Goal: Transaction & Acquisition: Purchase product/service

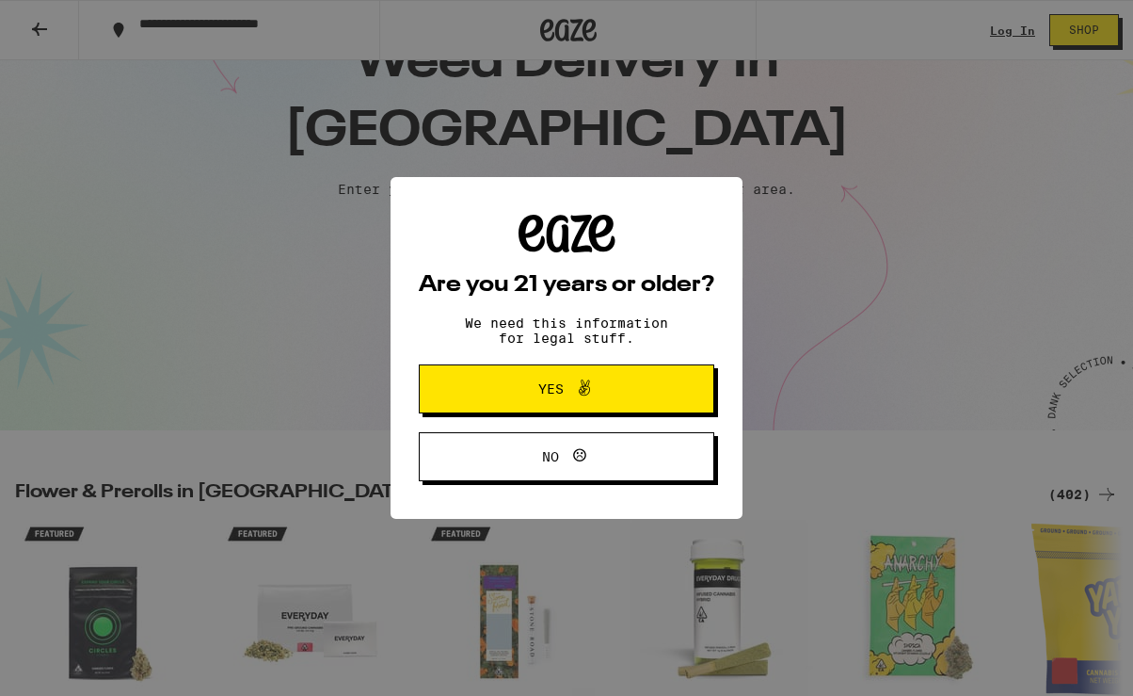
click at [617, 401] on span "Yes" at bounding box center [566, 389] width 143 height 24
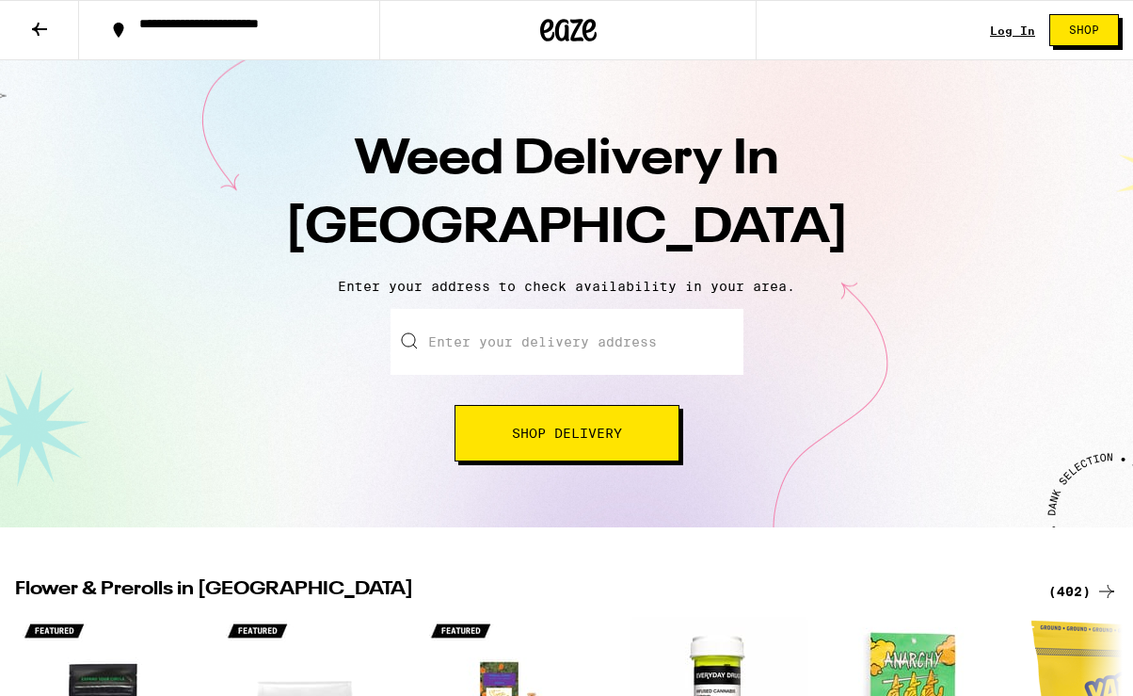
click at [1014, 24] on link "Log In" at bounding box center [1012, 30] width 45 height 12
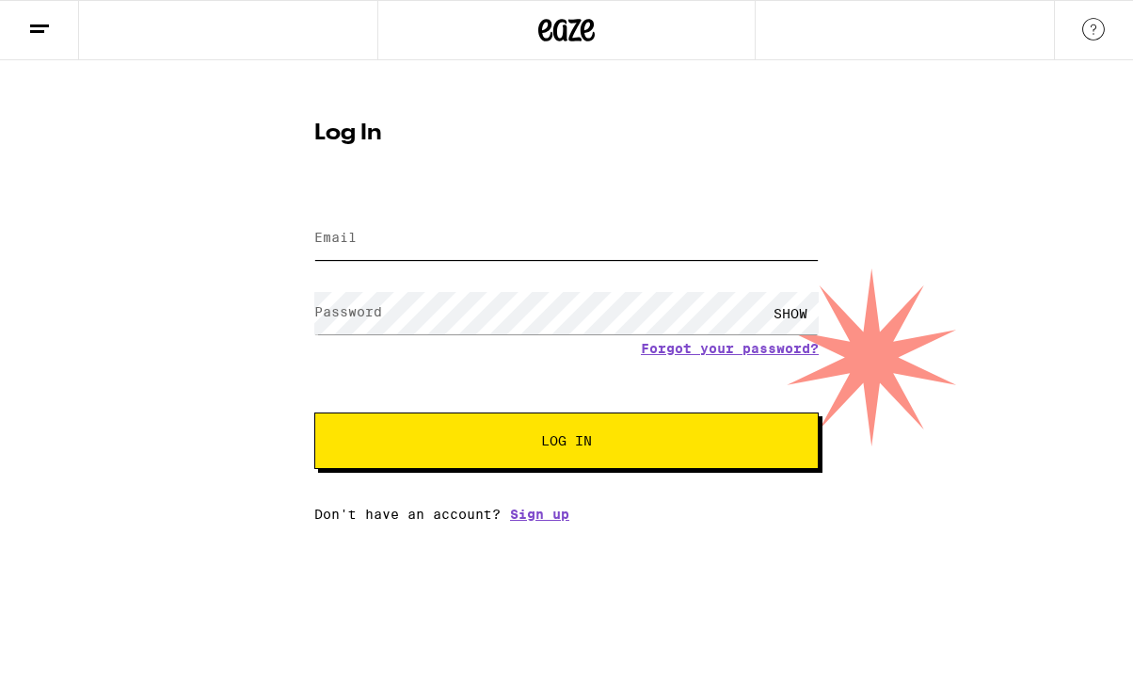
click at [616, 250] on input "Email" at bounding box center [566, 238] width 505 height 42
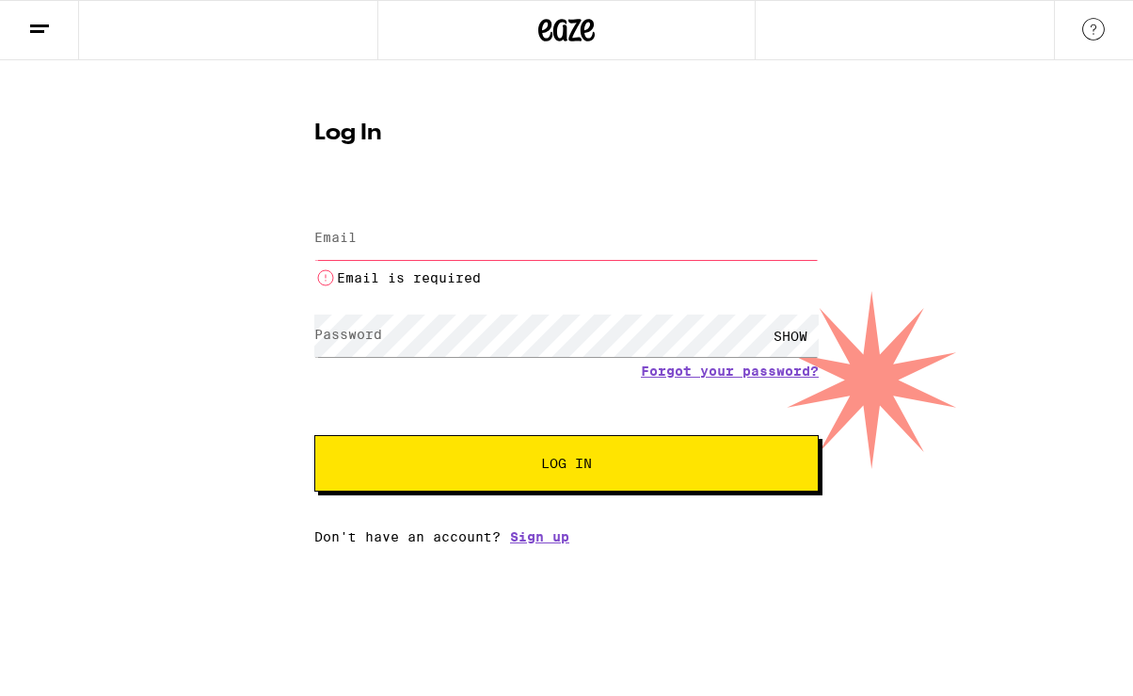
type input "[EMAIL_ADDRESS][DOMAIN_NAME]"
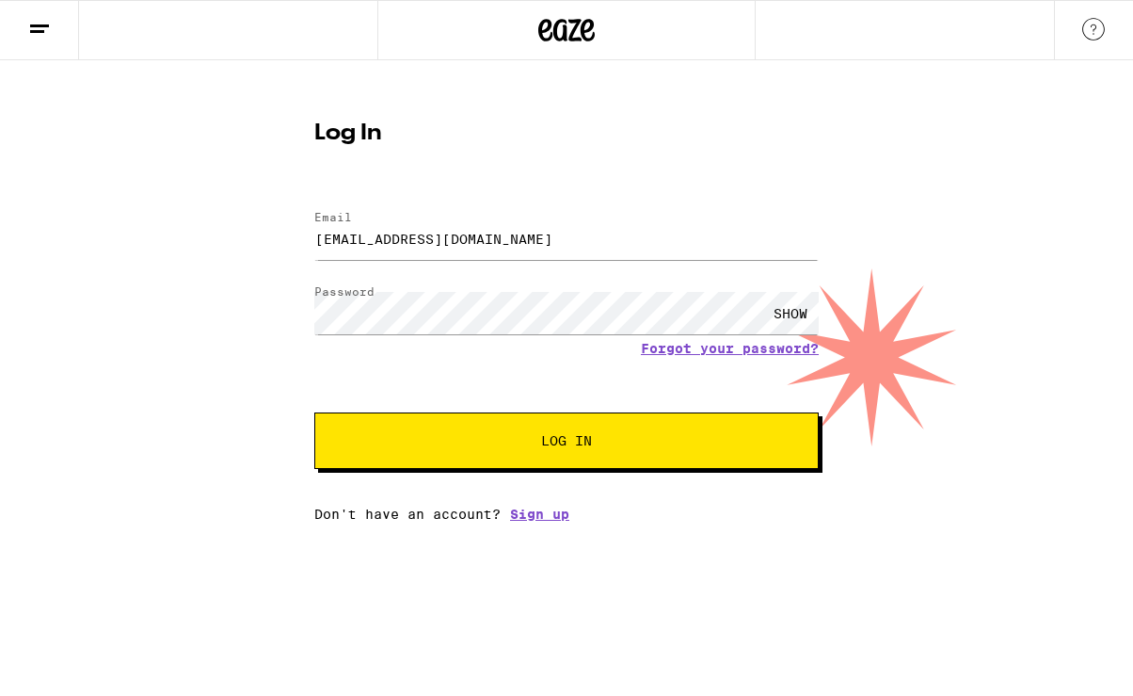
click at [573, 441] on span "Log In" at bounding box center [566, 440] width 51 height 13
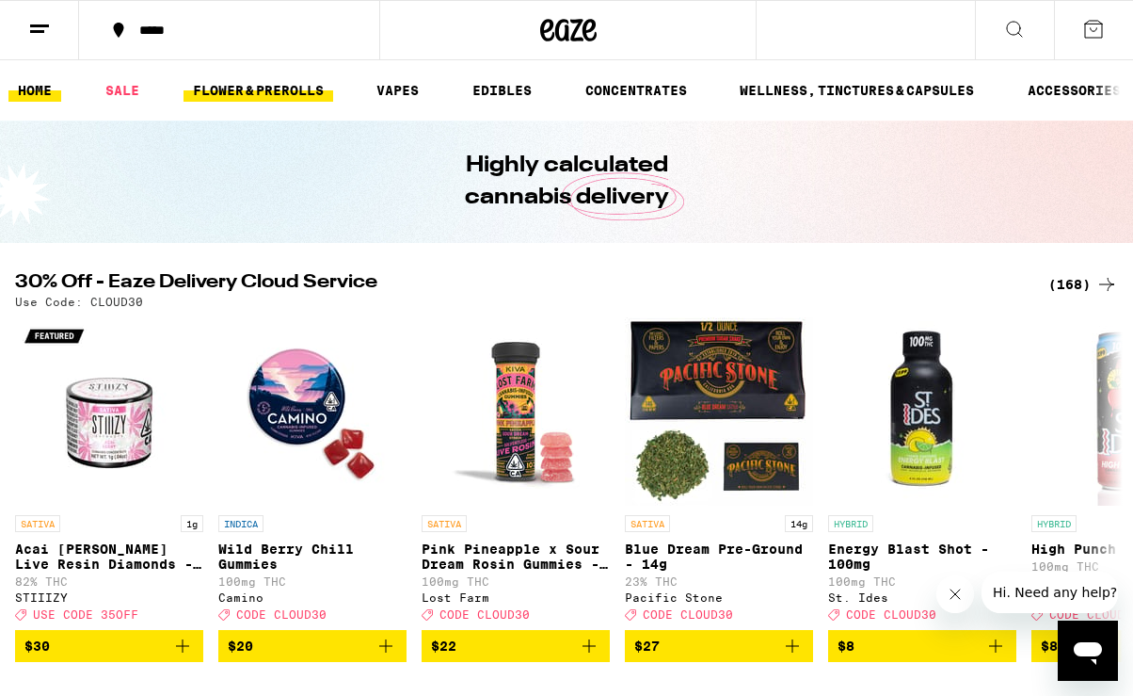
click at [265, 88] on link "FLOWER & PREROLLS" at bounding box center [259, 90] width 150 height 23
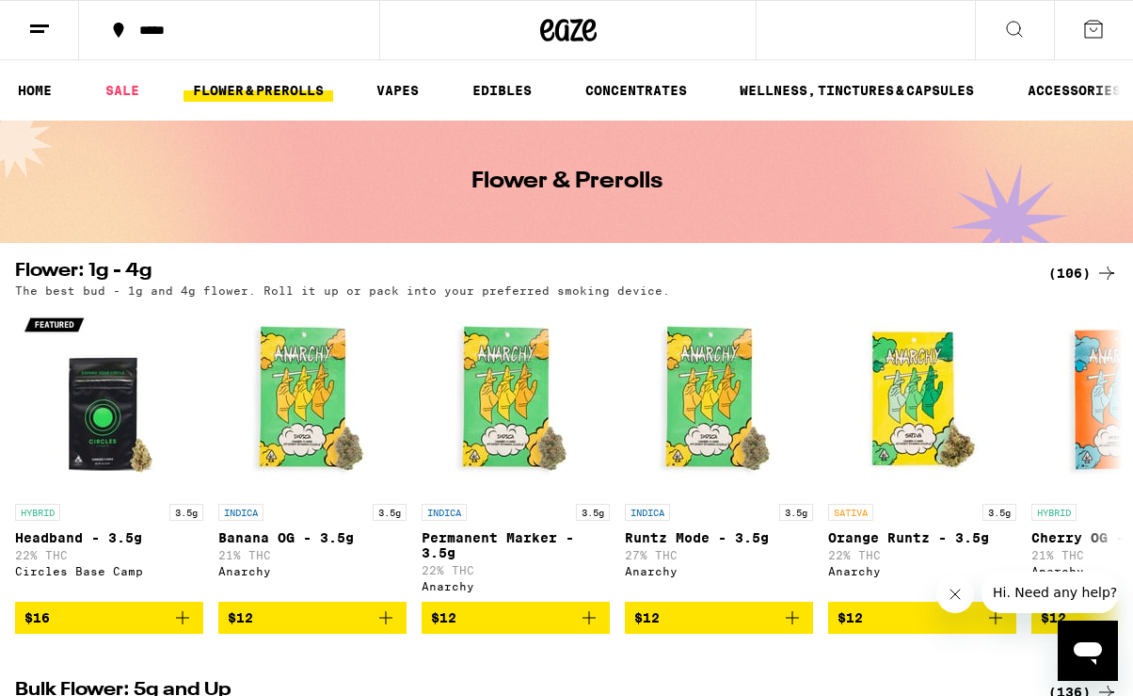
click at [34, 28] on icon at bounding box center [39, 29] width 23 height 23
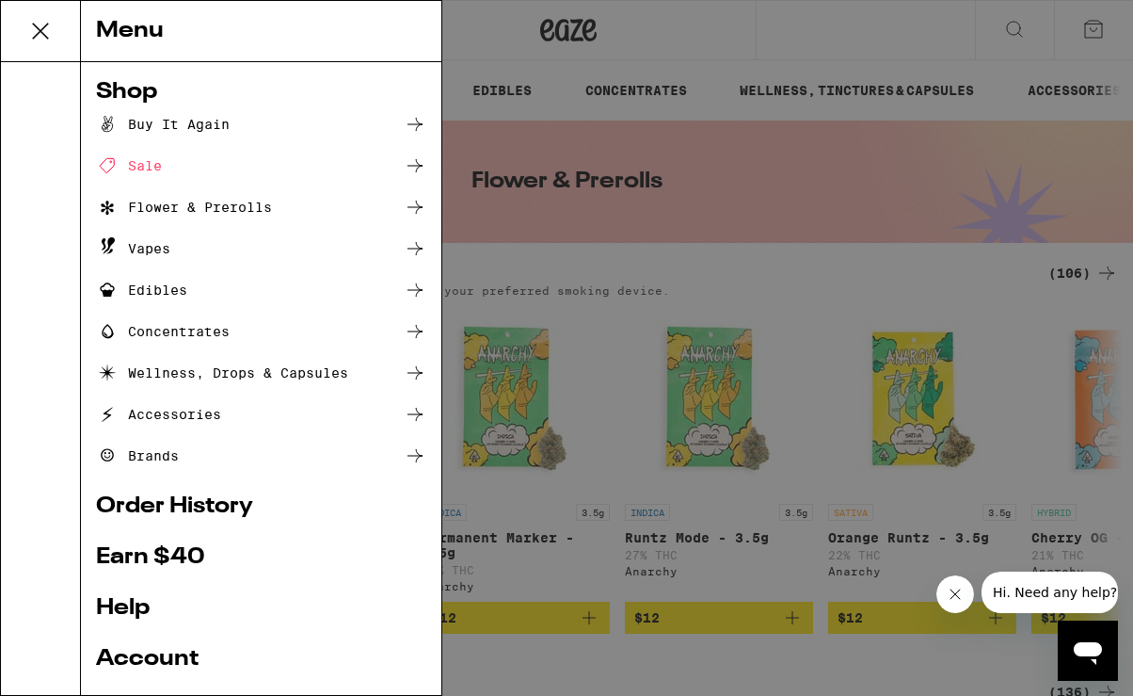
click at [742, 169] on div "Menu Shop Buy It Again Sale Flower & Prerolls Vapes Edibles Concentrates Wellne…" at bounding box center [566, 348] width 1133 height 696
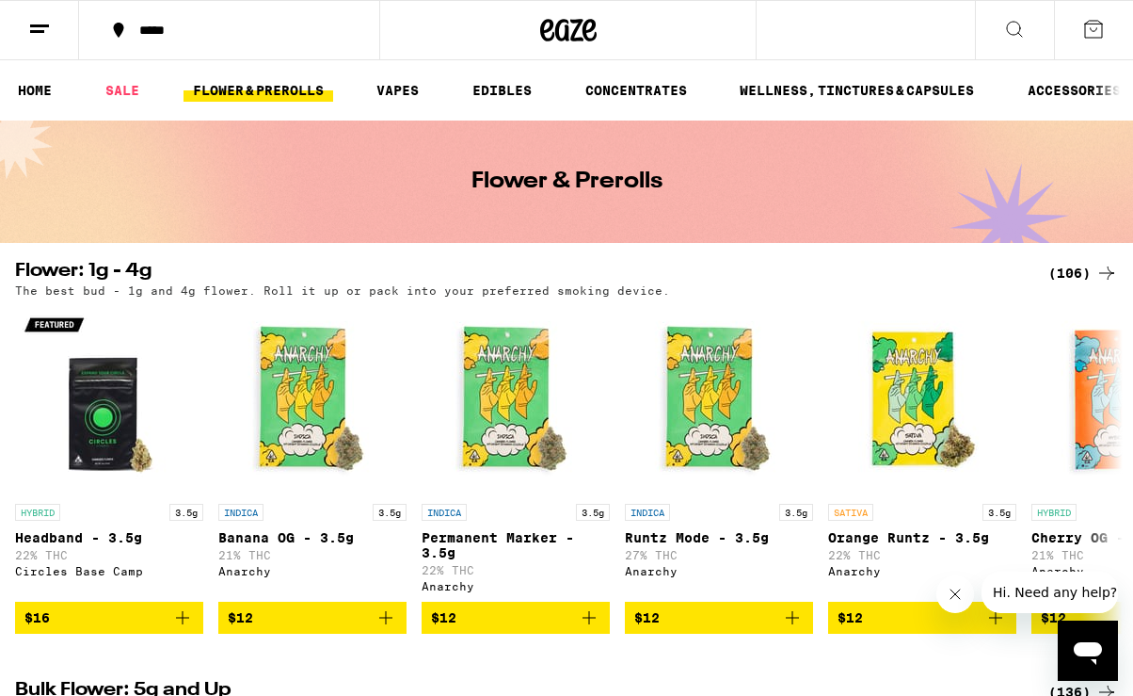
click at [1011, 27] on icon at bounding box center [1014, 29] width 23 height 23
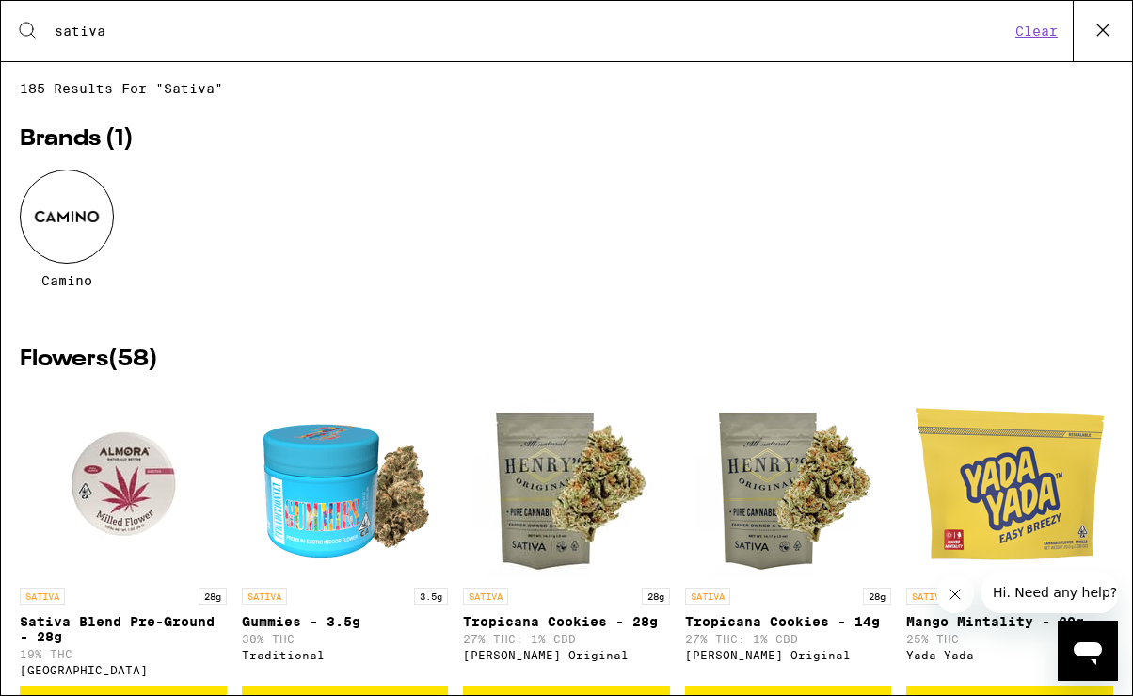
type input "sativa"
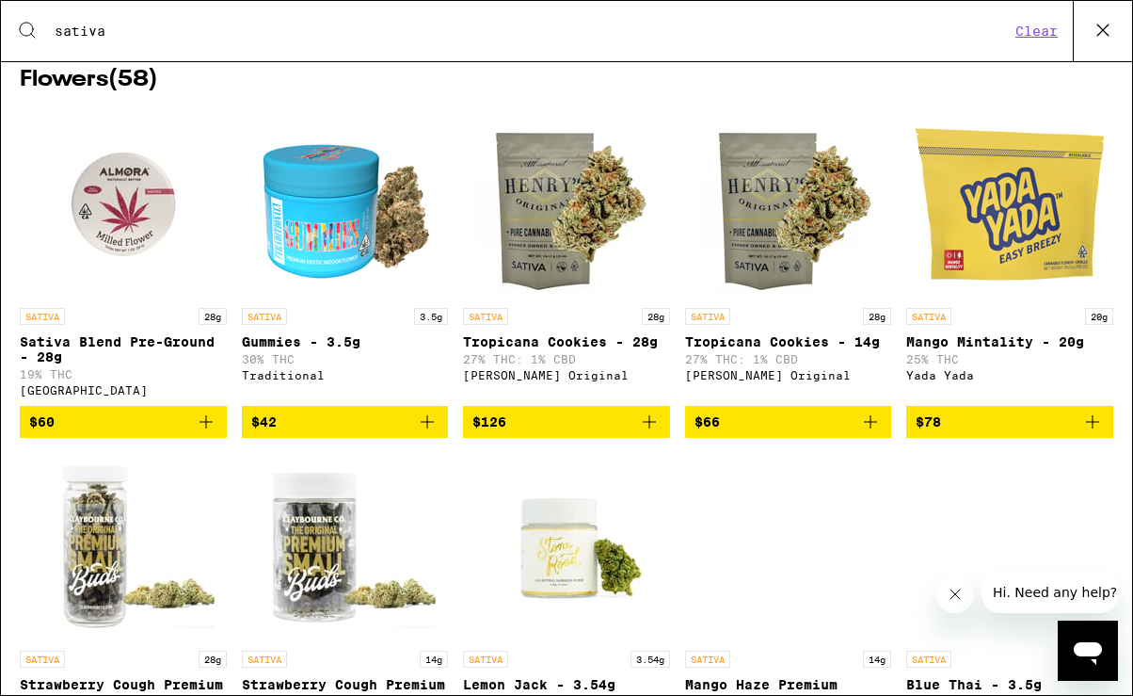
scroll to position [297, 0]
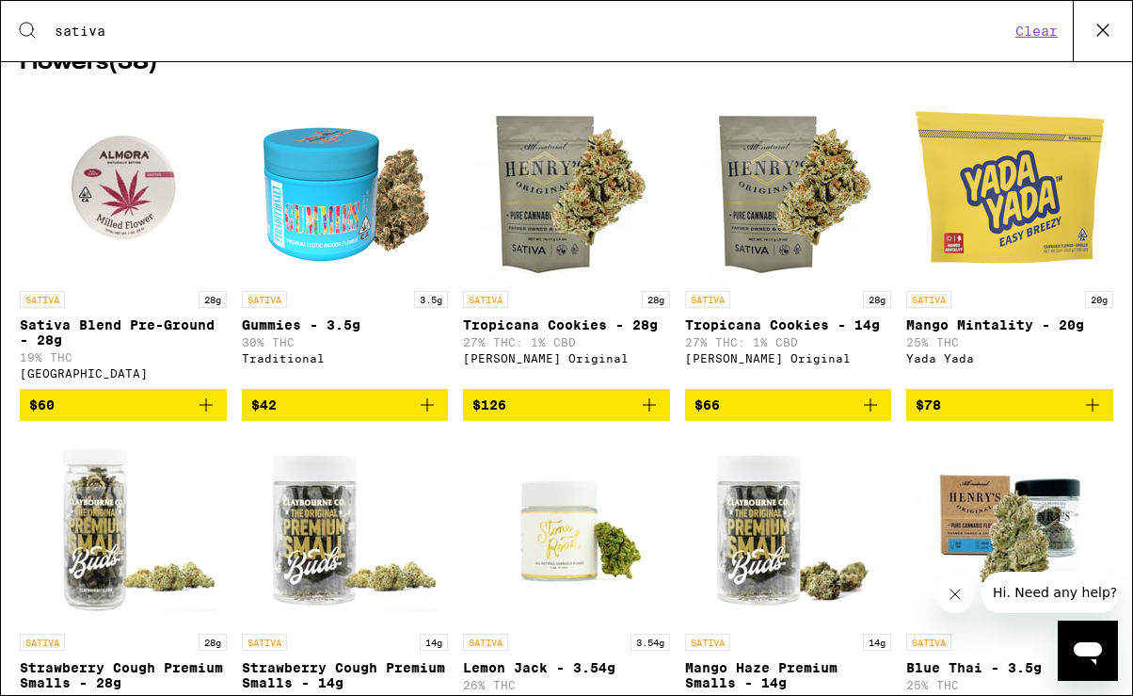
click at [573, 416] on span "$126" at bounding box center [567, 404] width 188 height 23
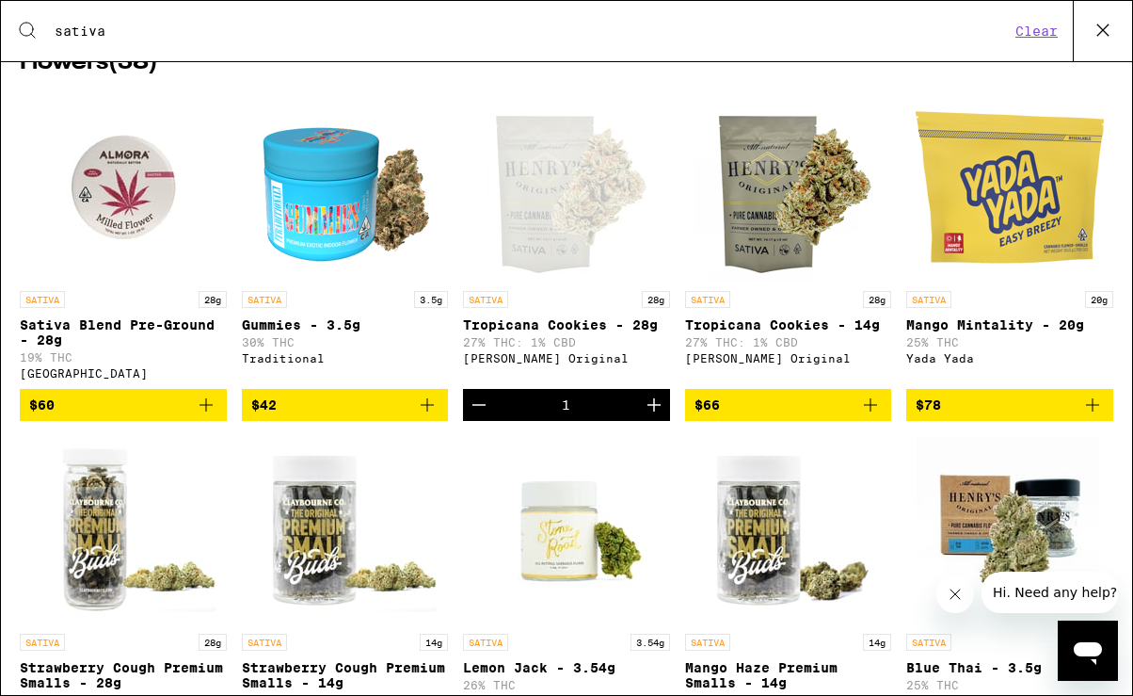
click at [650, 416] on icon "Increment" at bounding box center [654, 404] width 23 height 23
click at [476, 416] on icon "Decrement" at bounding box center [479, 404] width 23 height 23
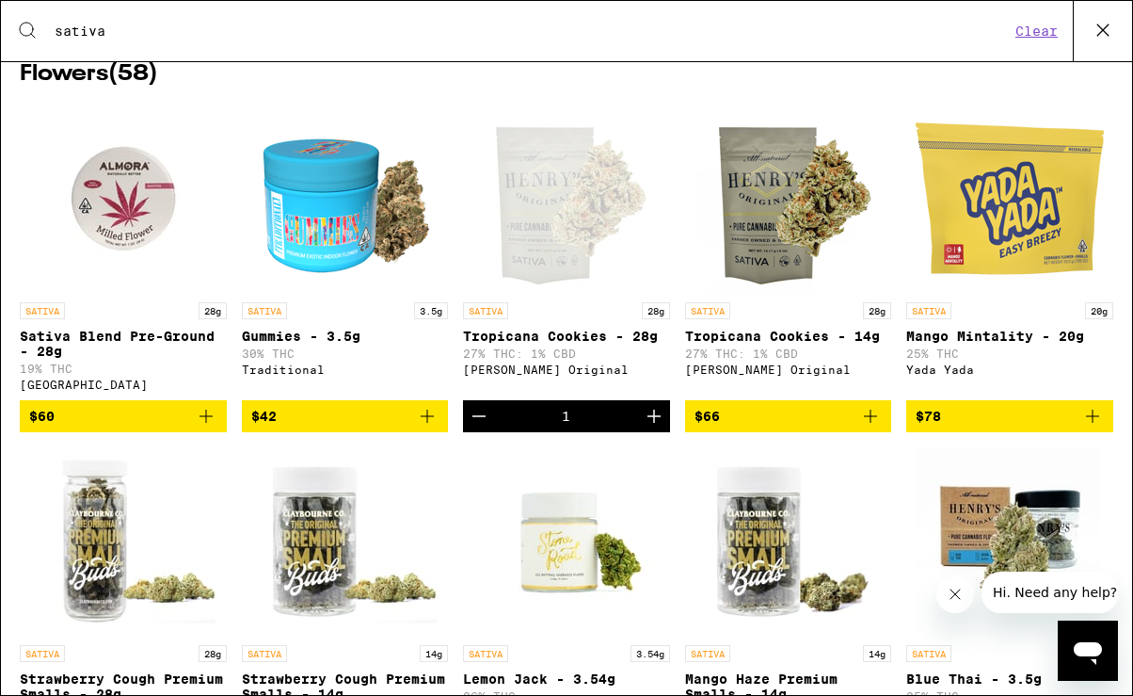
scroll to position [315, 0]
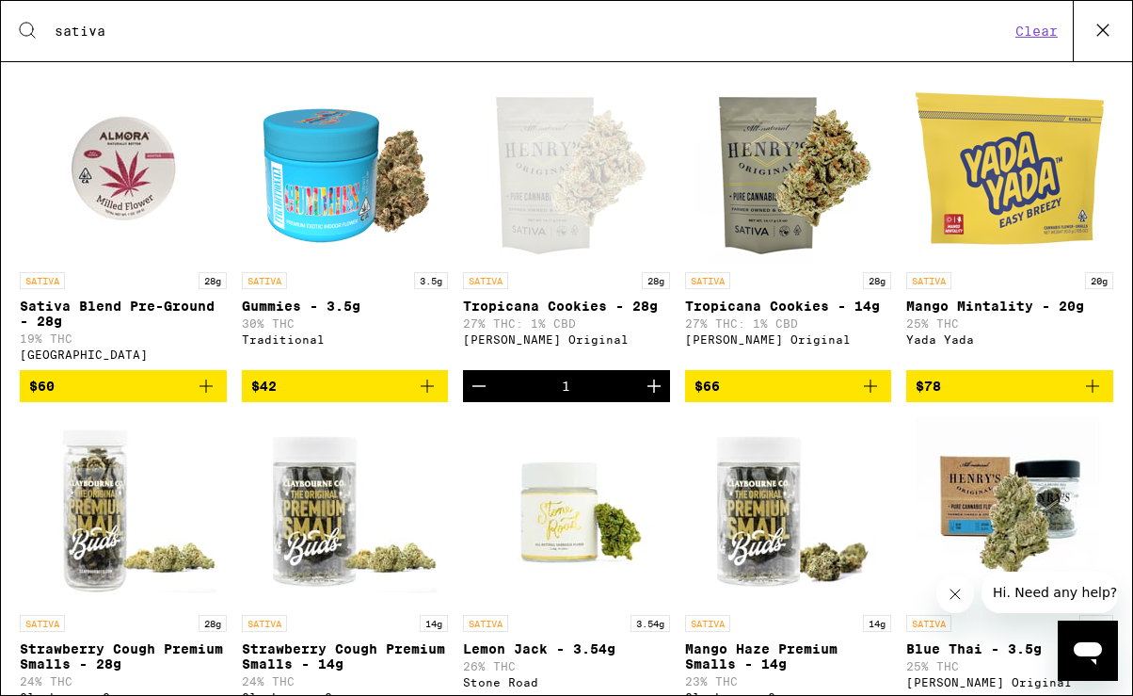
click at [627, 460] on img "Open page for Lemon Jack - 3.54g from Stone Road" at bounding box center [567, 511] width 188 height 188
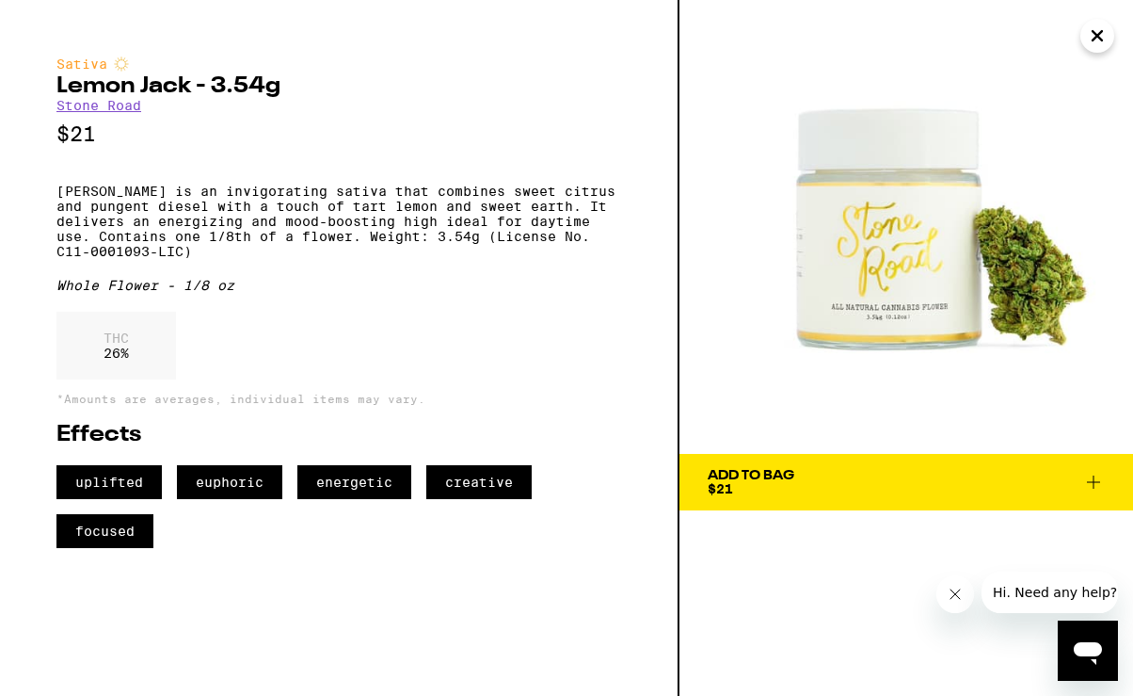
click at [784, 487] on div "Add To Bag $21" at bounding box center [751, 482] width 87 height 26
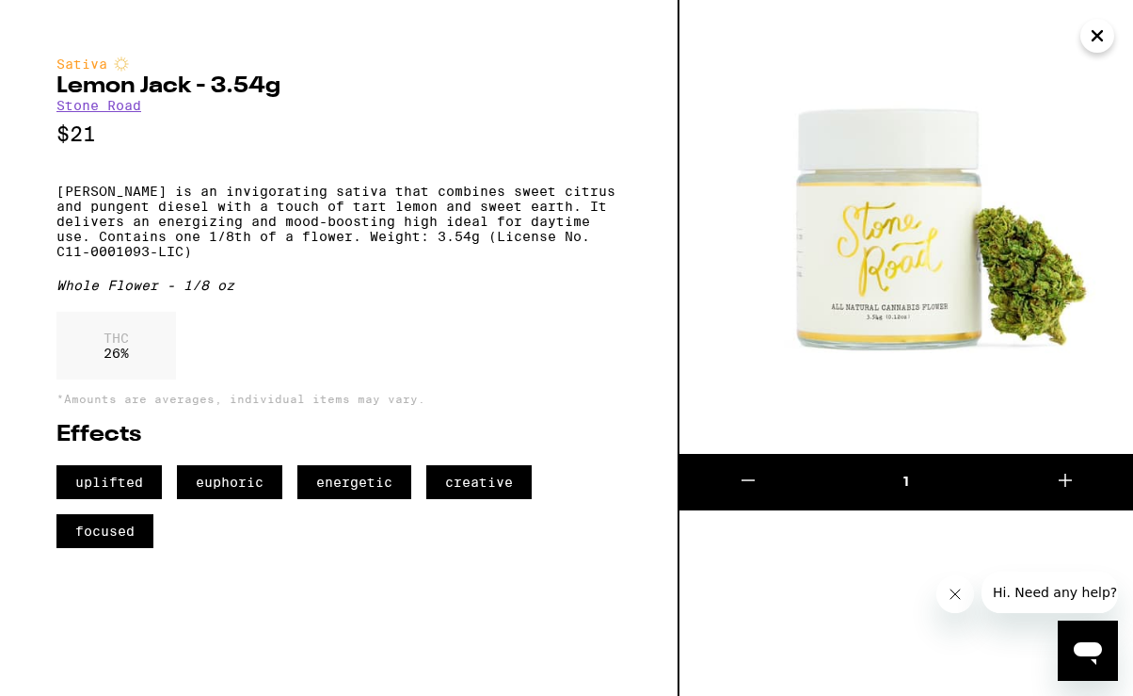
click at [740, 407] on img at bounding box center [907, 227] width 454 height 454
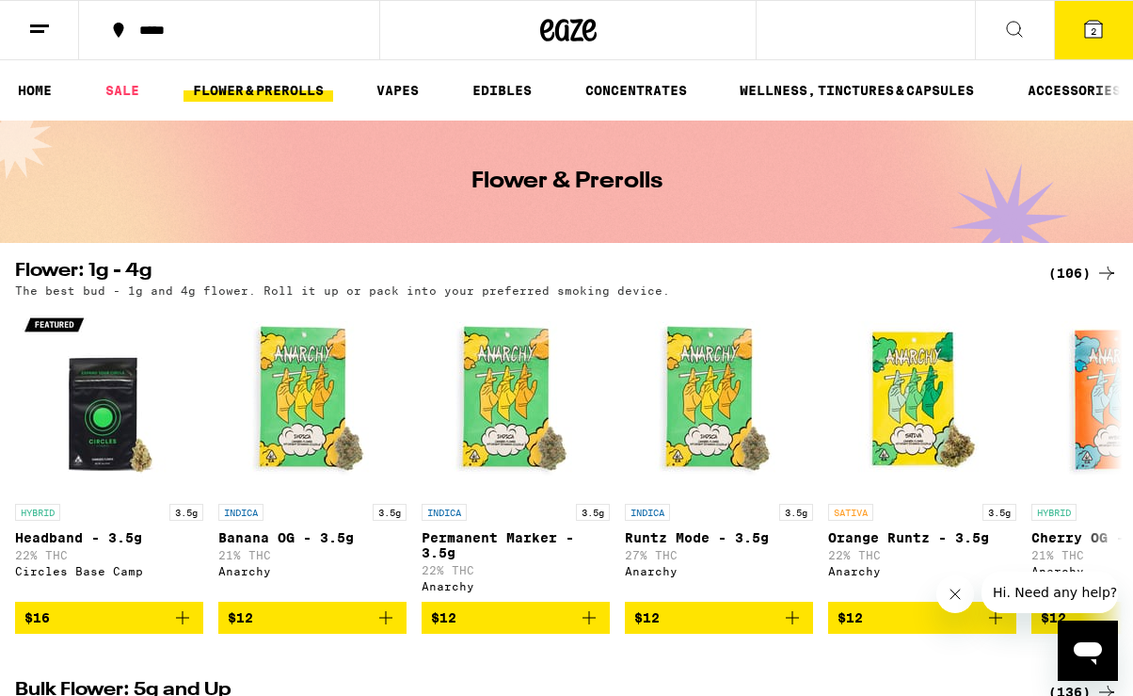
click at [1020, 18] on icon at bounding box center [1014, 29] width 23 height 23
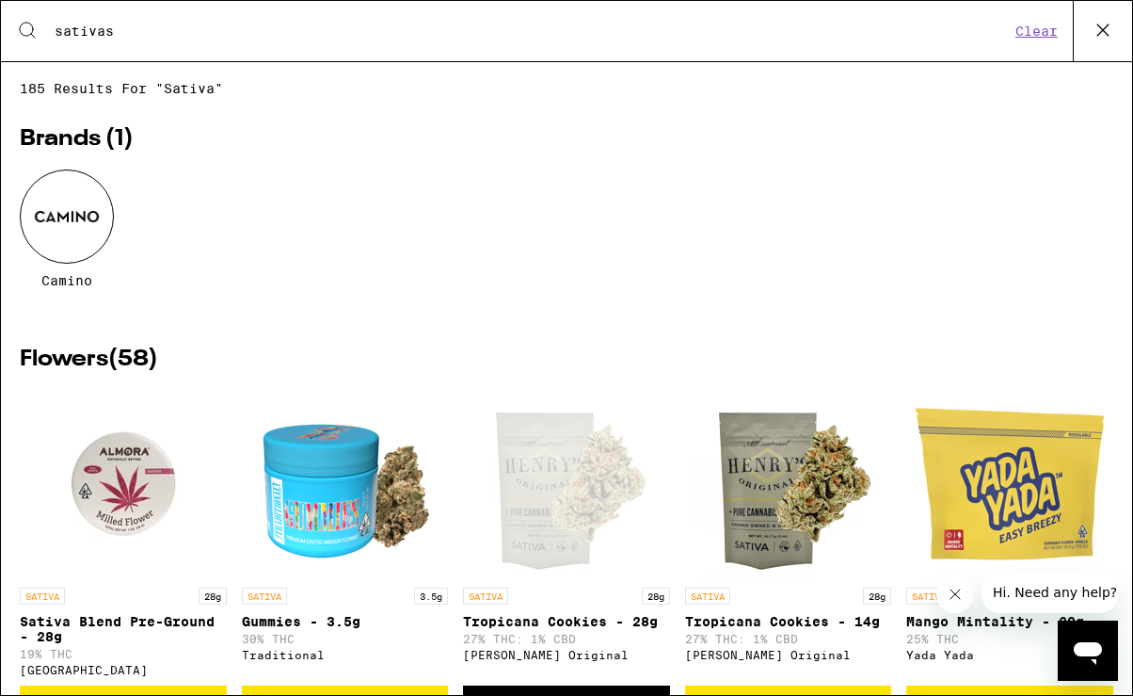
type input "sativa"
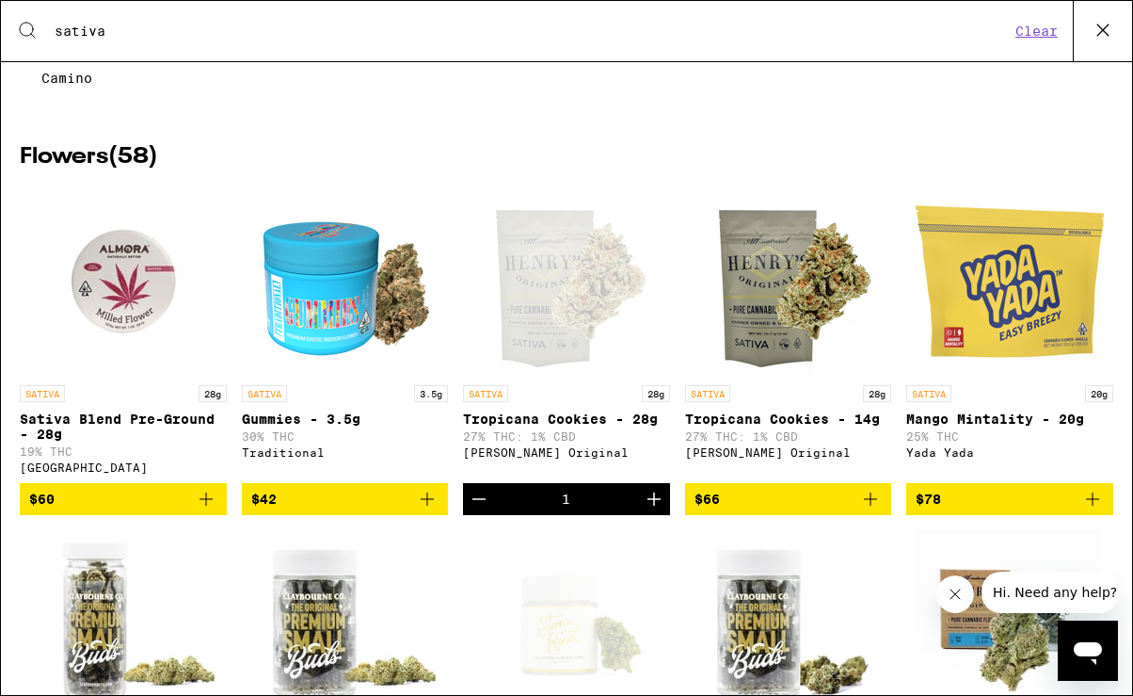
scroll to position [206, 0]
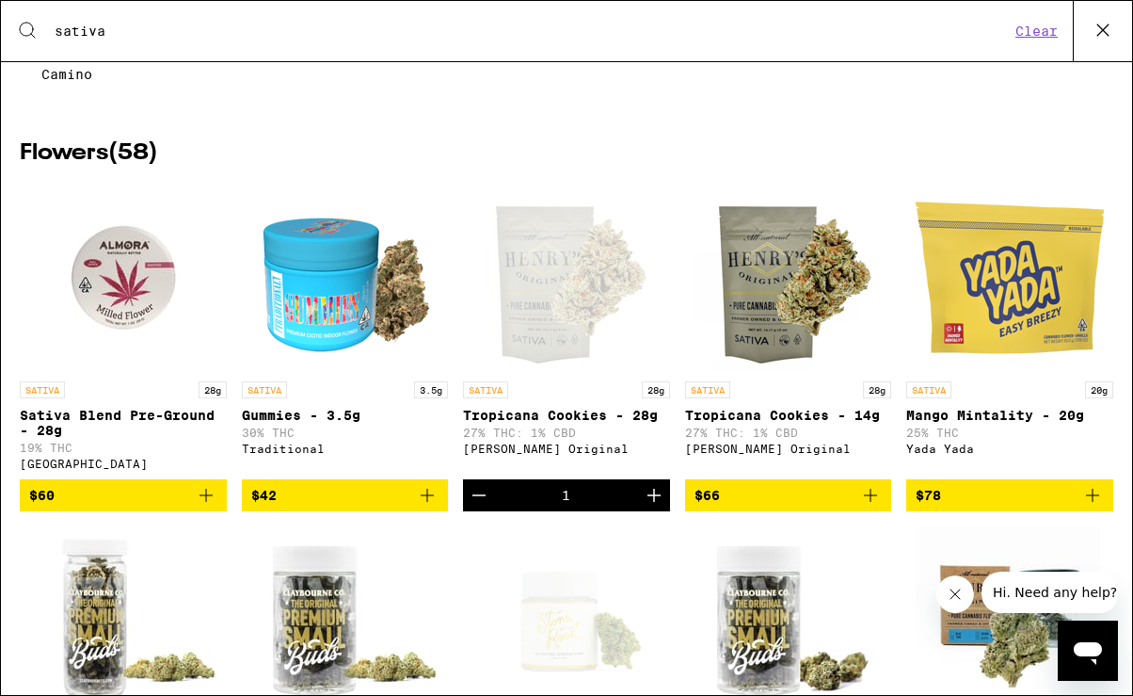
click at [512, 423] on p "Tropicana Cookies - 28g" at bounding box center [566, 415] width 207 height 15
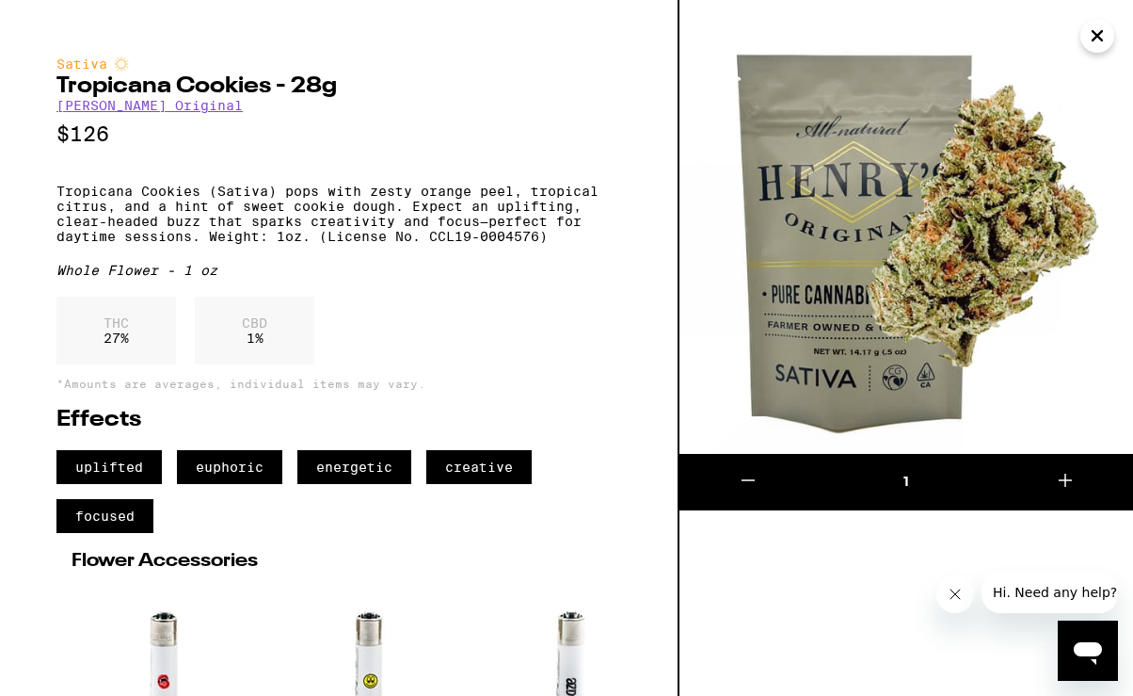
click at [978, 374] on img at bounding box center [907, 227] width 454 height 454
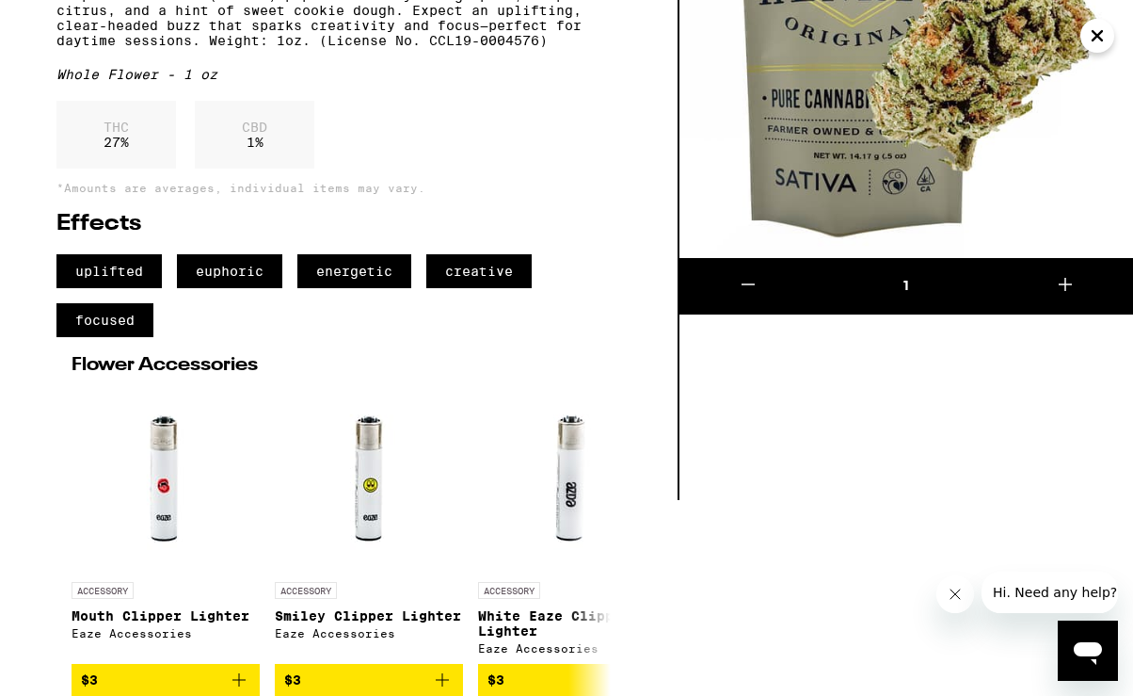
click at [956, 596] on icon "Close message from company" at bounding box center [955, 593] width 9 height 9
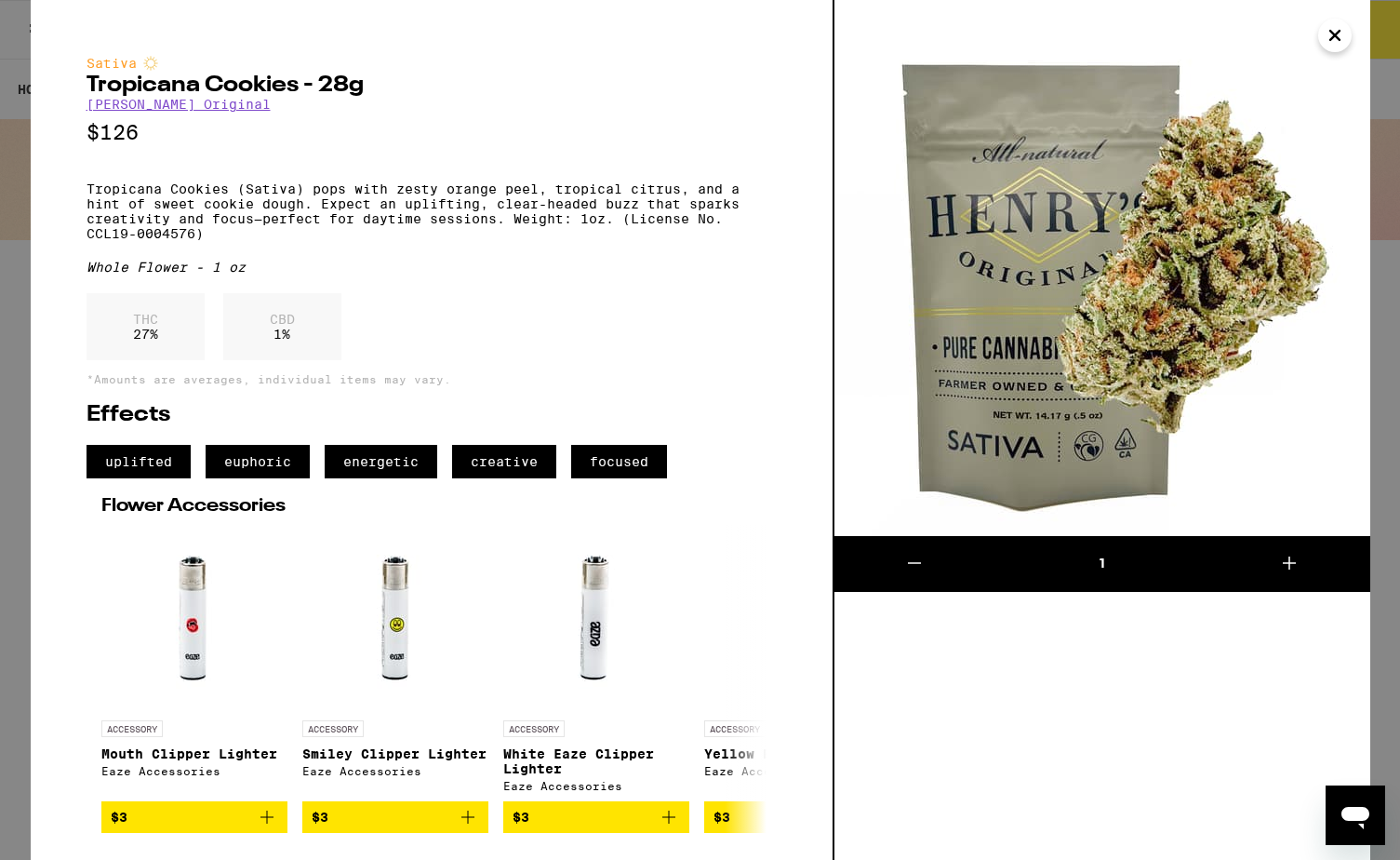
scroll to position [0, 0]
click at [1000, 344] on img at bounding box center [1102, 268] width 535 height 536
click at [462, 211] on p "Tropicana Cookies (Sativa) pops with zesty orange peel, tropical citrus, and a …" at bounding box center [432, 212] width 690 height 59
click at [163, 108] on link "[PERSON_NAME] Original" at bounding box center [179, 104] width 184 height 15
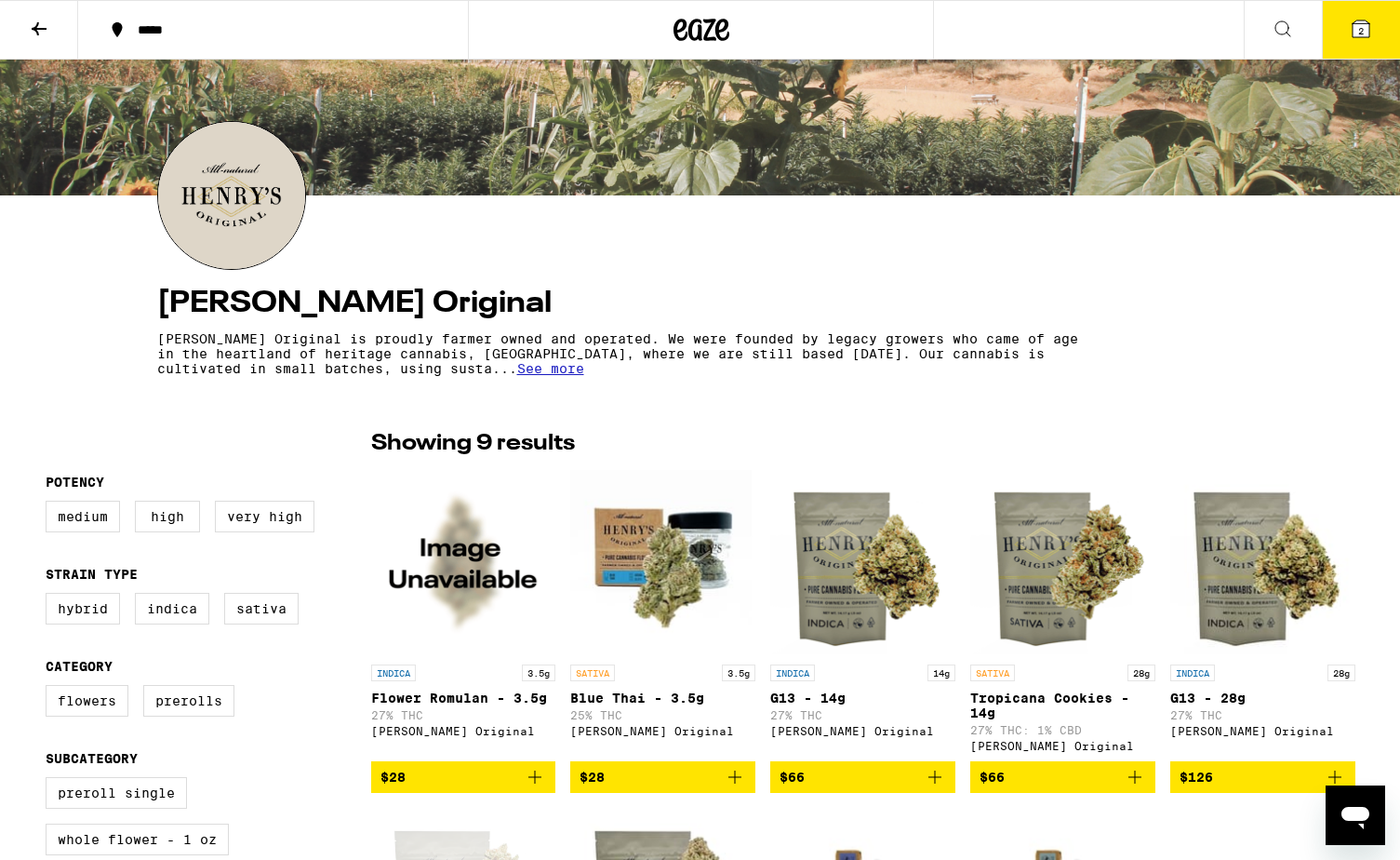
scroll to position [139, 0]
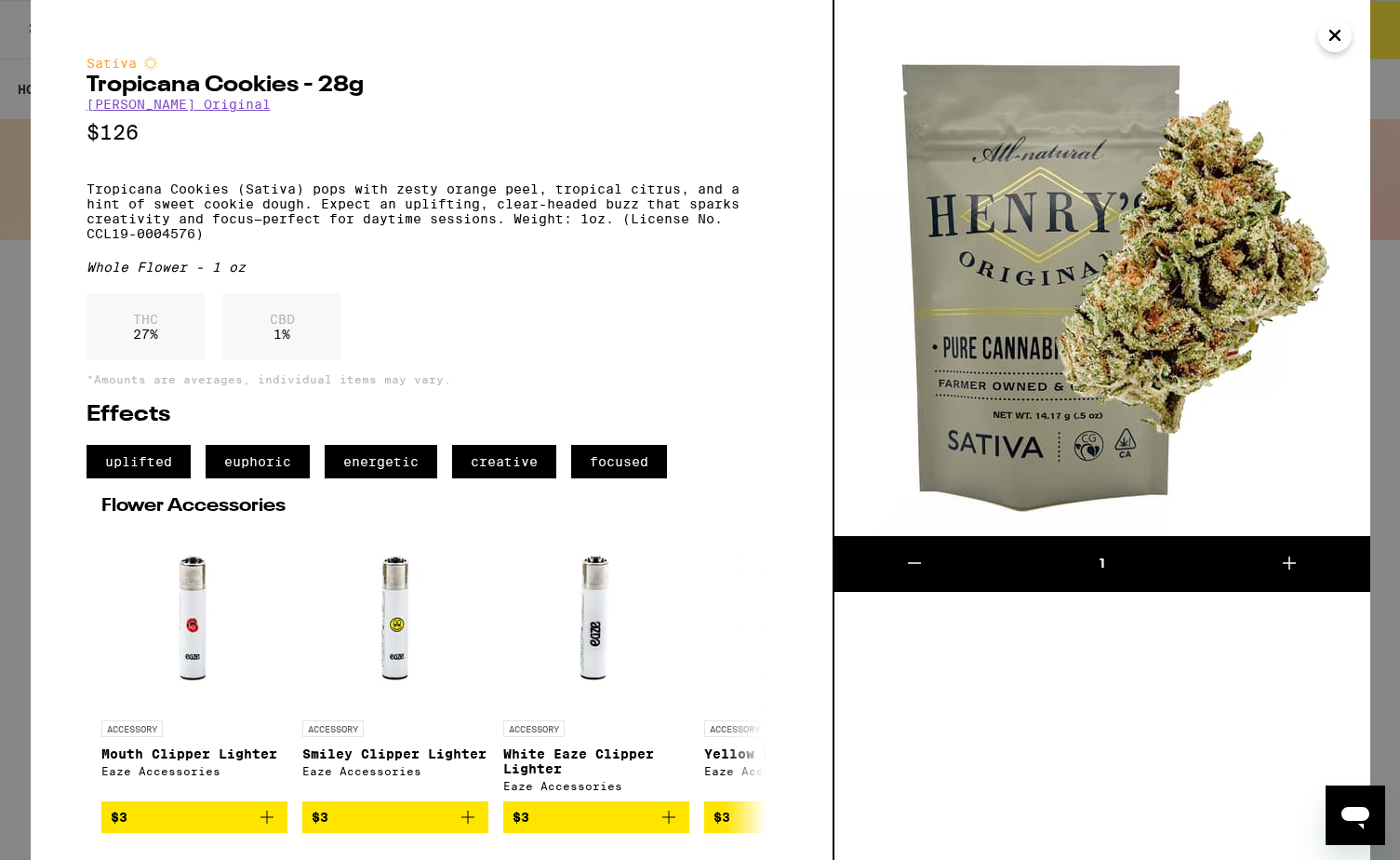
click at [481, 240] on p "Tropicana Cookies (Sativa) pops with zesty orange peel, tropical citrus, and a …" at bounding box center [432, 212] width 690 height 59
click at [1118, 39] on icon "Close" at bounding box center [1335, 36] width 23 height 28
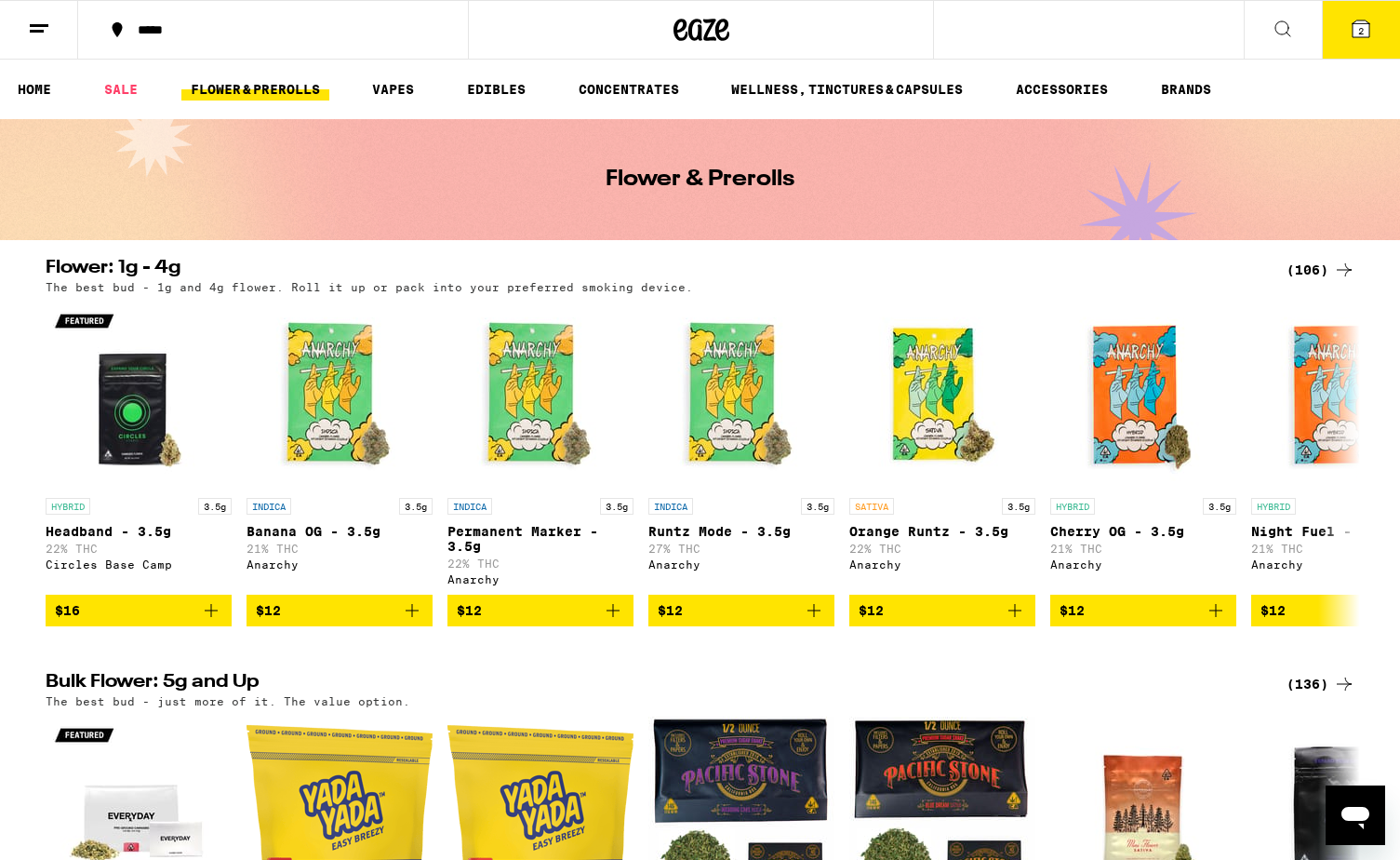
click at [1118, 29] on span "2" at bounding box center [1360, 30] width 6 height 11
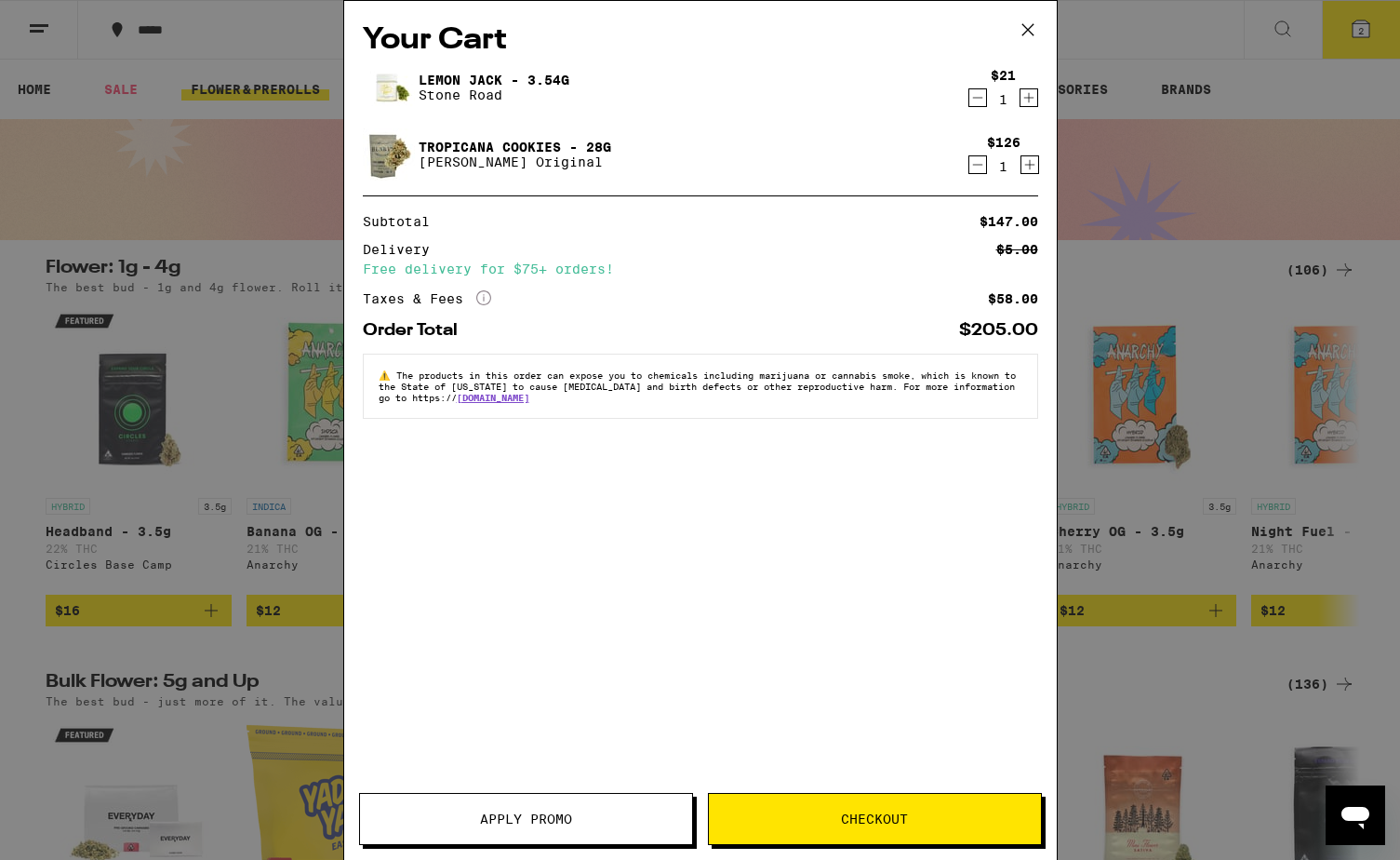
click at [971, 101] on icon "Decrement" at bounding box center [977, 98] width 17 height 23
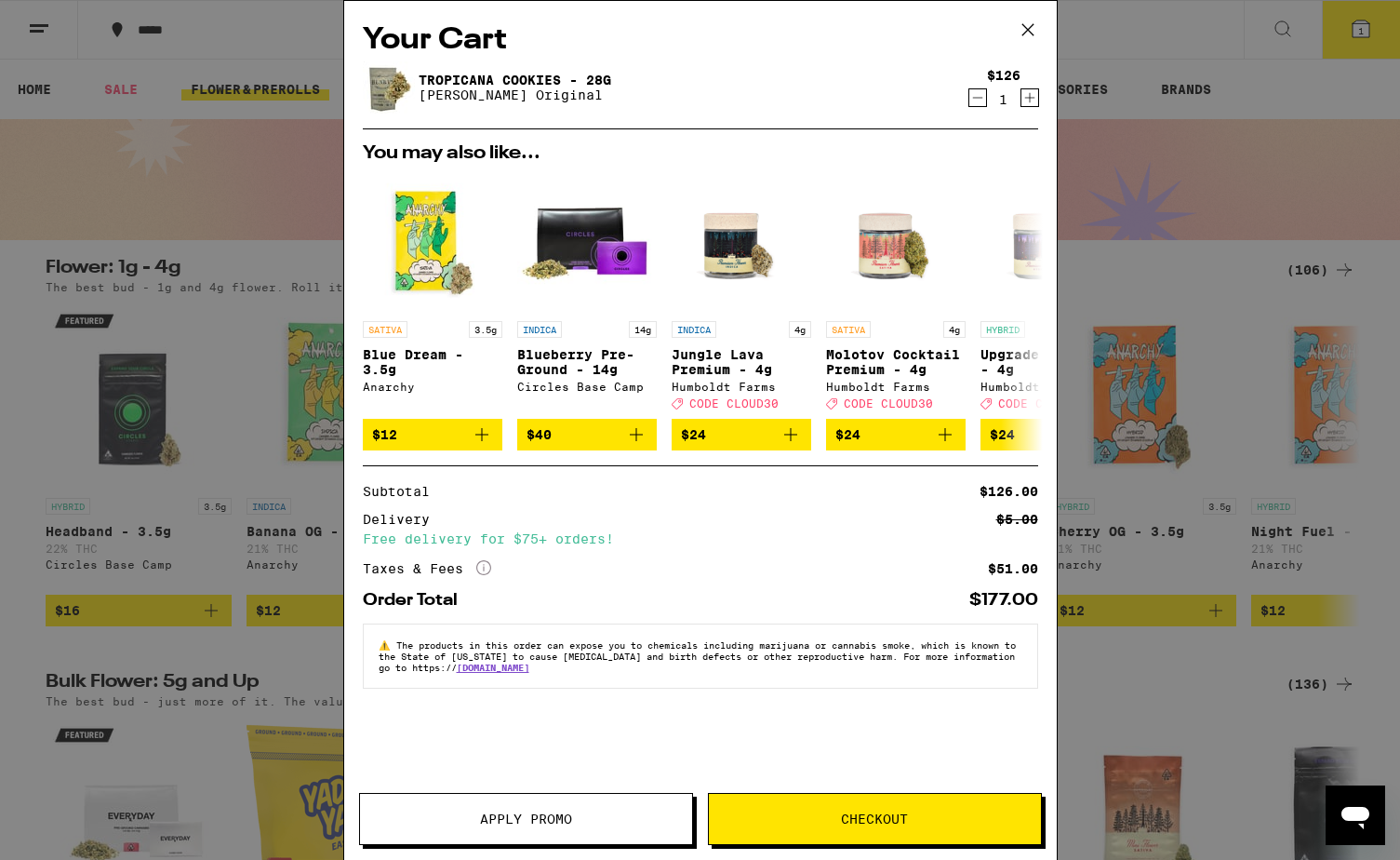
click at [1031, 27] on icon at bounding box center [1028, 30] width 28 height 28
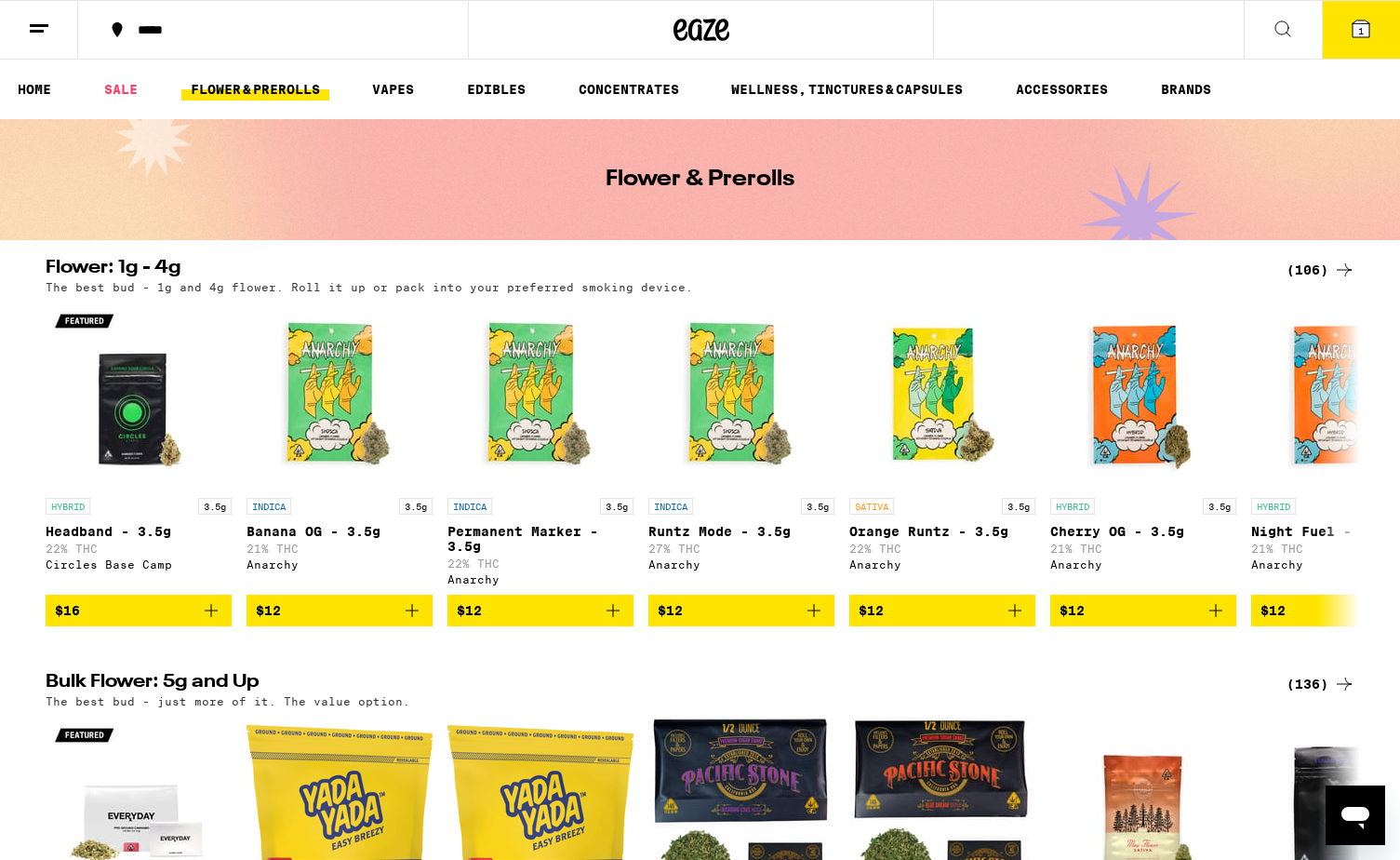
click at [475, 35] on div at bounding box center [700, 30] width 466 height 59
click at [166, 30] on div "*****" at bounding box center [284, 30] width 311 height 13
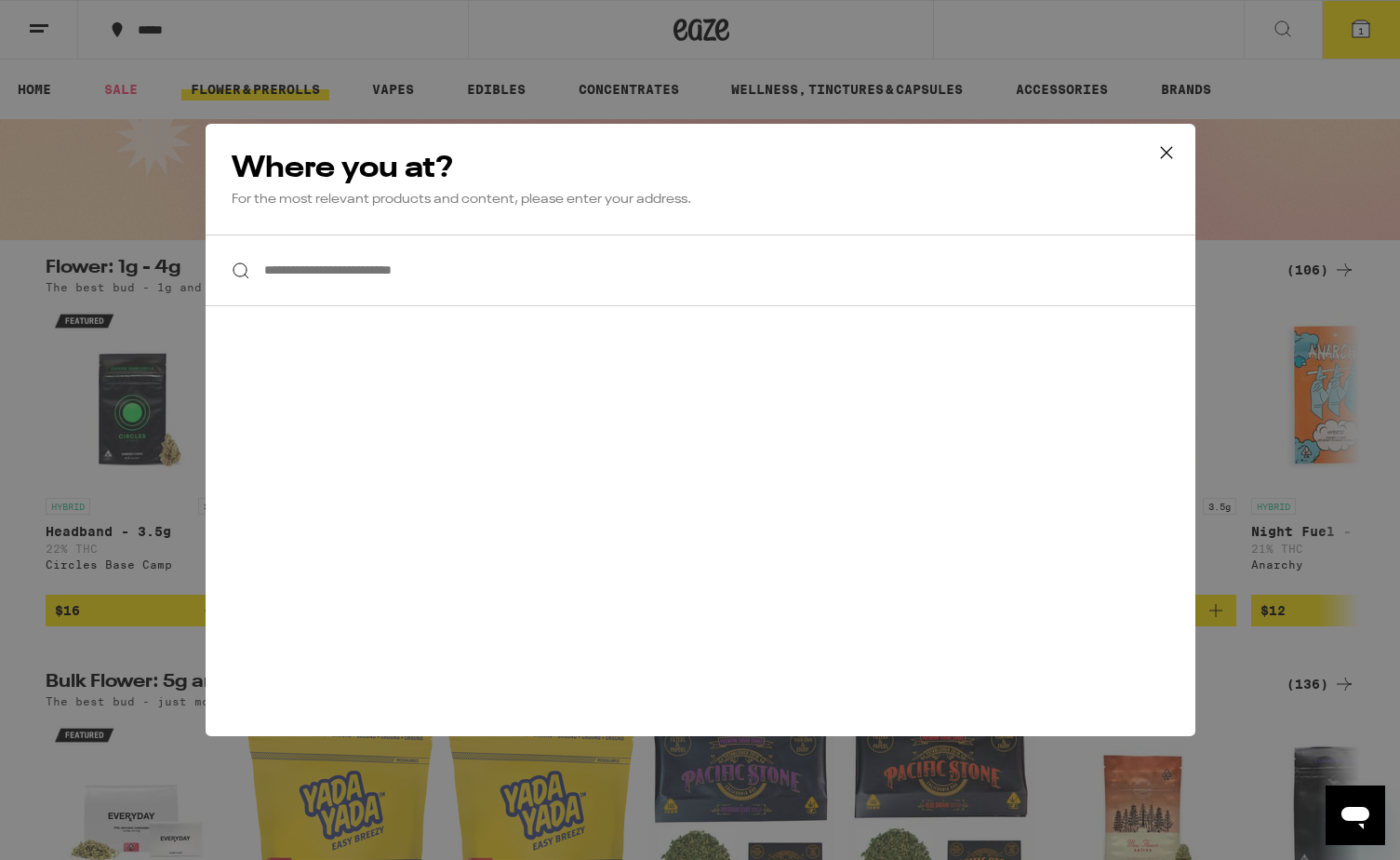
click at [471, 267] on input "**********" at bounding box center [700, 270] width 990 height 71
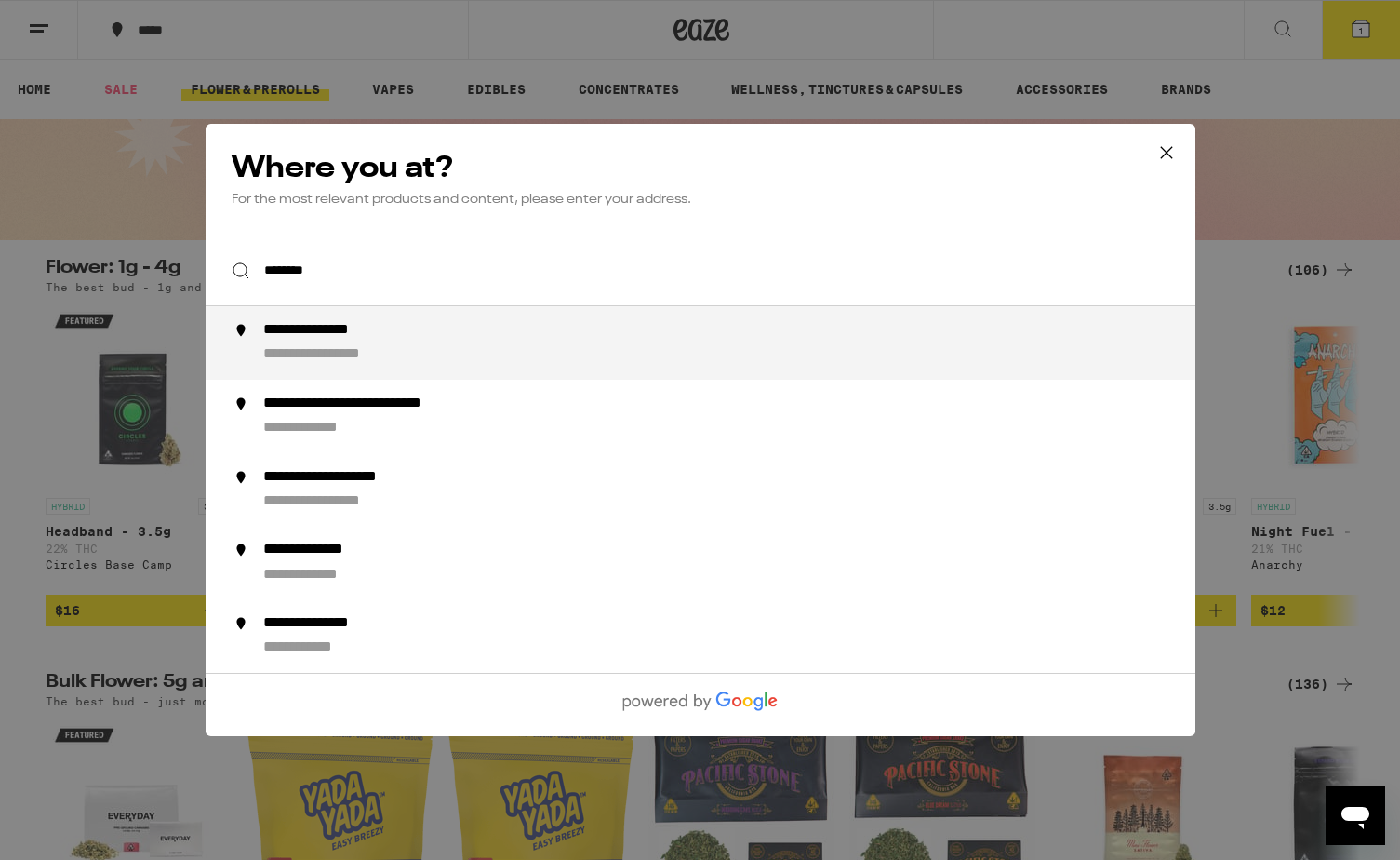
click at [404, 350] on div "**********" at bounding box center [344, 355] width 164 height 20
type input "**********"
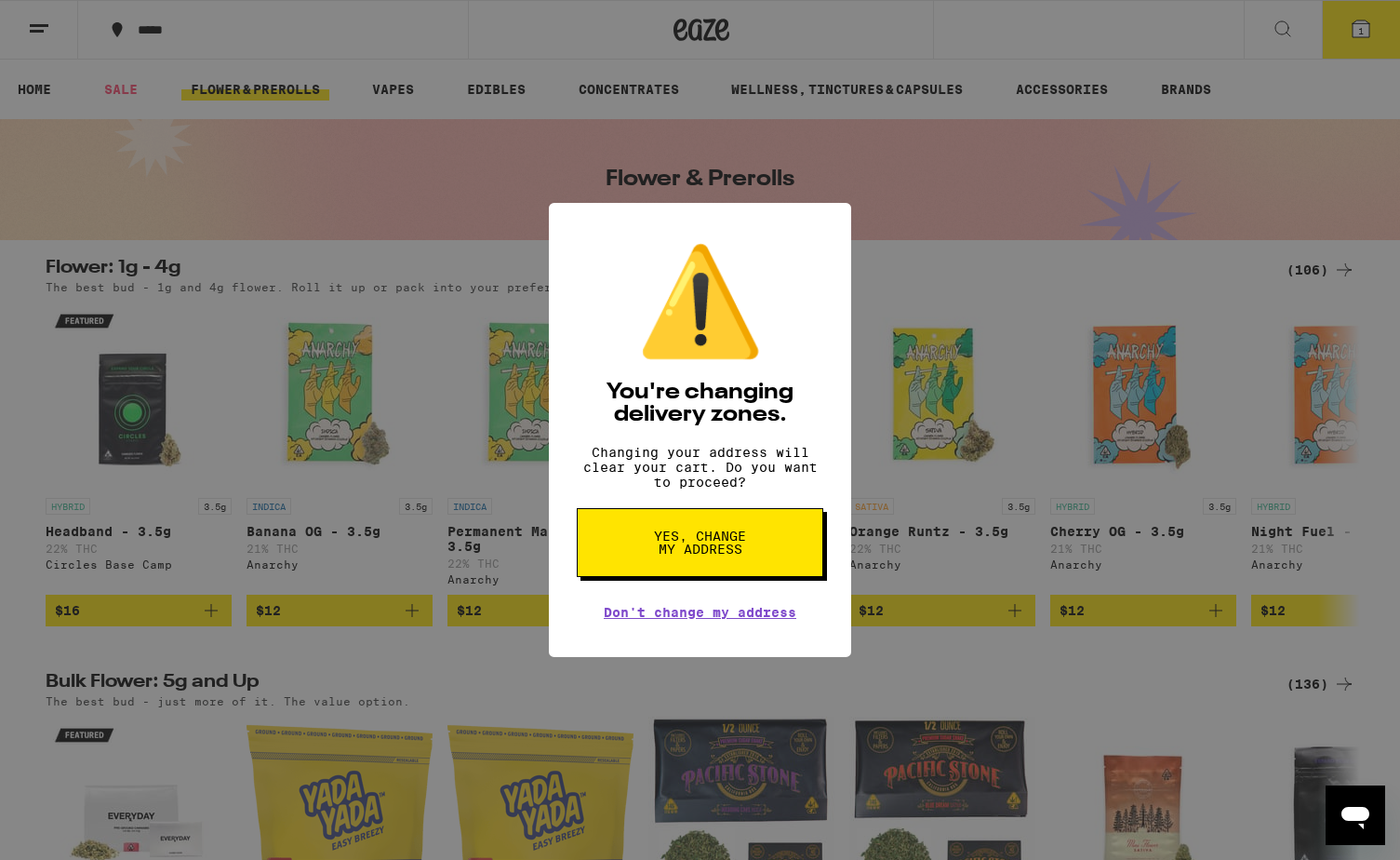
click at [712, 556] on span "Yes, change my address" at bounding box center [700, 543] width 96 height 26
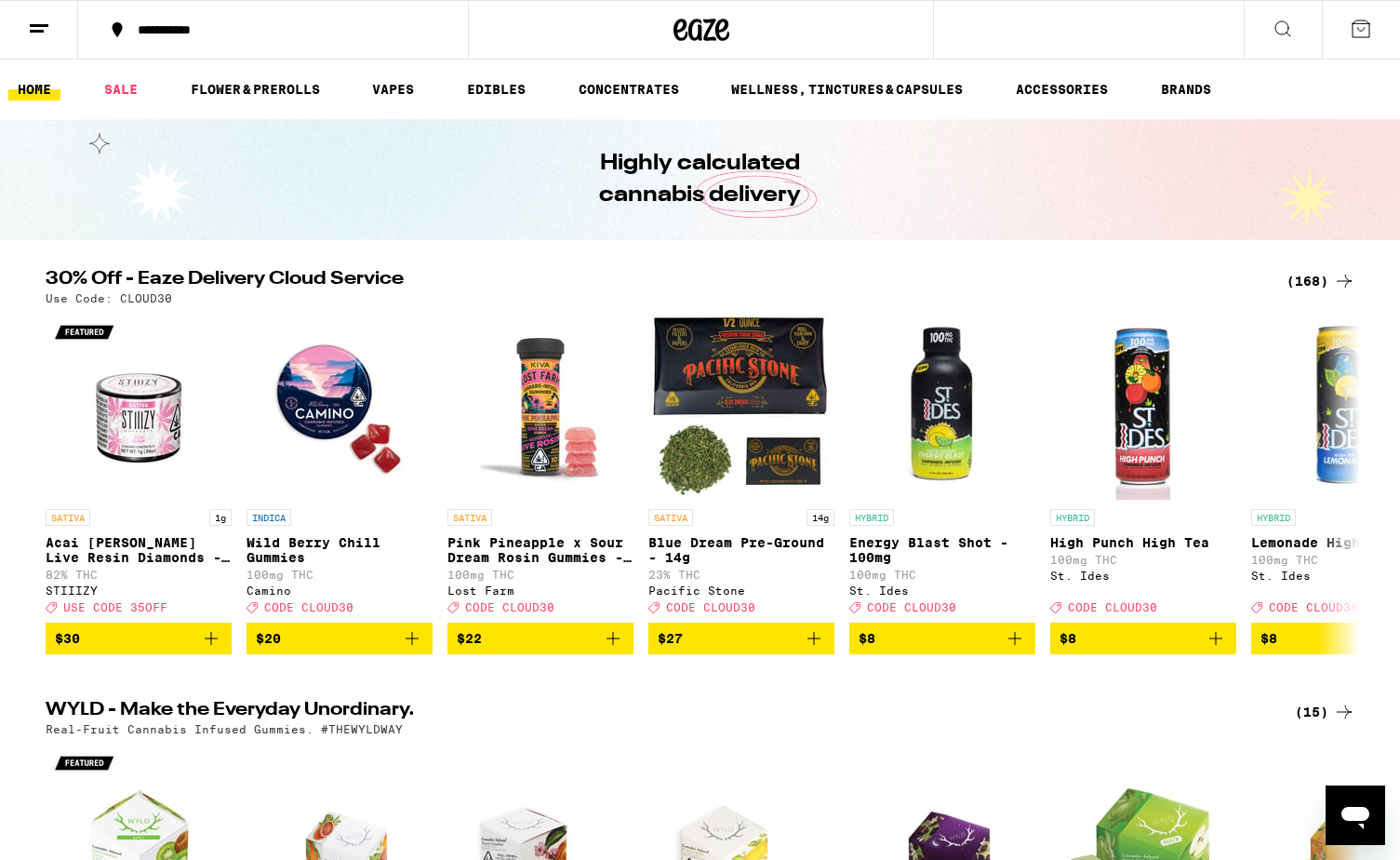
click at [1118, 23] on icon at bounding box center [1282, 29] width 23 height 23
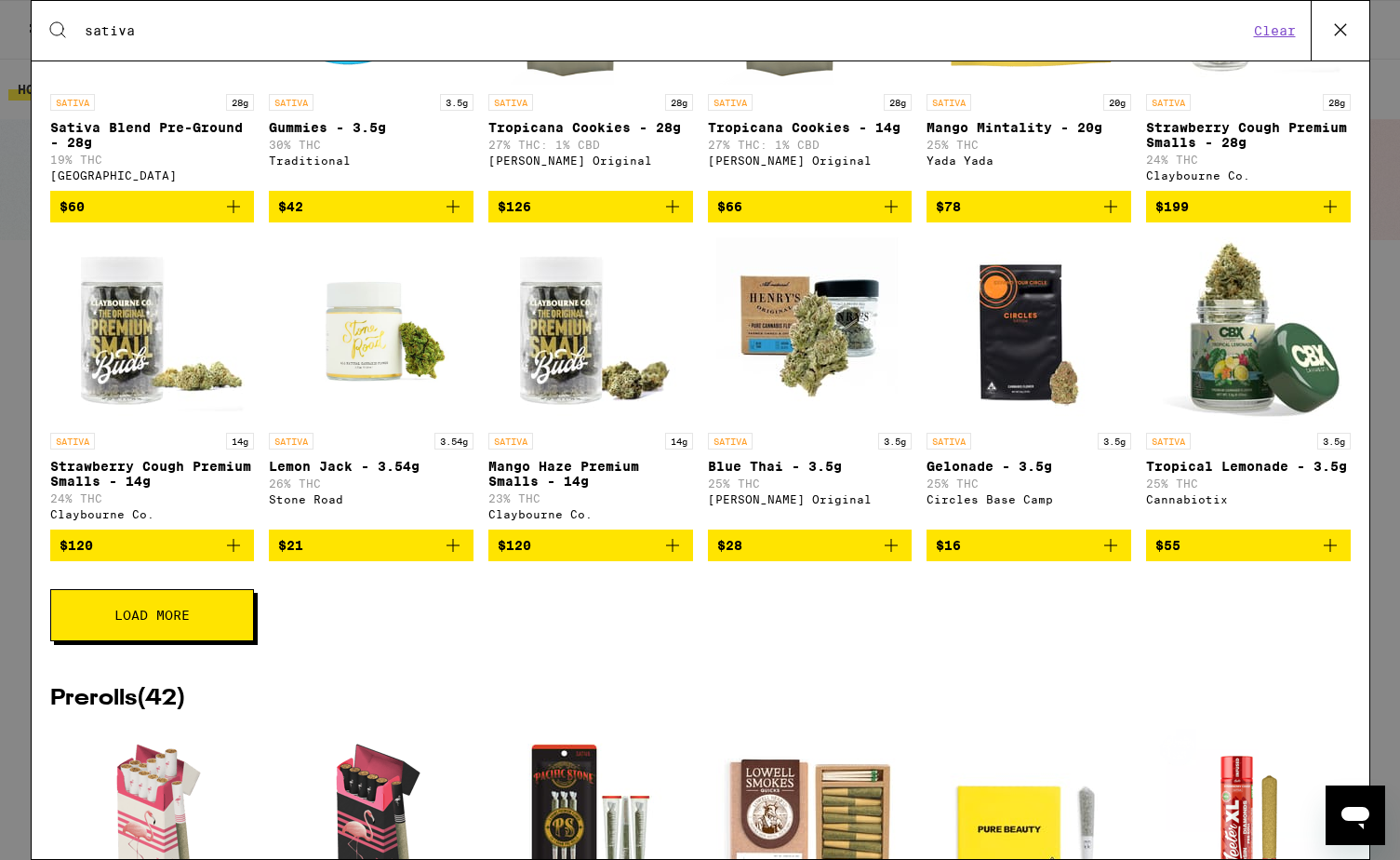
scroll to position [575, 0]
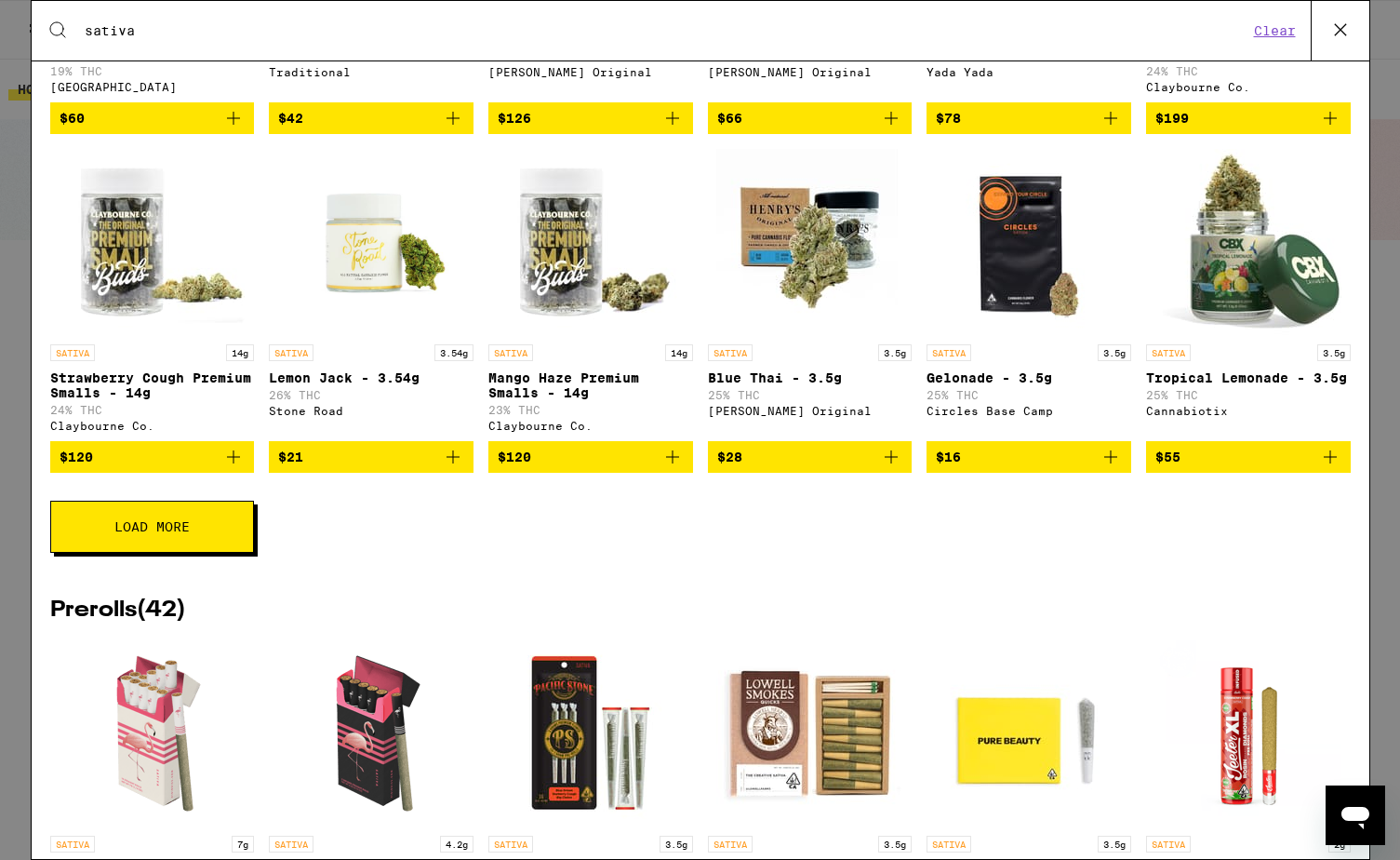
type input "sativa"
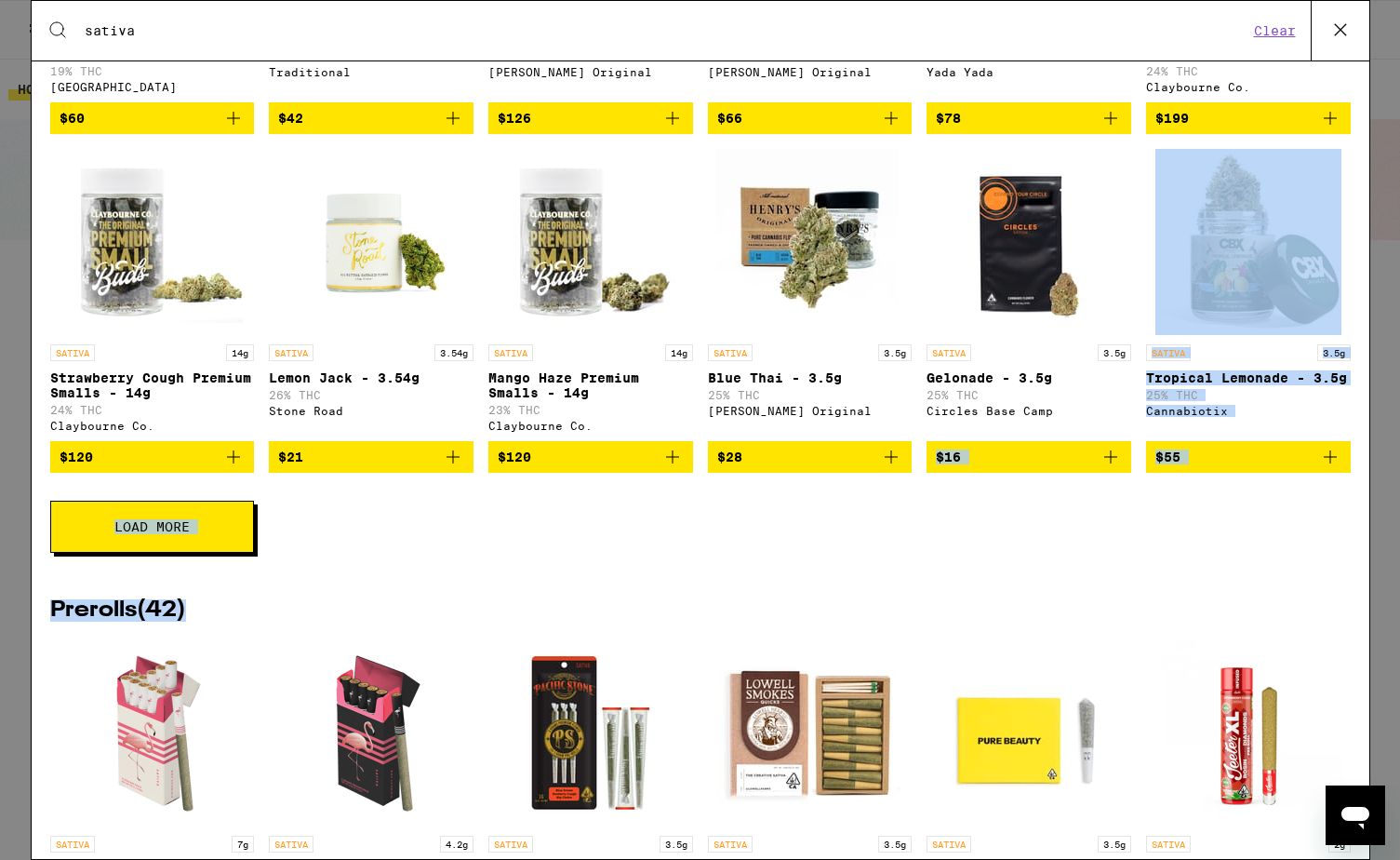
drag, startPoint x: 975, startPoint y: 624, endPoint x: 1023, endPoint y: 450, distance: 180.5
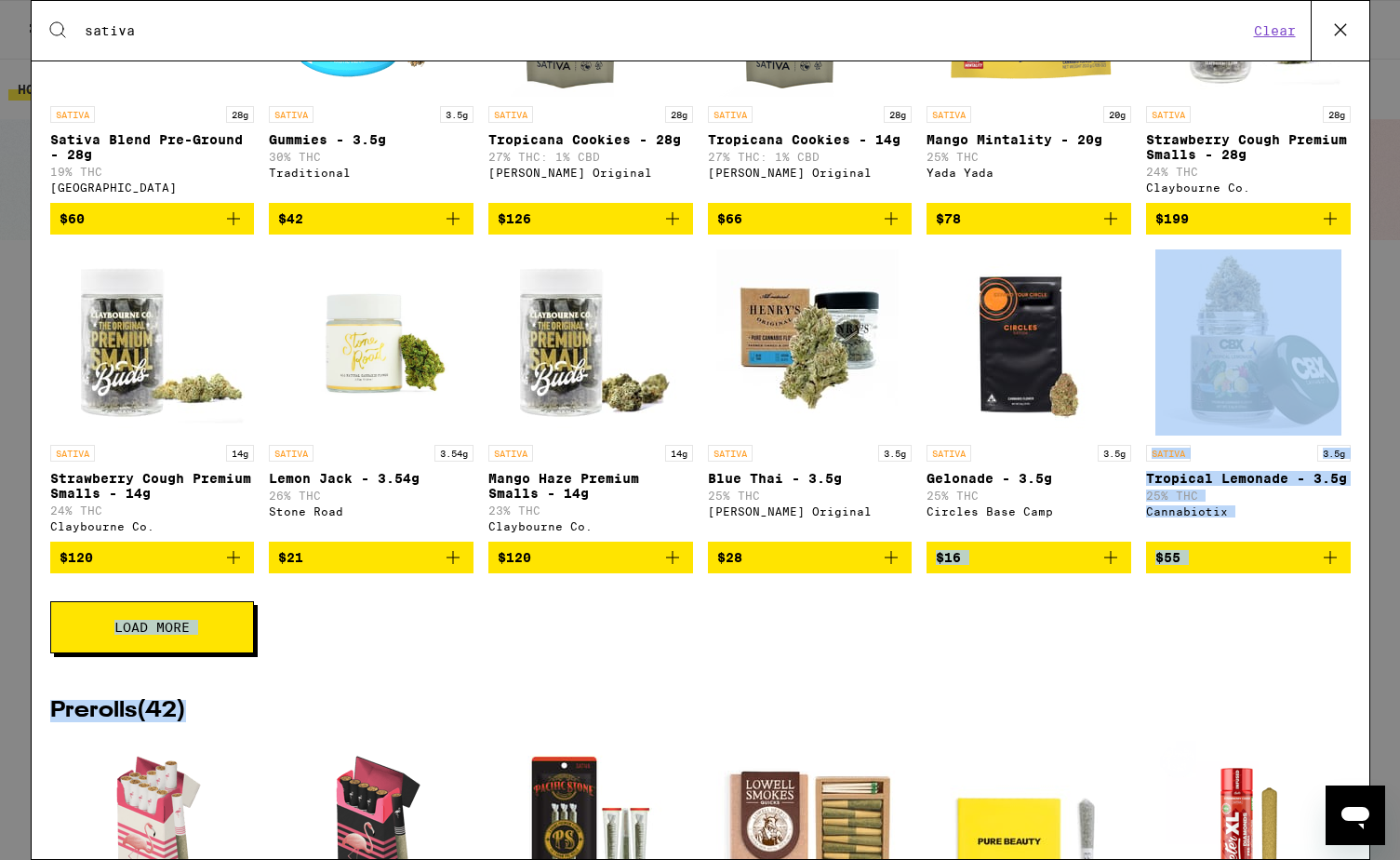
scroll to position [466, 0]
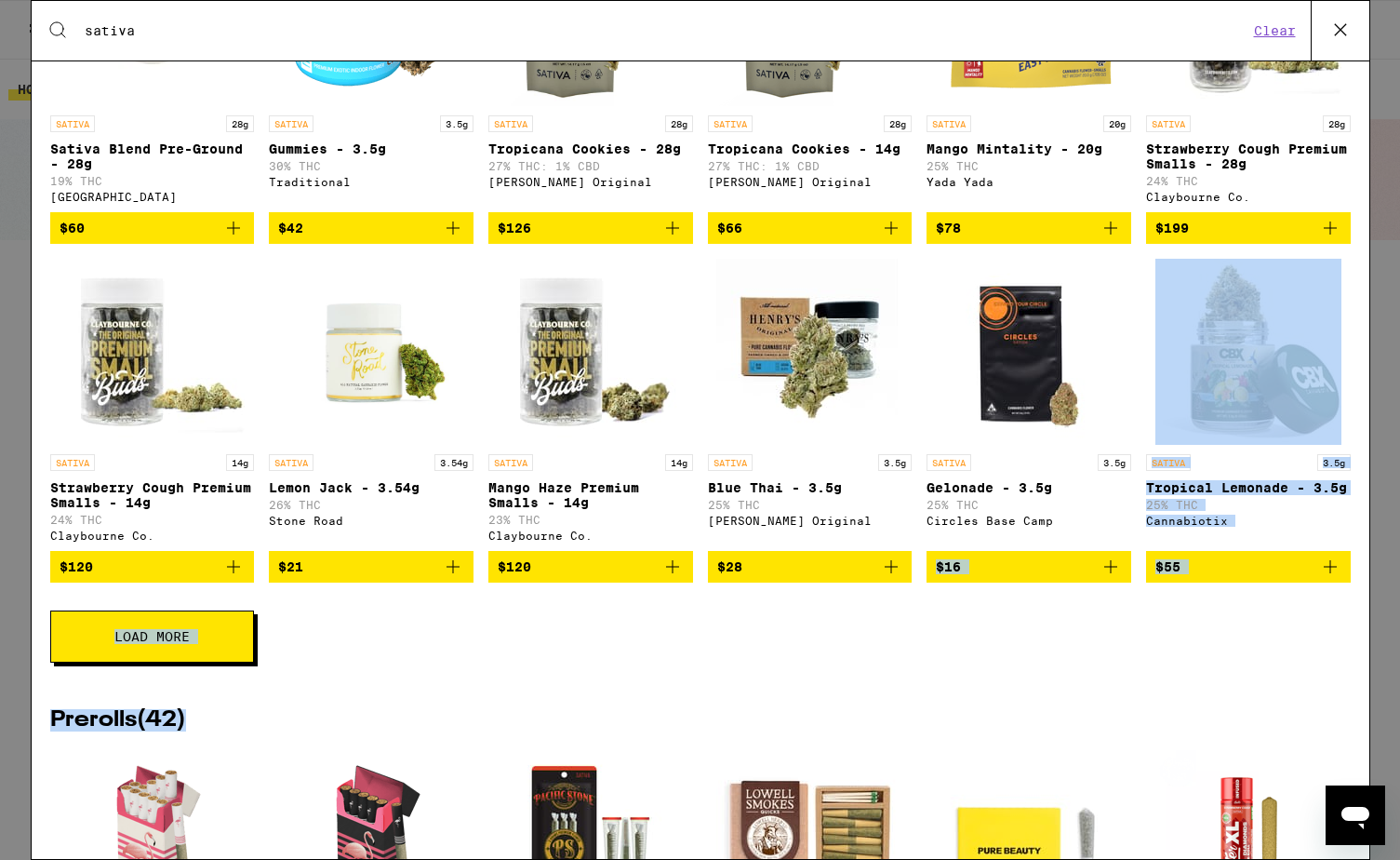
click at [1019, 687] on div "Flowers ( 58 ) SATIVA 28g Sativa Blend Pre-Ground - 28g 19% THC Almora Farm $60…" at bounding box center [700, 276] width 1300 height 830
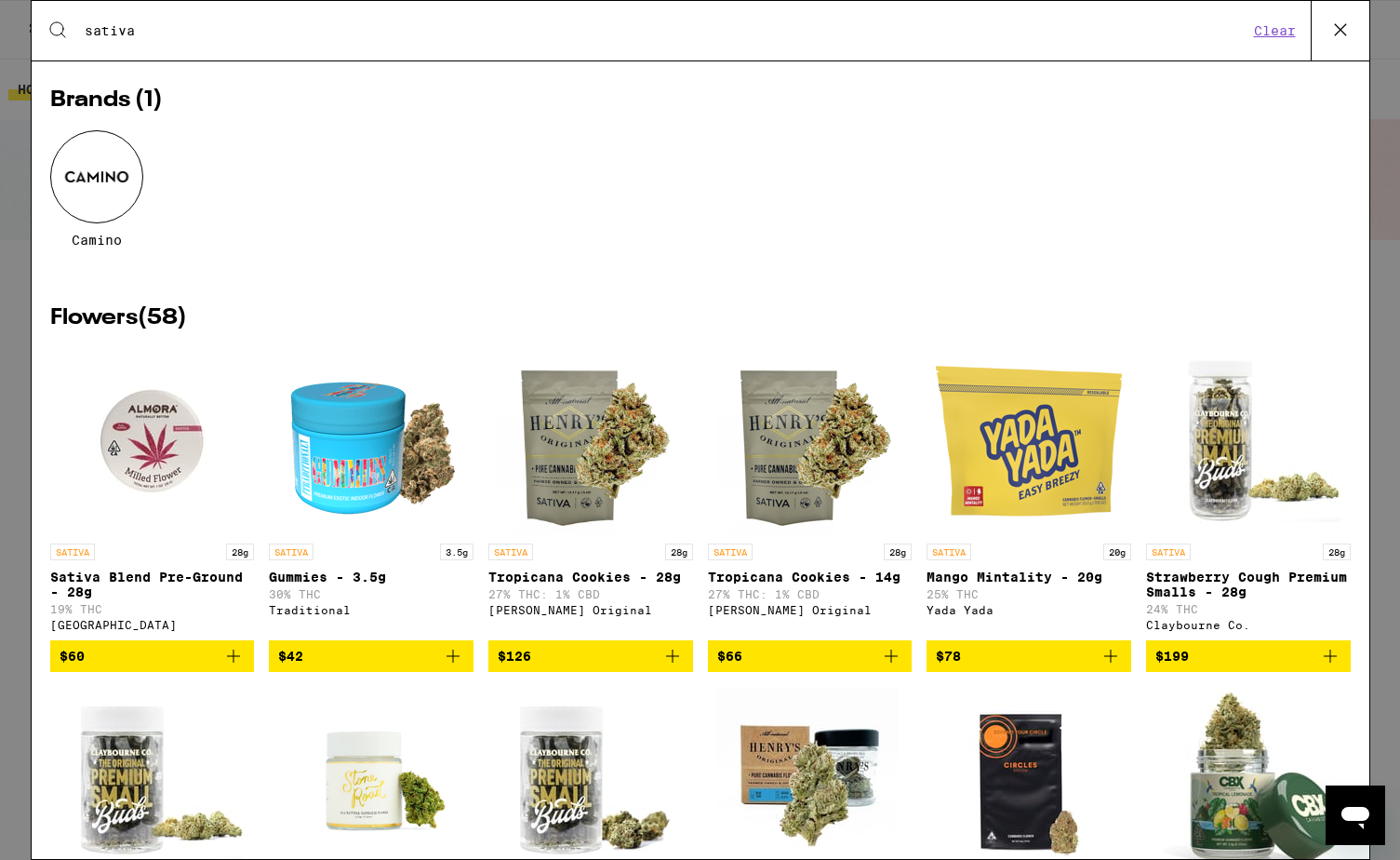
scroll to position [58, 0]
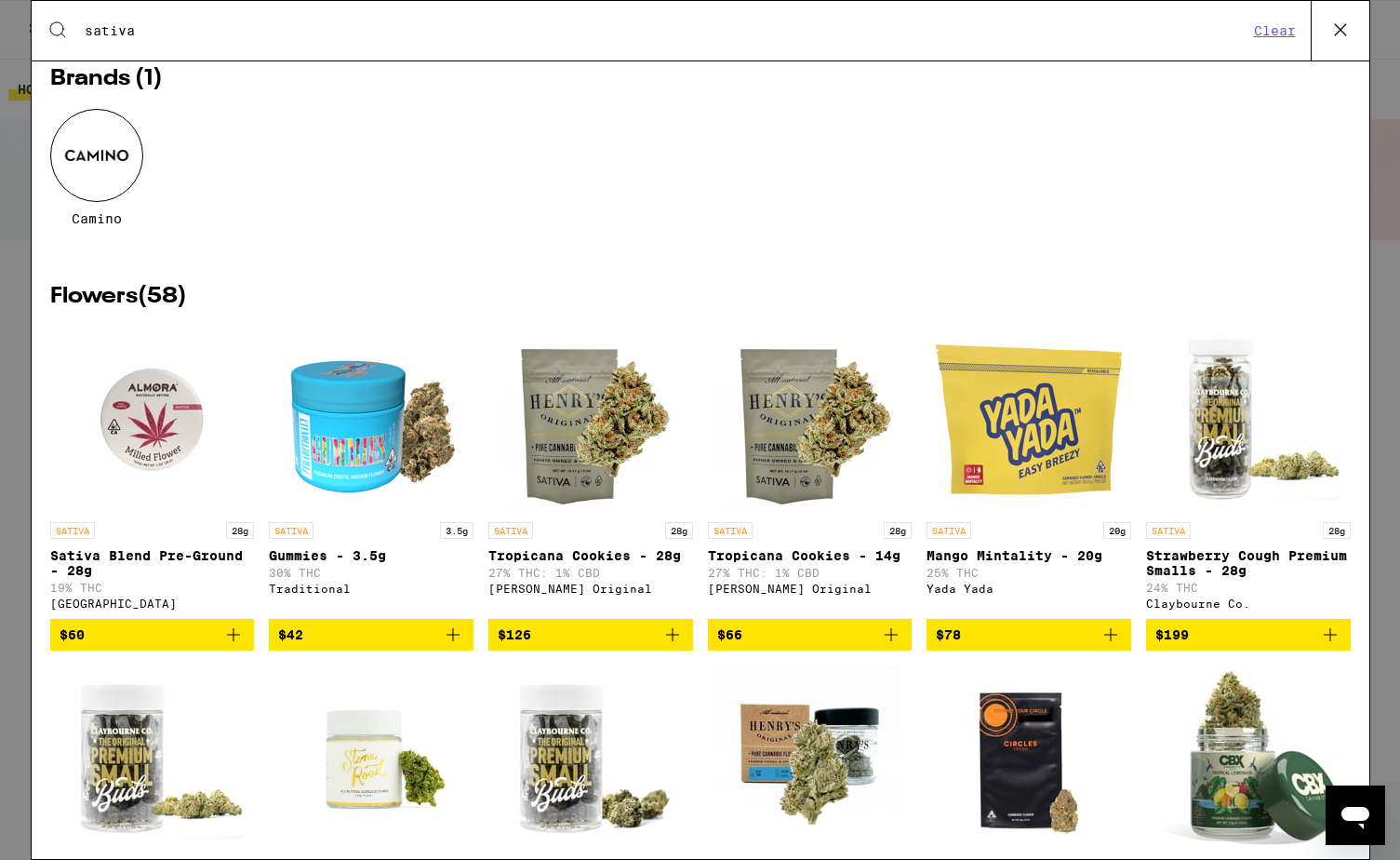
click at [1034, 420] on img "Open page for Mango Mintality - 20g from Yada Yada" at bounding box center [1029, 419] width 186 height 186
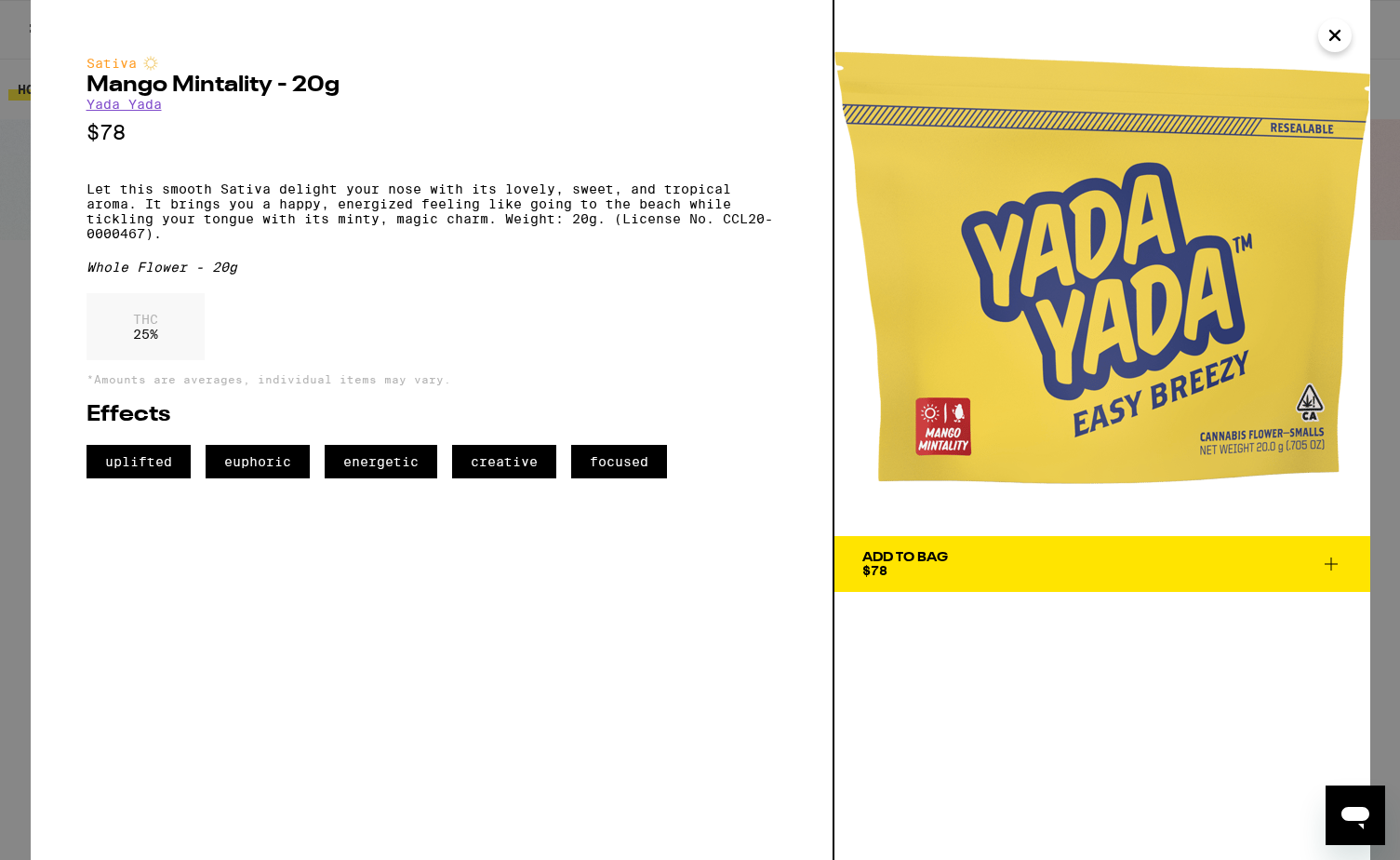
click at [1118, 569] on icon at bounding box center [1331, 563] width 23 height 23
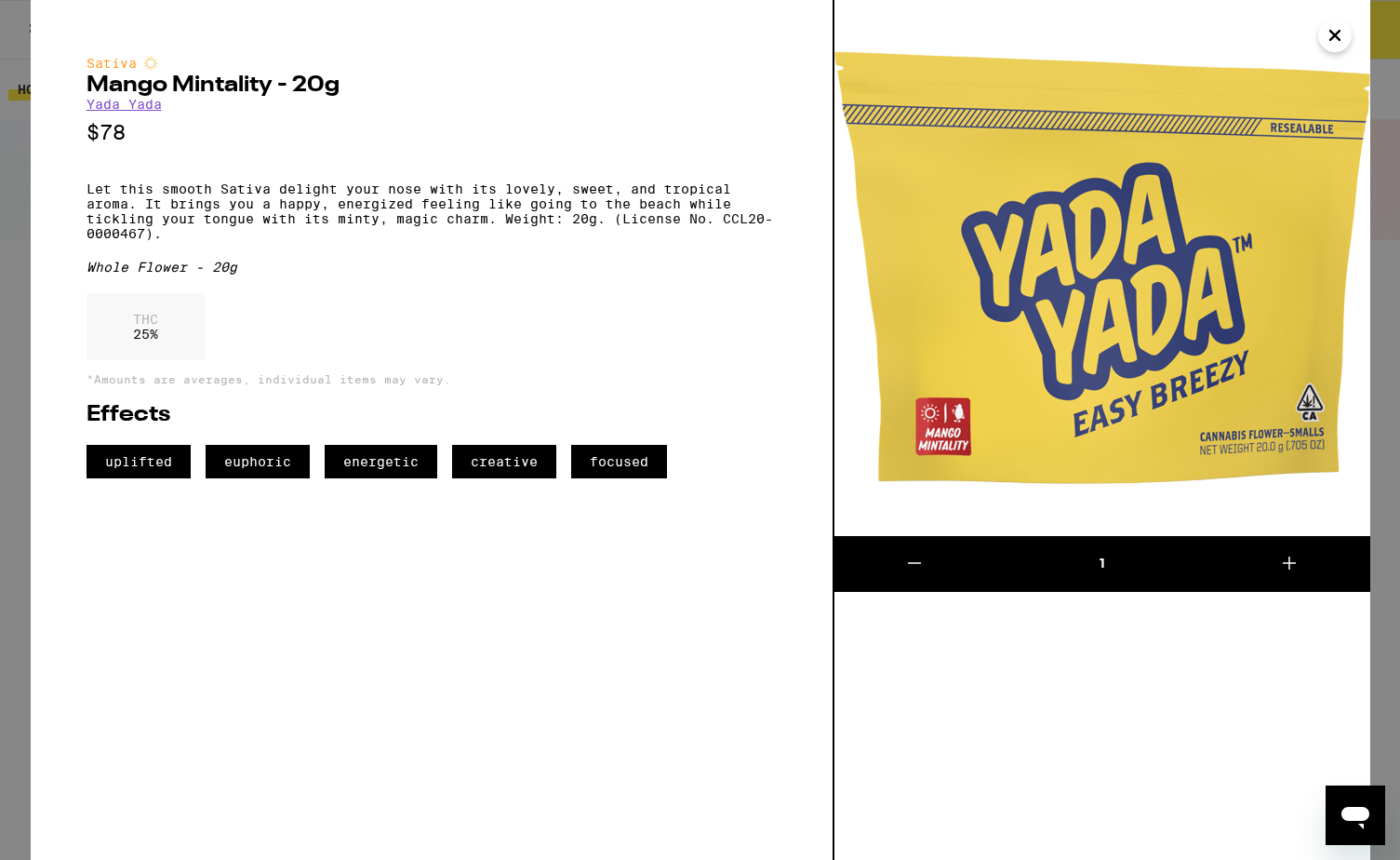
click at [1118, 35] on icon "Close" at bounding box center [1335, 36] width 23 height 28
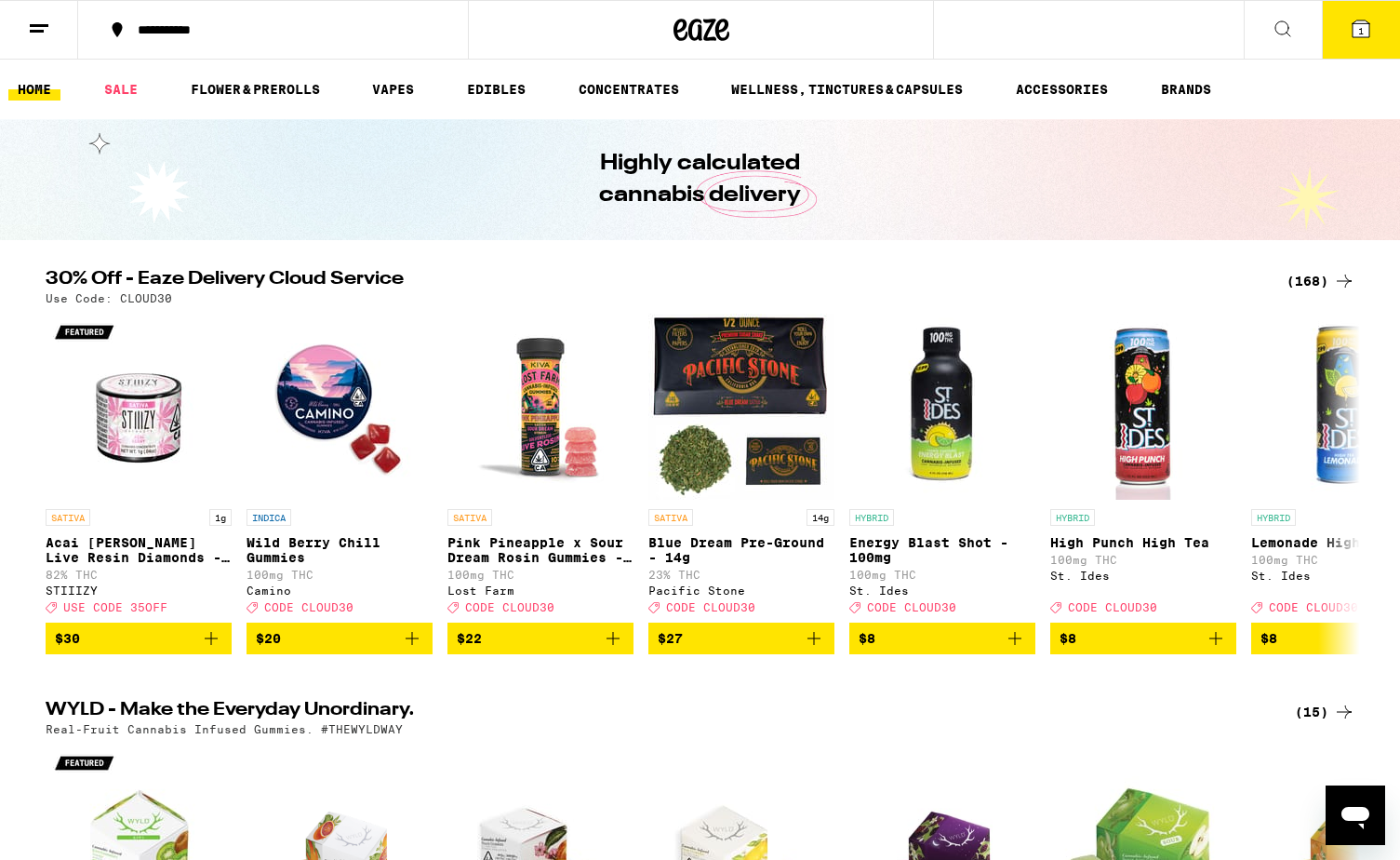
click at [452, 37] on button "**********" at bounding box center [273, 30] width 389 height 55
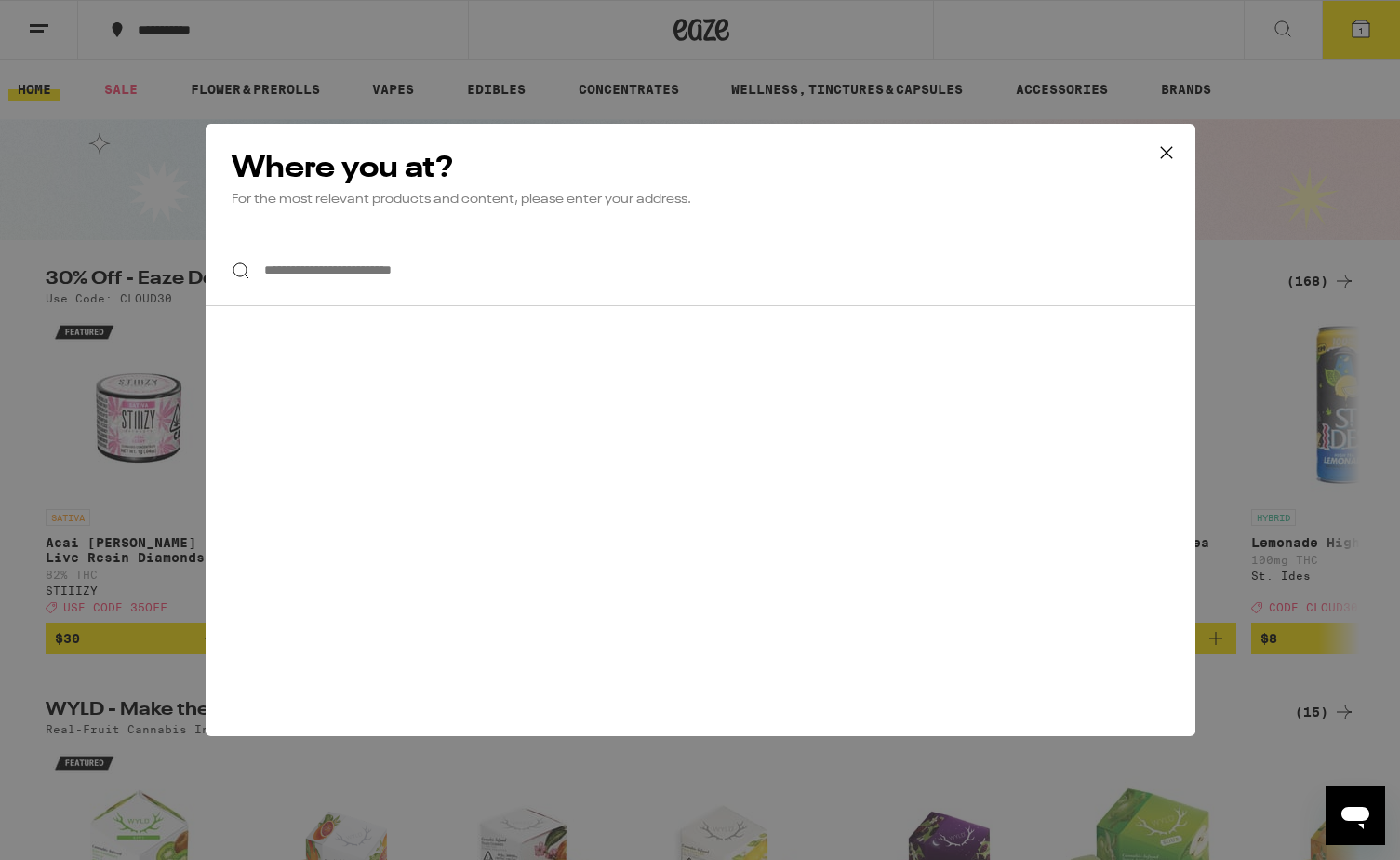
click at [912, 44] on div "**********" at bounding box center [700, 430] width 1400 height 860
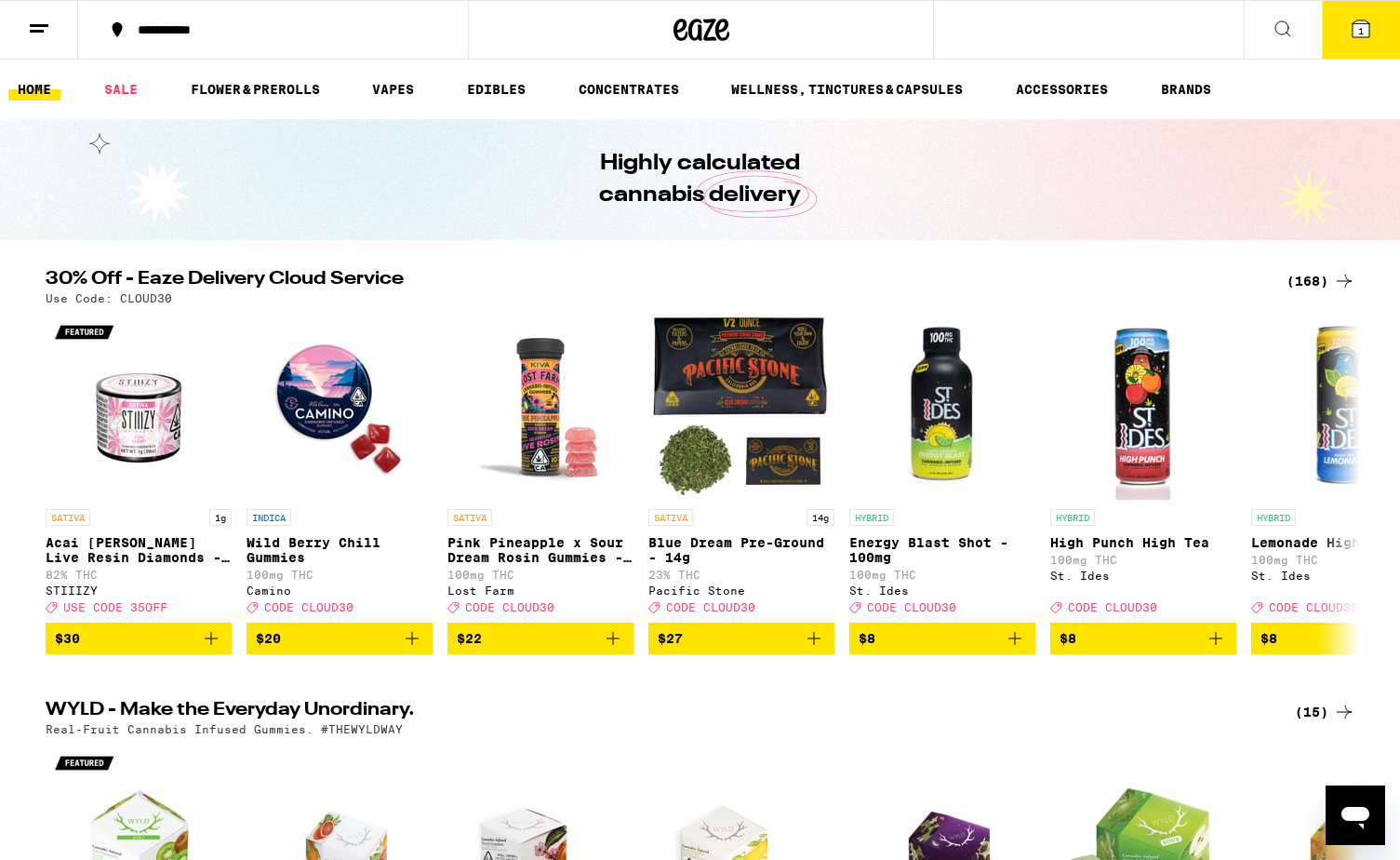
click at [1118, 30] on icon at bounding box center [1282, 29] width 23 height 23
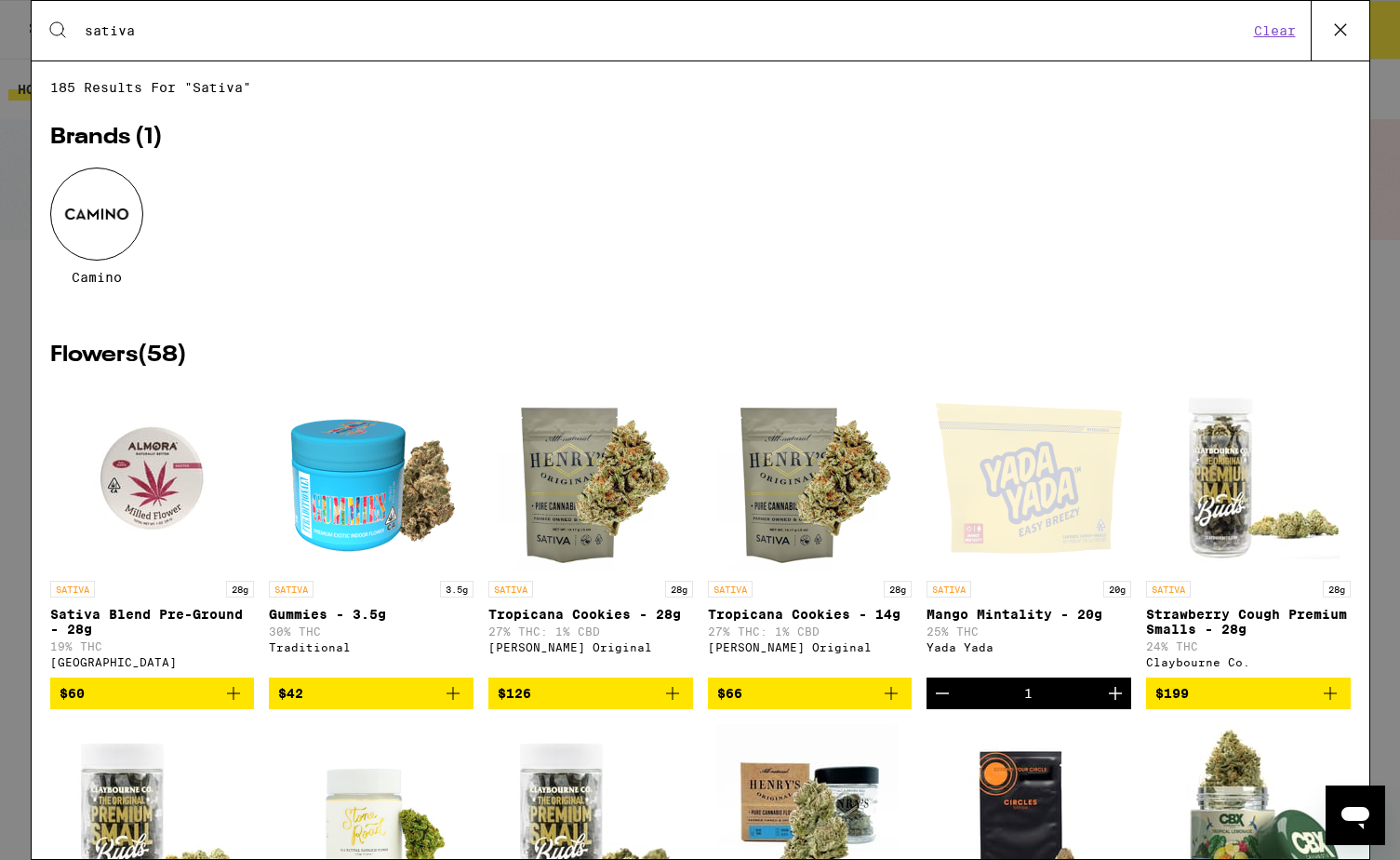
click at [1067, 39] on input "sativa" at bounding box center [666, 31] width 1165 height 17
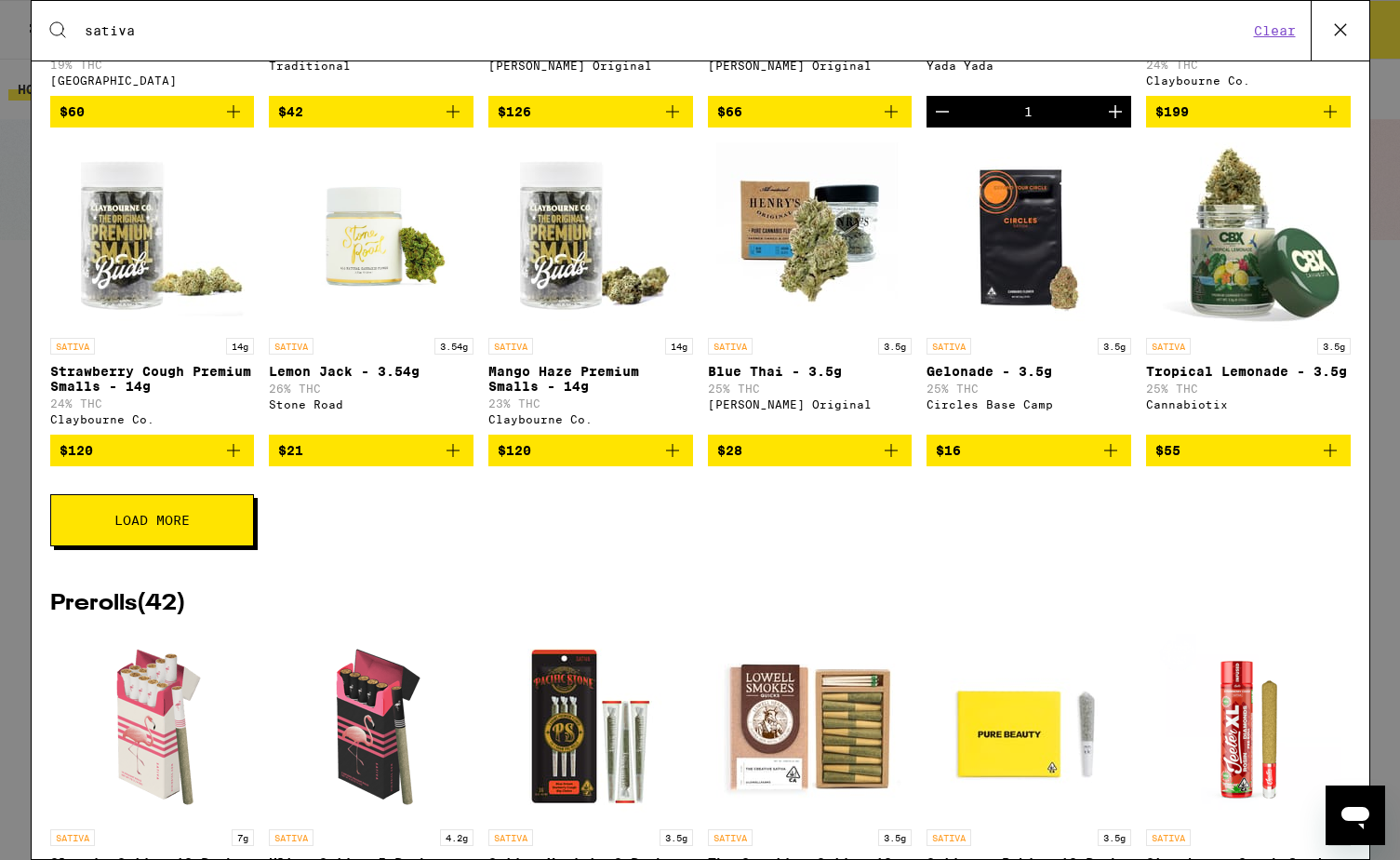
scroll to position [639, 0]
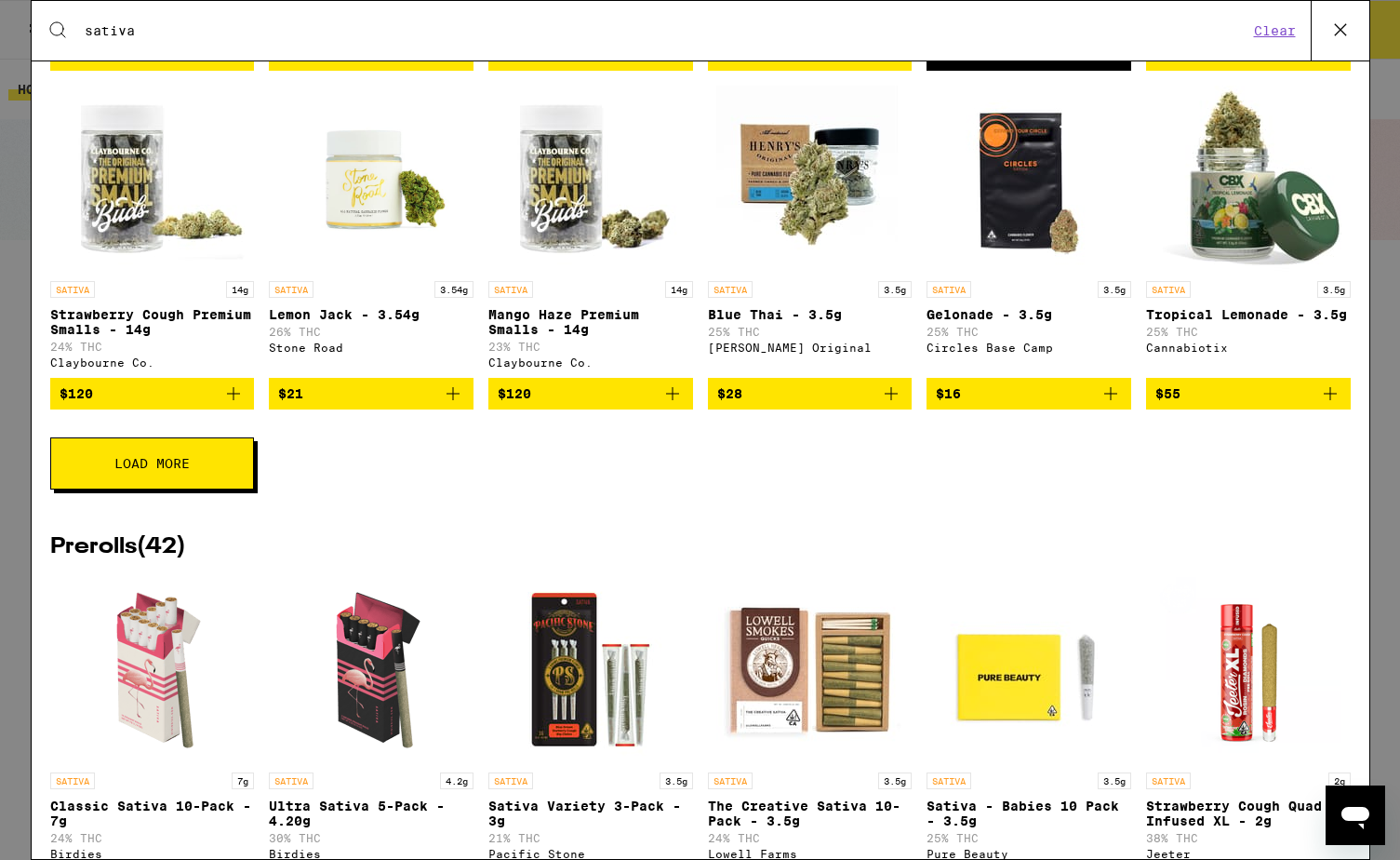
click at [184, 470] on span "Load More" at bounding box center [152, 463] width 75 height 13
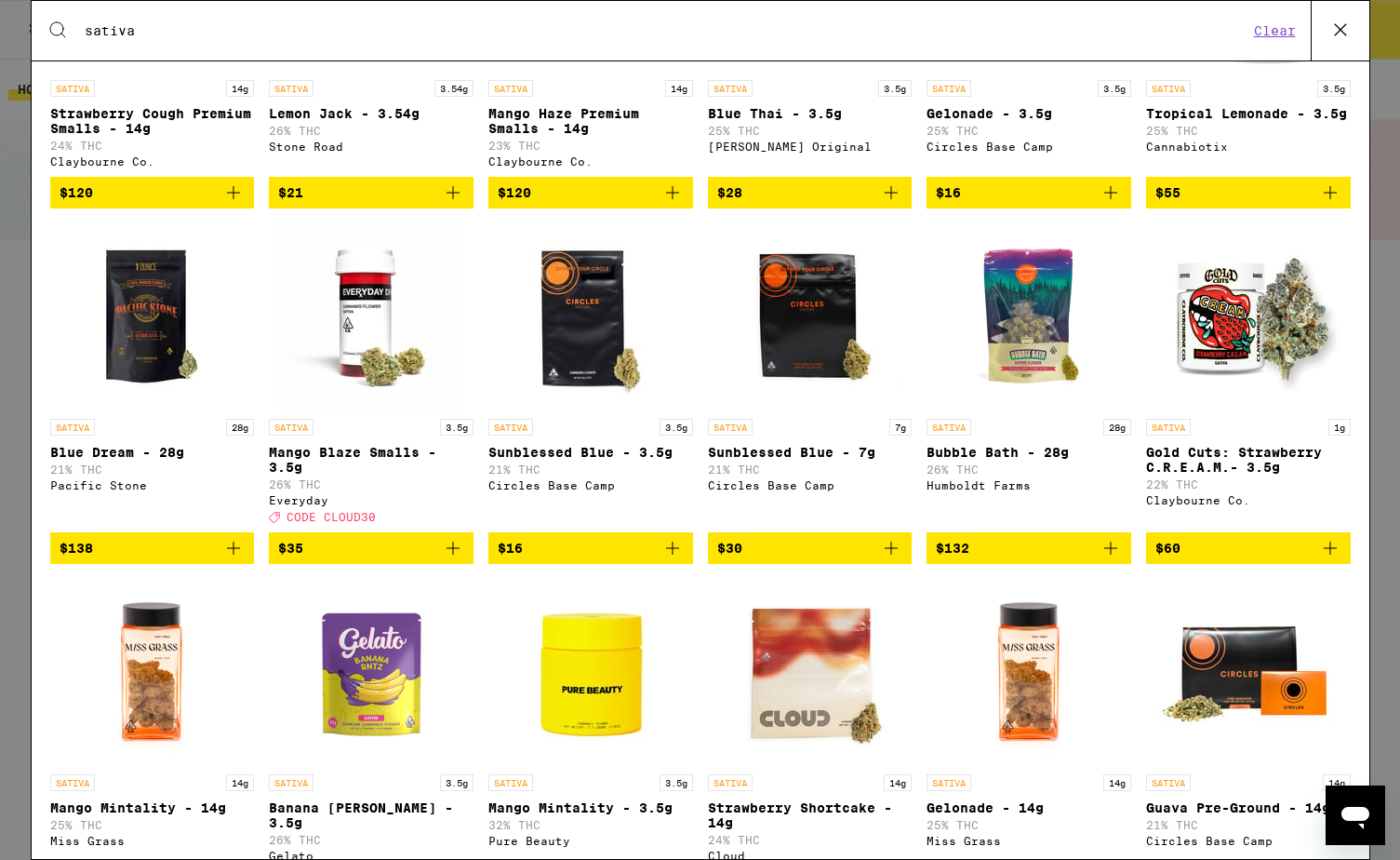
scroll to position [853, 0]
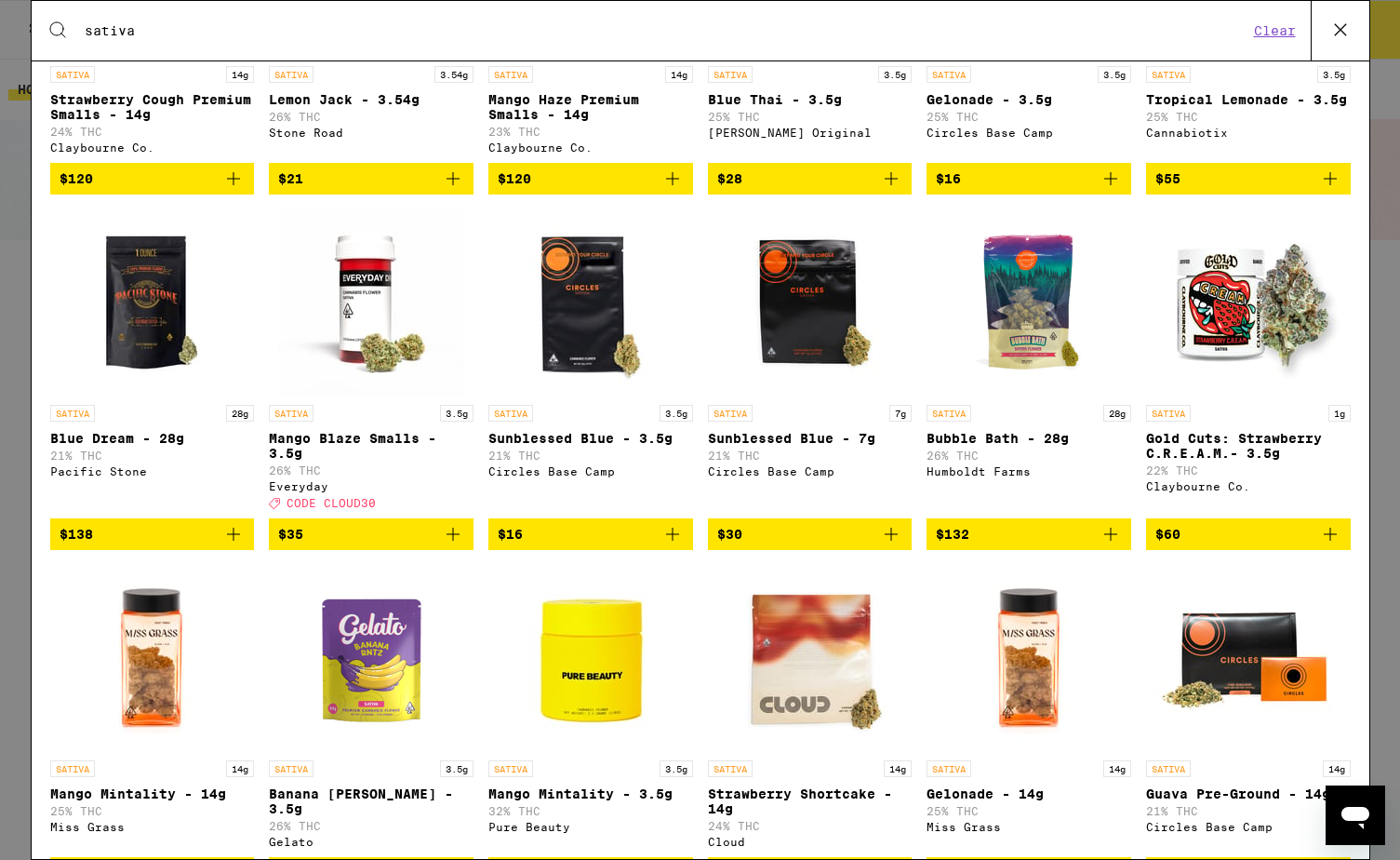
click at [127, 354] on img "Open page for Blue Dream - 28g from Pacific Stone" at bounding box center [151, 302] width 186 height 186
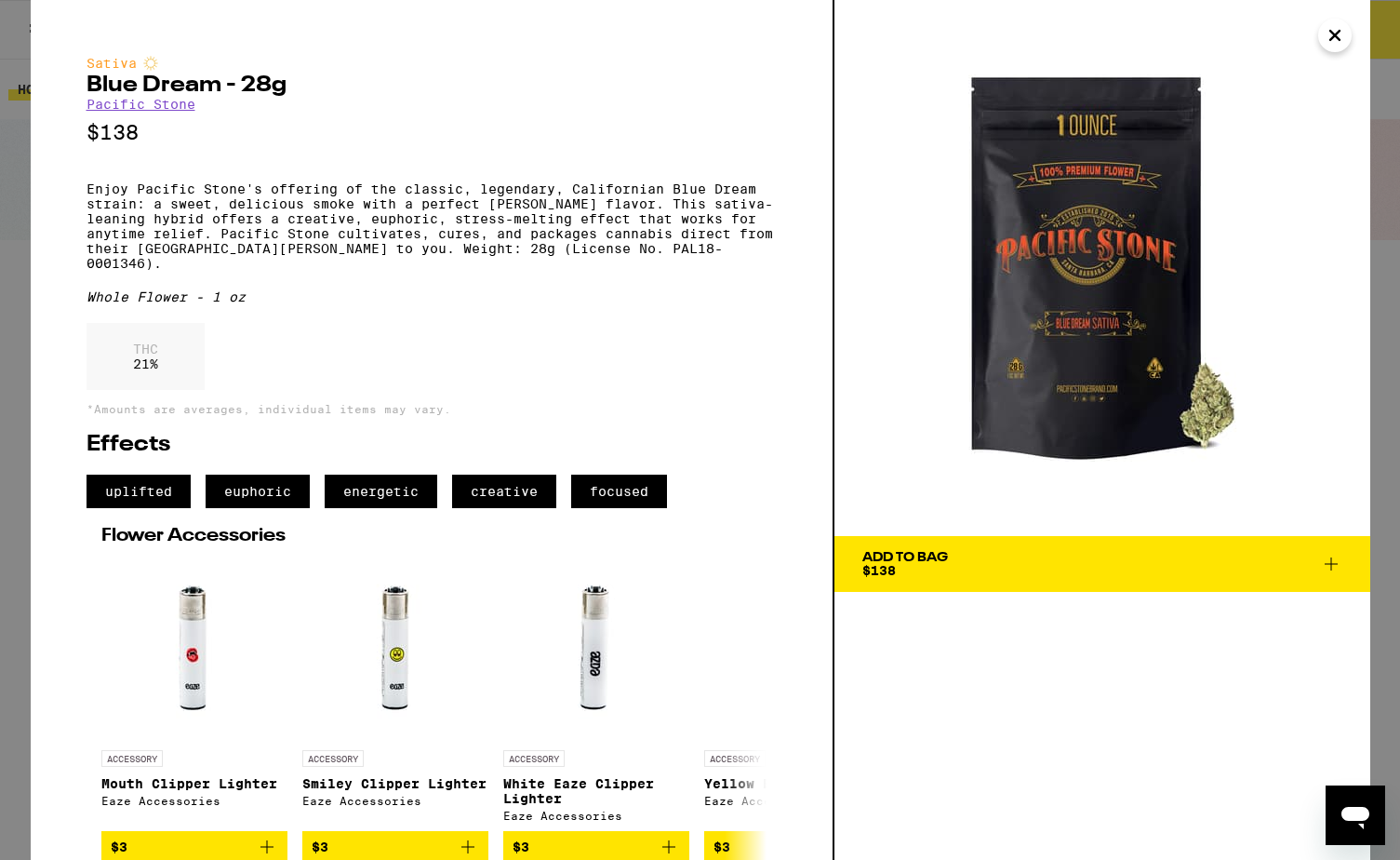
scroll to position [23, 0]
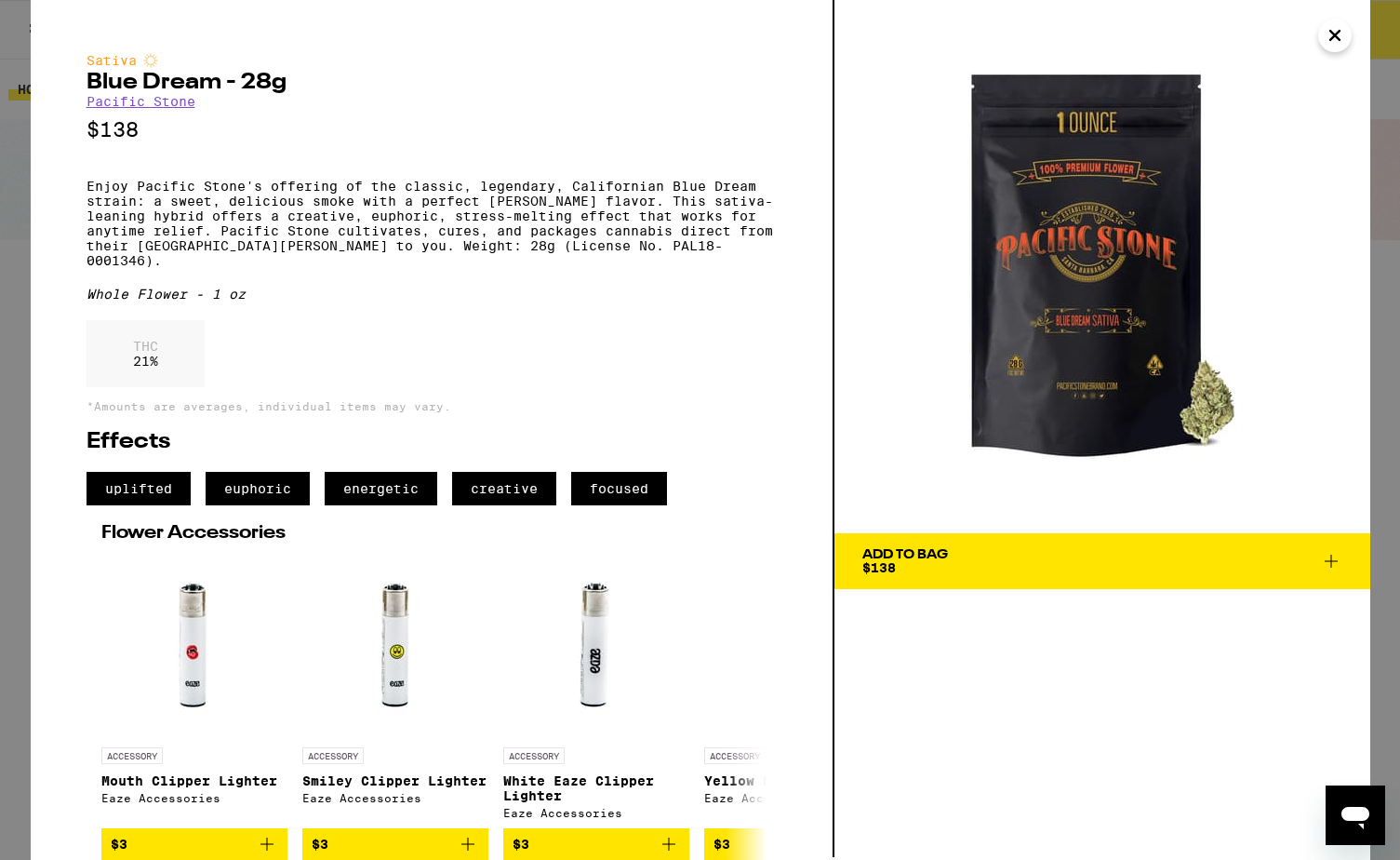
click at [1082, 548] on span "Add To Bag $138" at bounding box center [1103, 560] width 480 height 26
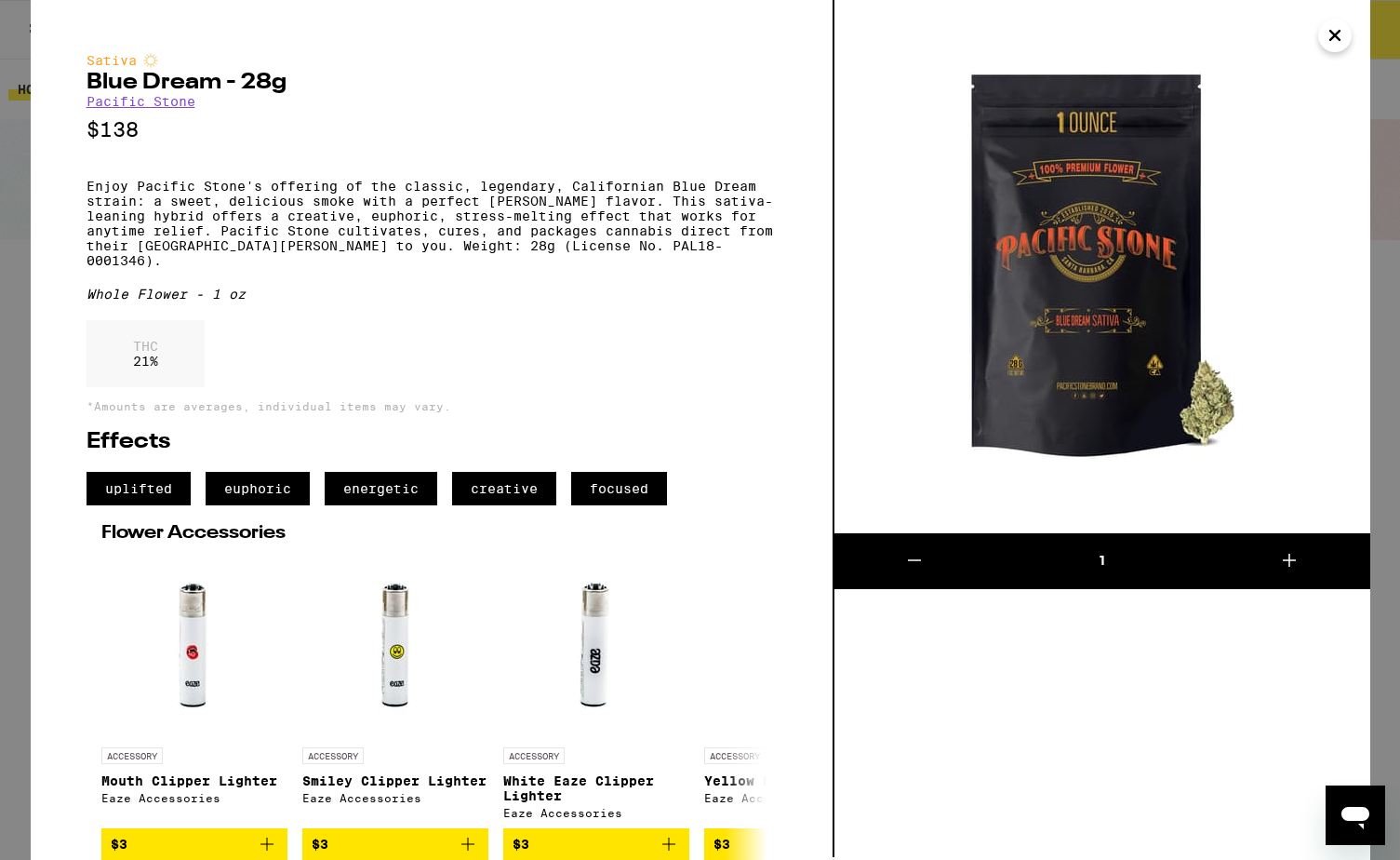
click at [1118, 687] on div "1" at bounding box center [1102, 427] width 535 height 860
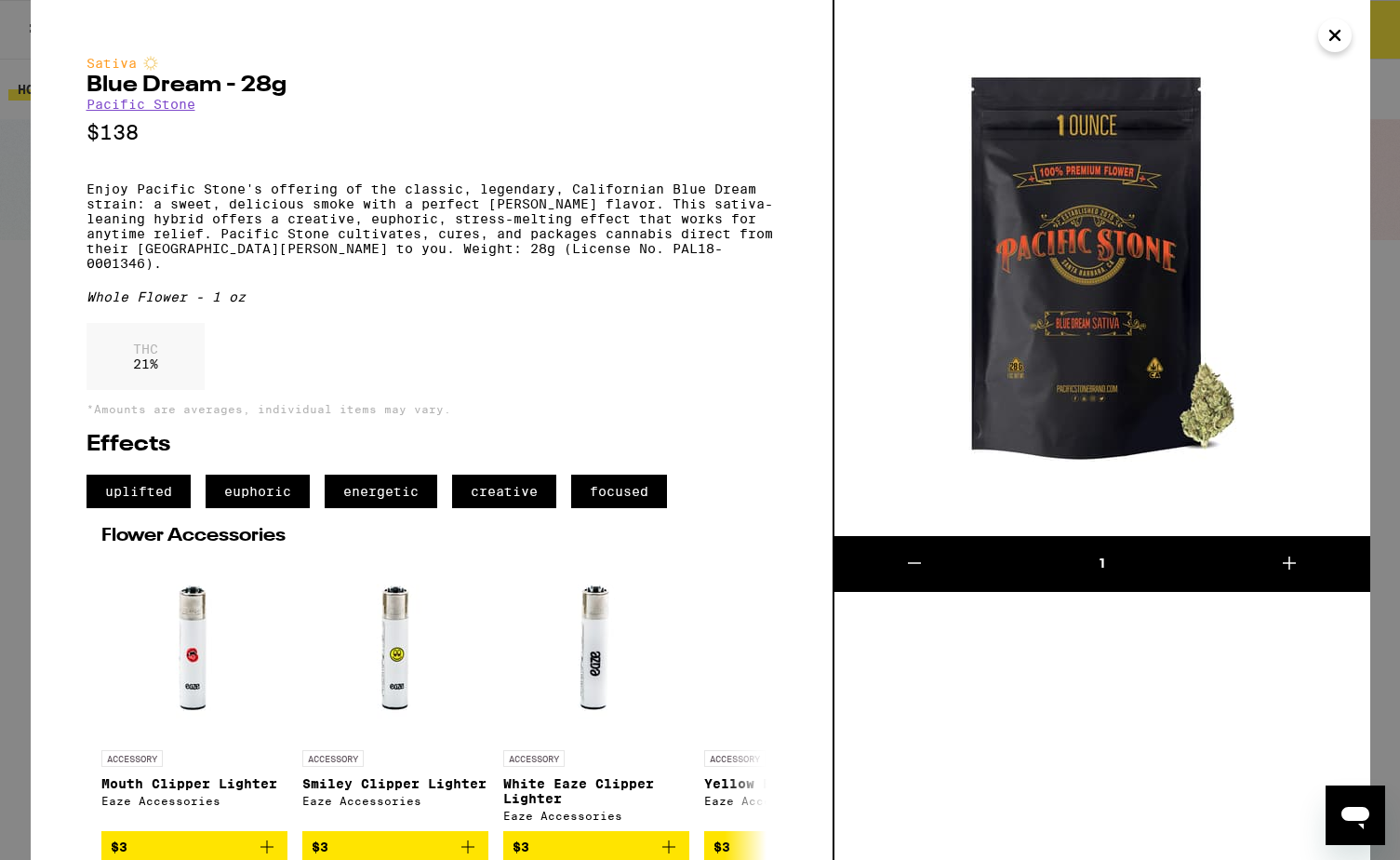
click at [172, 112] on link "Pacific Stone" at bounding box center [141, 104] width 109 height 15
drag, startPoint x: 1344, startPoint y: 32, endPoint x: 1335, endPoint y: 36, distance: 9.8
click at [1118, 32] on icon "Close" at bounding box center [1335, 36] width 23 height 28
click at [1118, 44] on button "2" at bounding box center [1360, 30] width 78 height 57
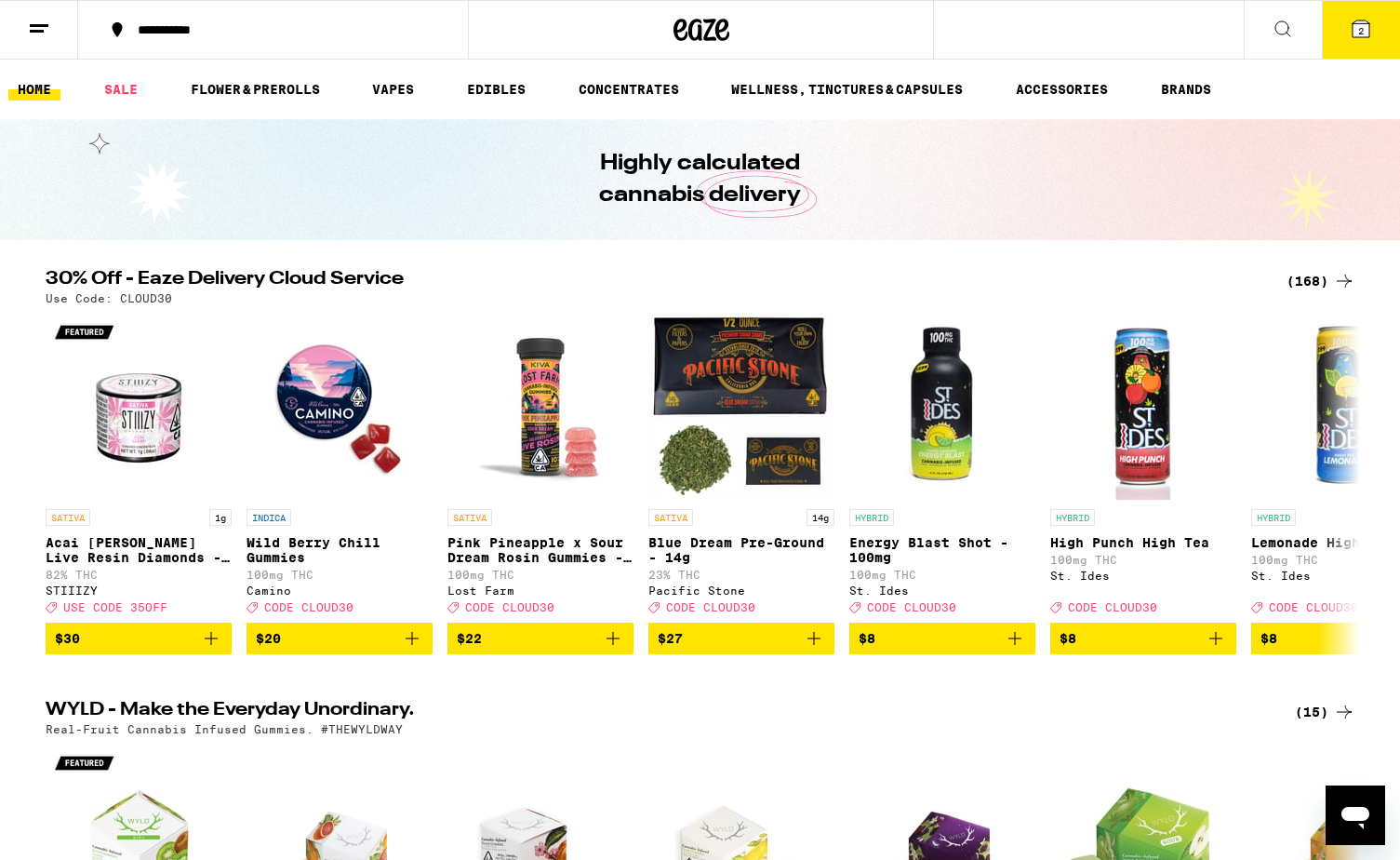
click at [1118, 36] on button "2" at bounding box center [1360, 30] width 78 height 57
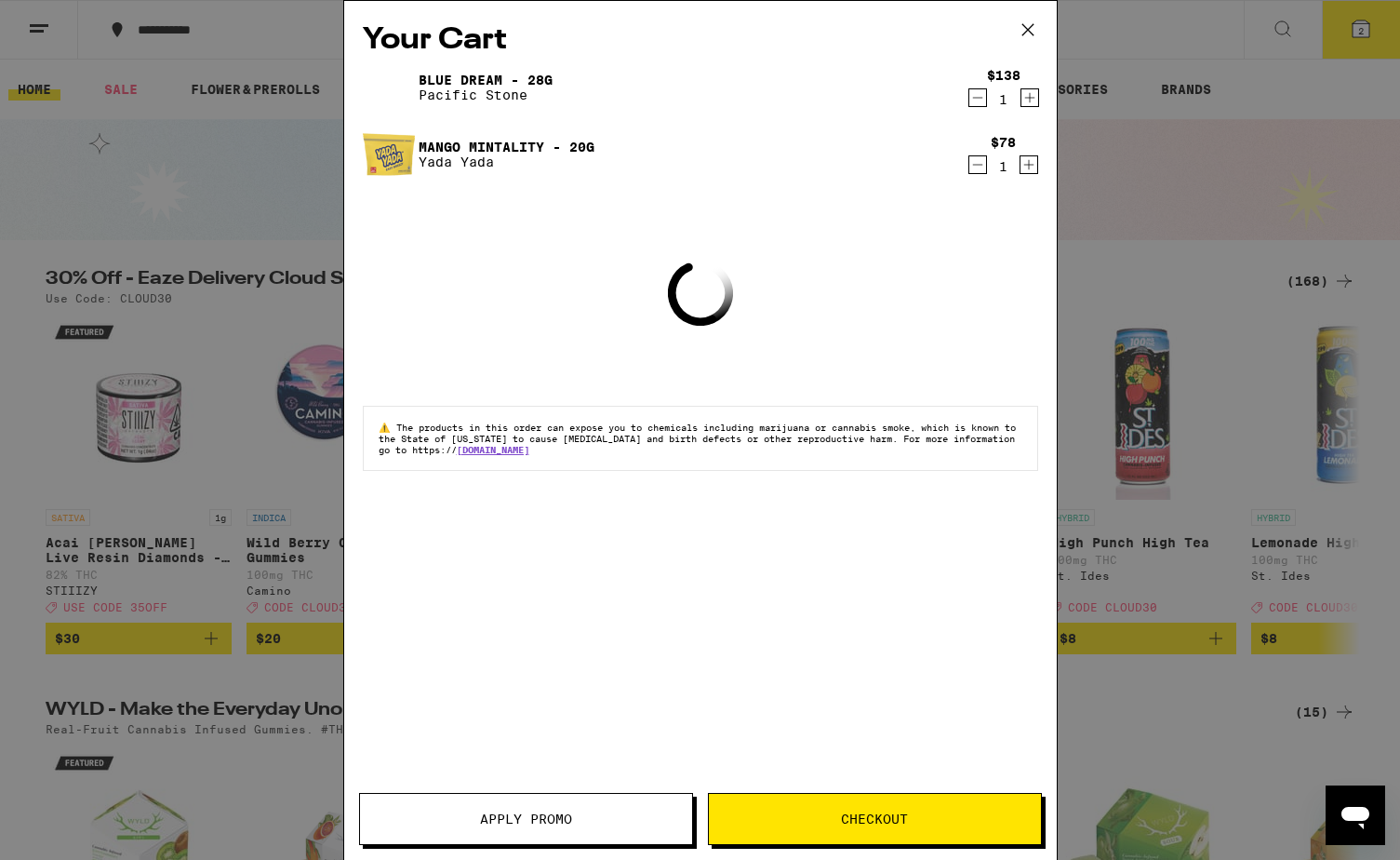
click at [1118, 281] on div "Your Cart Blue Dream - 28g Pacific Stone $138 1 Mango Mintality - 20g Yada Yada…" at bounding box center [700, 430] width 1400 height 860
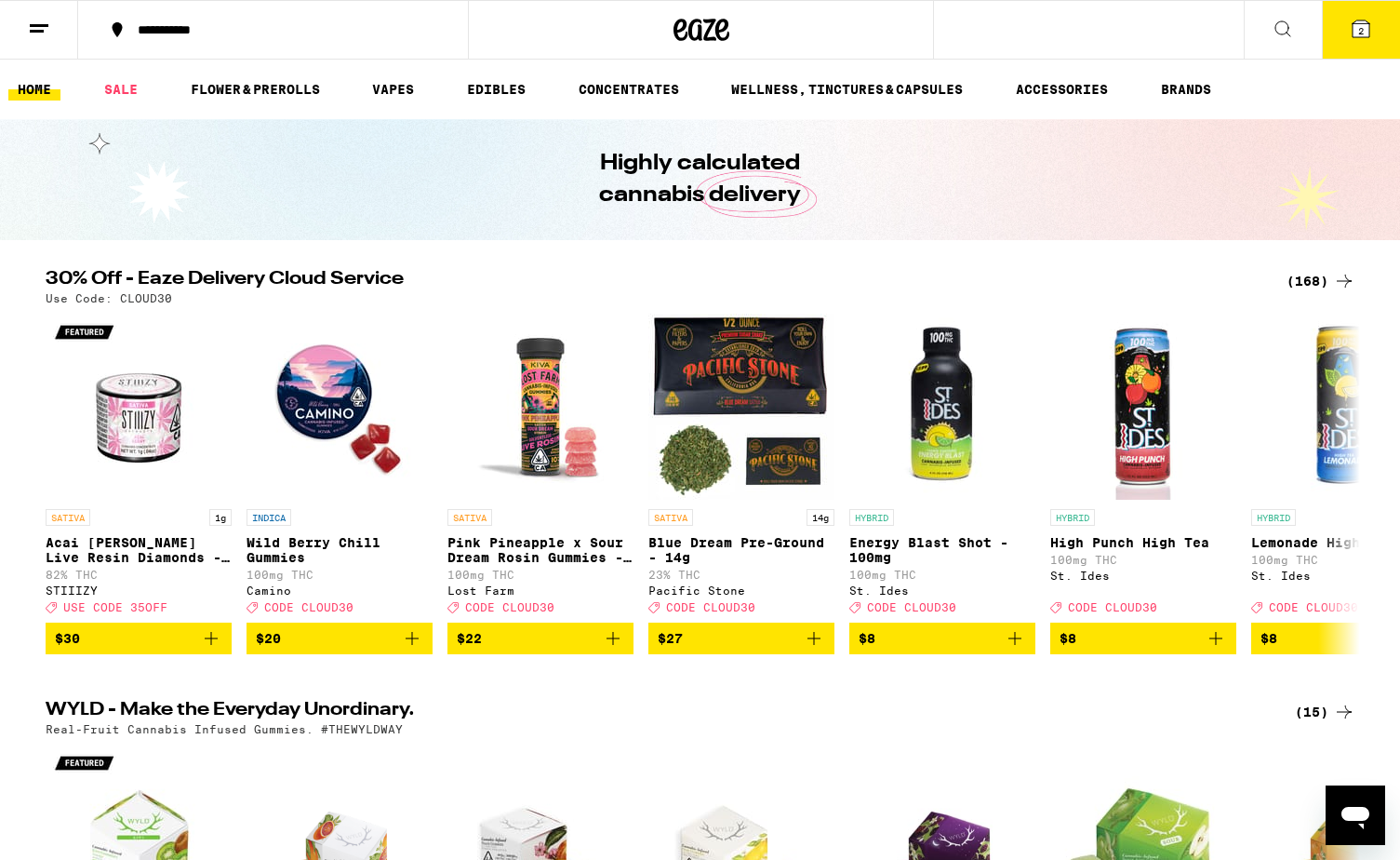
click at [1118, 24] on icon at bounding box center [1360, 29] width 17 height 17
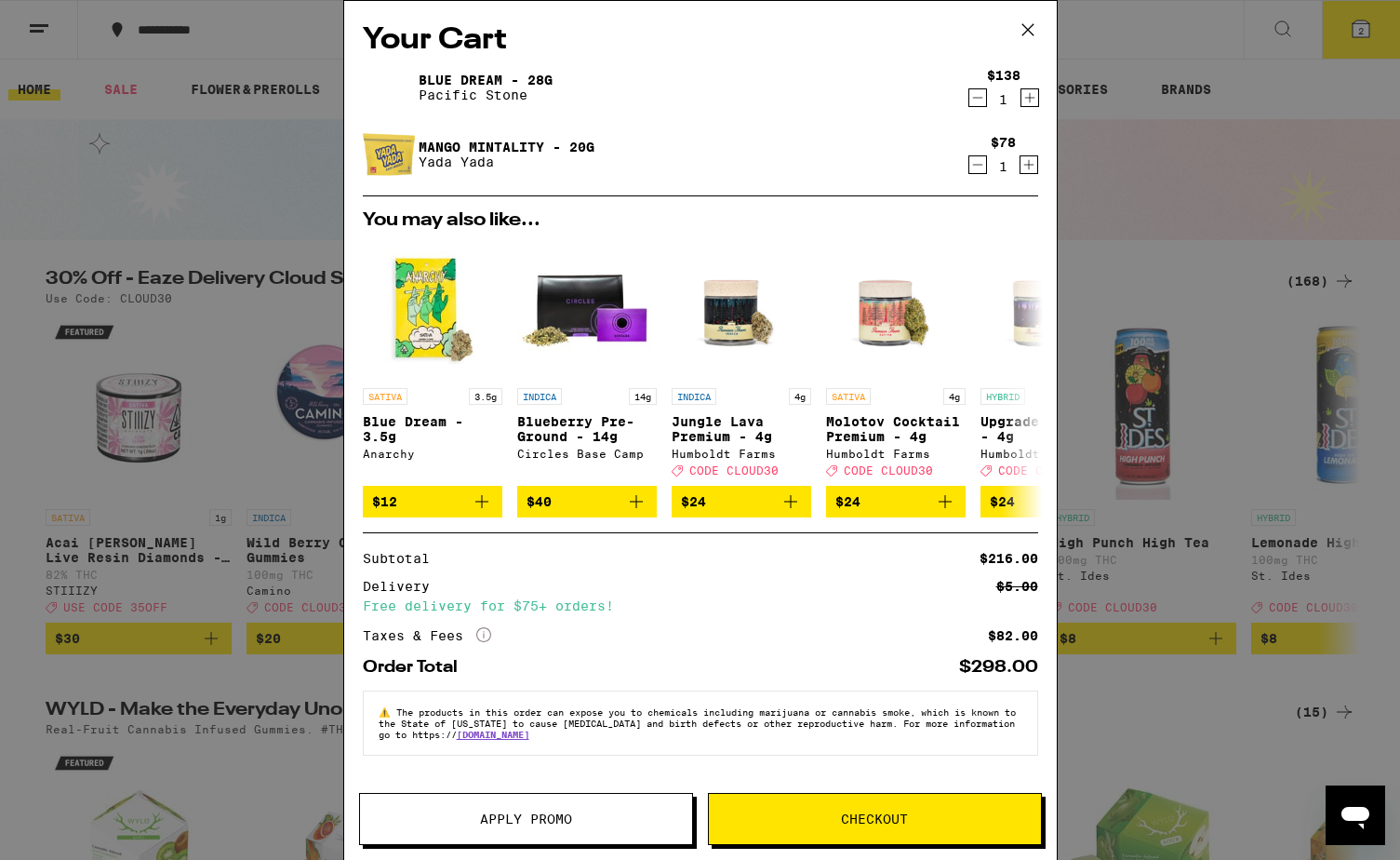
click at [1118, 203] on div "Your Cart Blue Dream - 28g Pacific Stone $138 1 Mango Mintality - 20g [PERSON_N…" at bounding box center [700, 430] width 1400 height 860
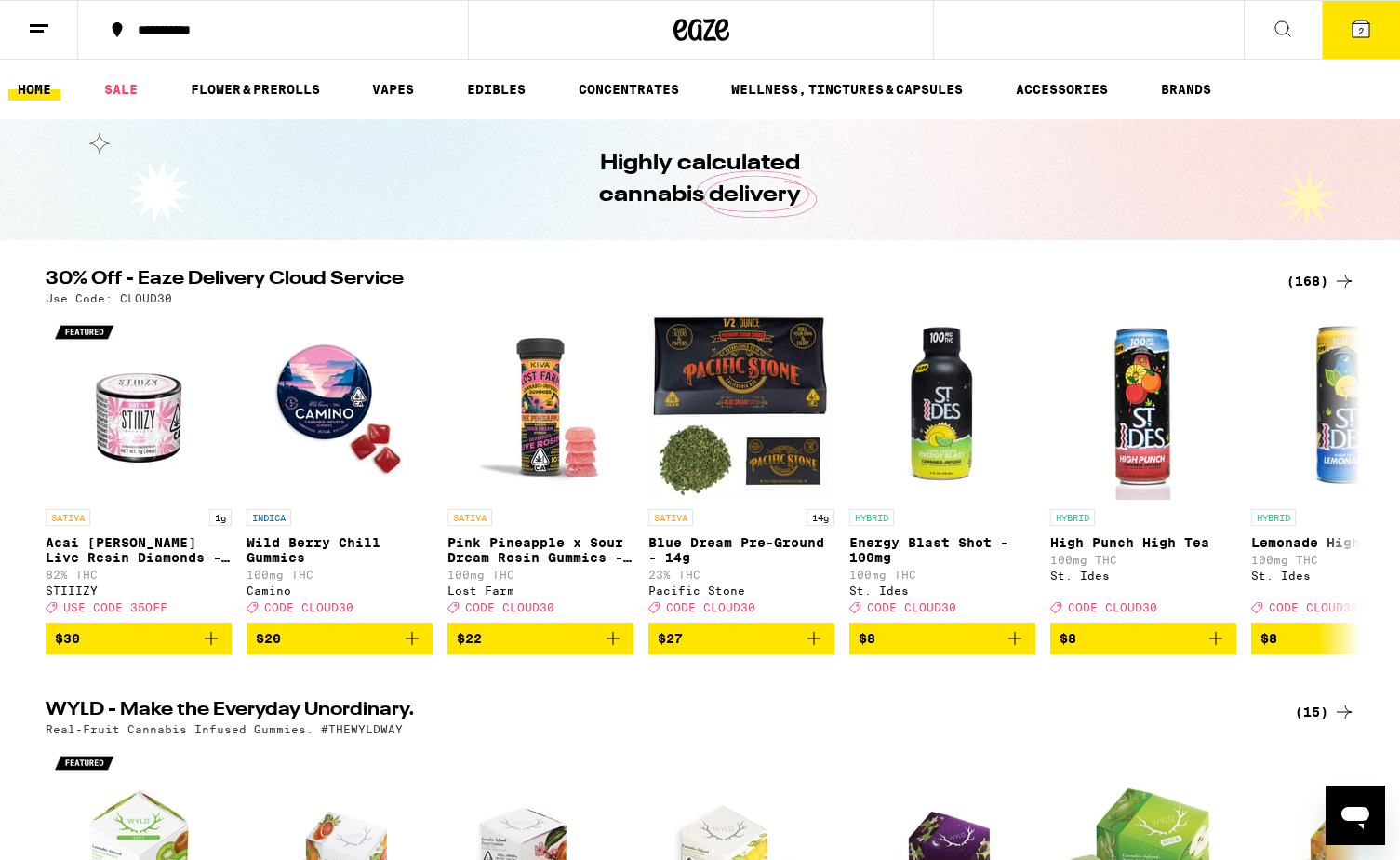
click at [1118, 33] on div "Your Cart Blue Dream - 28g Pacific Stone $138 1 Mango Mintality - 20g [PERSON_N…" at bounding box center [700, 430] width 1400 height 860
click at [1118, 29] on div "Your Cart Blue Dream - 28g Pacific Stone $138 1 Mango Mintality - 20g [PERSON_N…" at bounding box center [700, 430] width 1400 height 860
click at [1118, 27] on icon at bounding box center [1282, 29] width 23 height 23
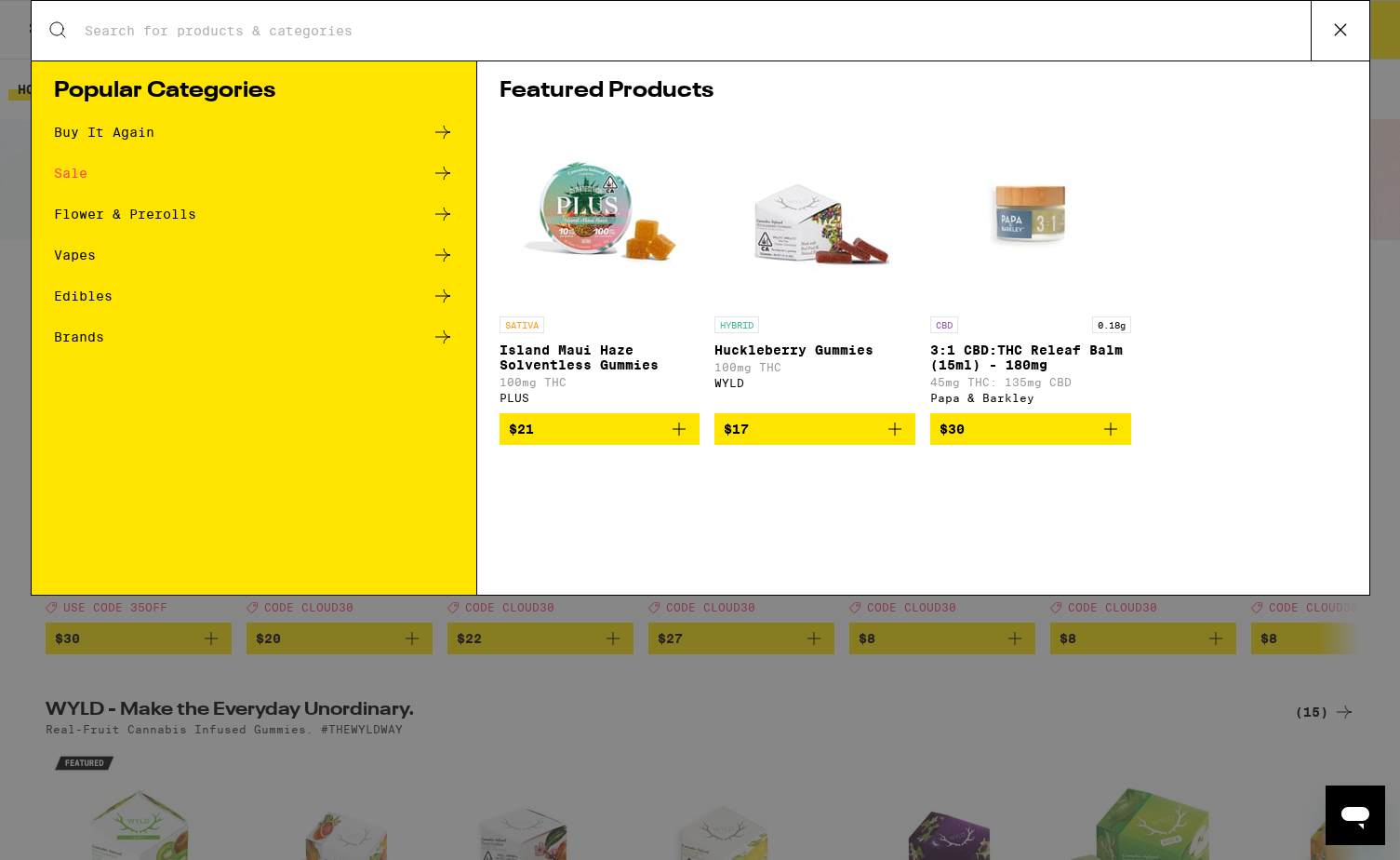
click at [929, 43] on div "Search for Products" at bounding box center [700, 31] width 1338 height 59
click at [865, 41] on div "Search for Products" at bounding box center [700, 31] width 1338 height 59
click at [663, 52] on div "Search for Products" at bounding box center [700, 31] width 1338 height 59
click at [197, 25] on input "Search for Products" at bounding box center [698, 31] width 1227 height 17
type input "sativa"
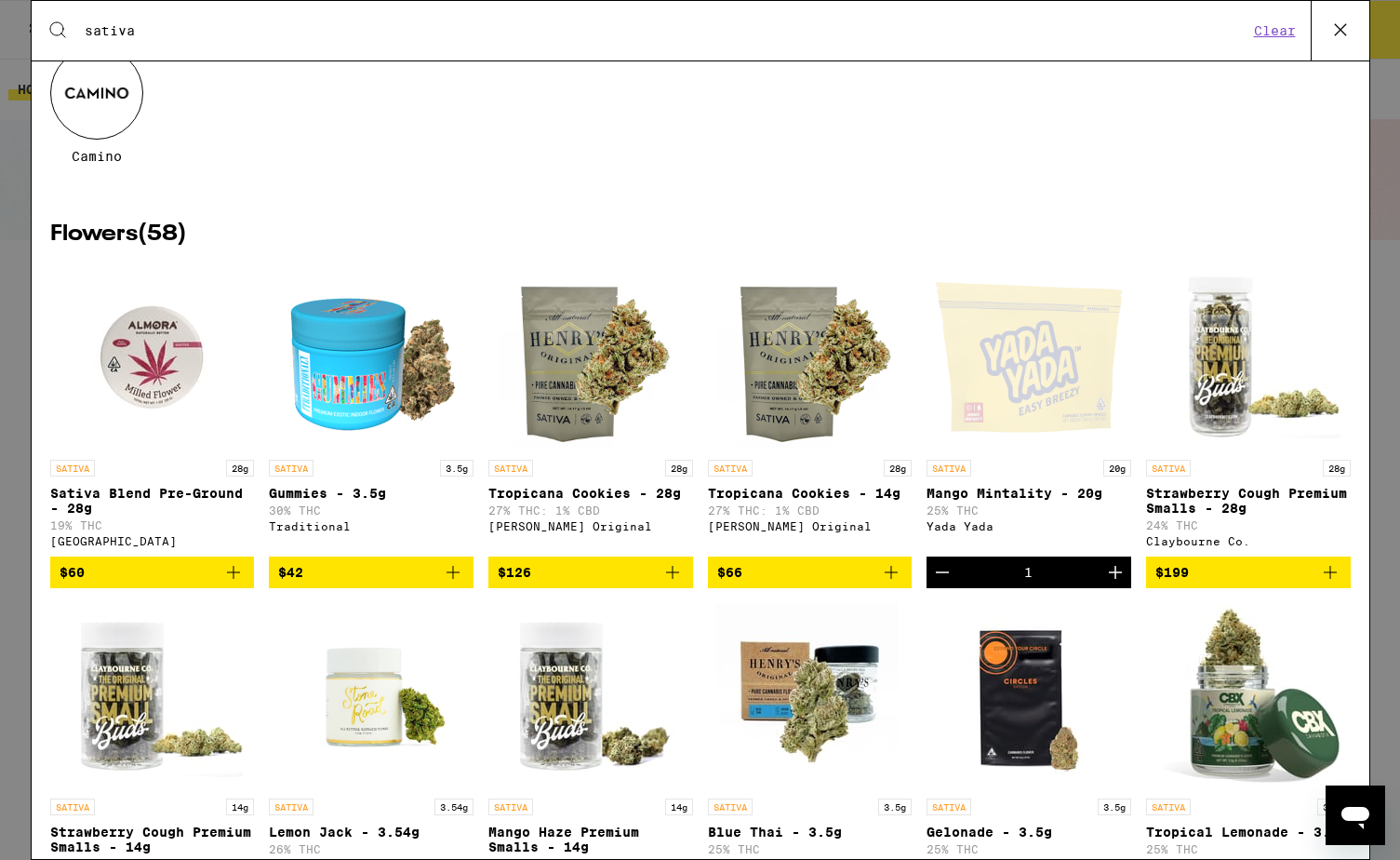
scroll to position [154, 0]
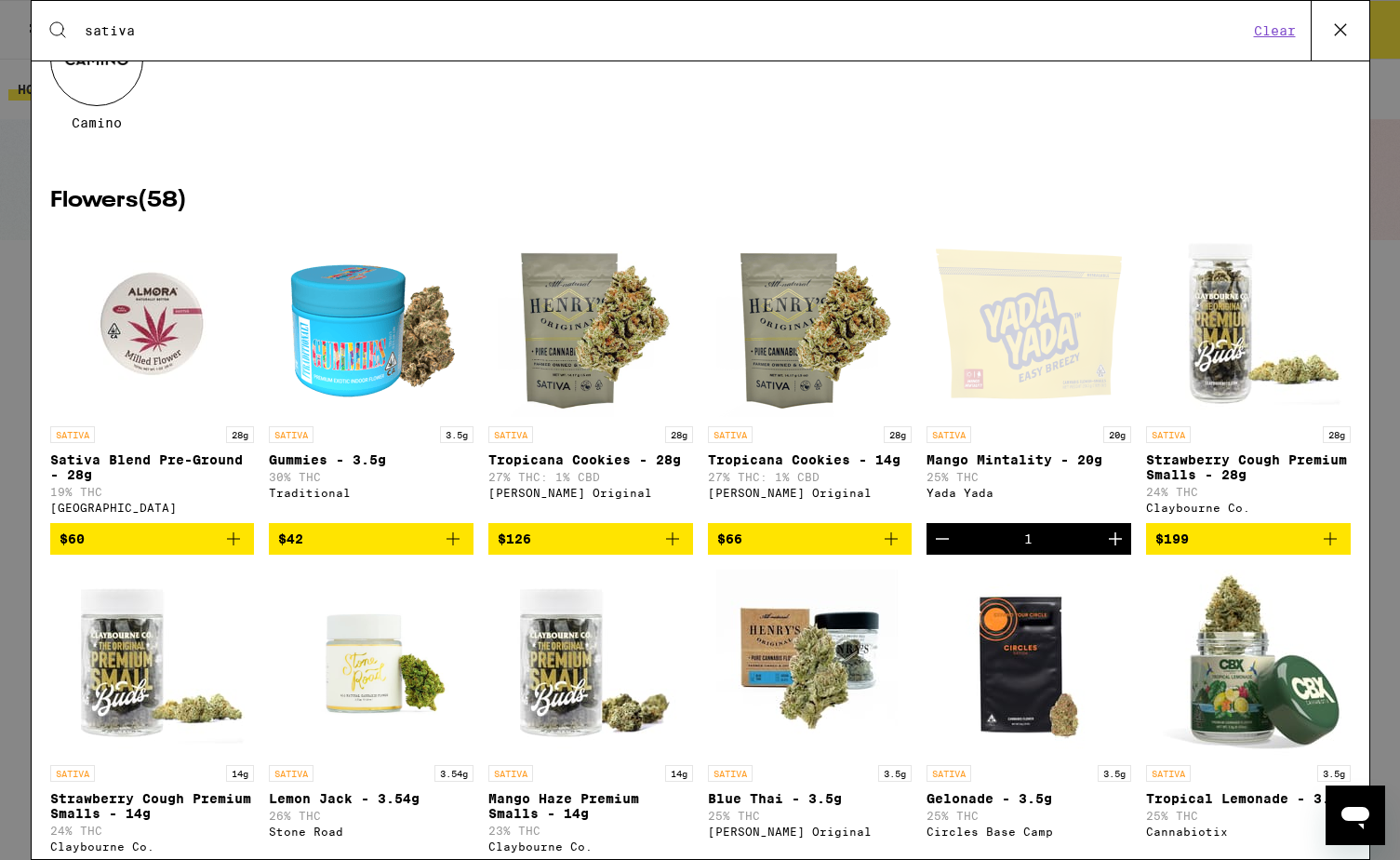
click at [556, 550] on span "$126" at bounding box center [591, 539] width 186 height 23
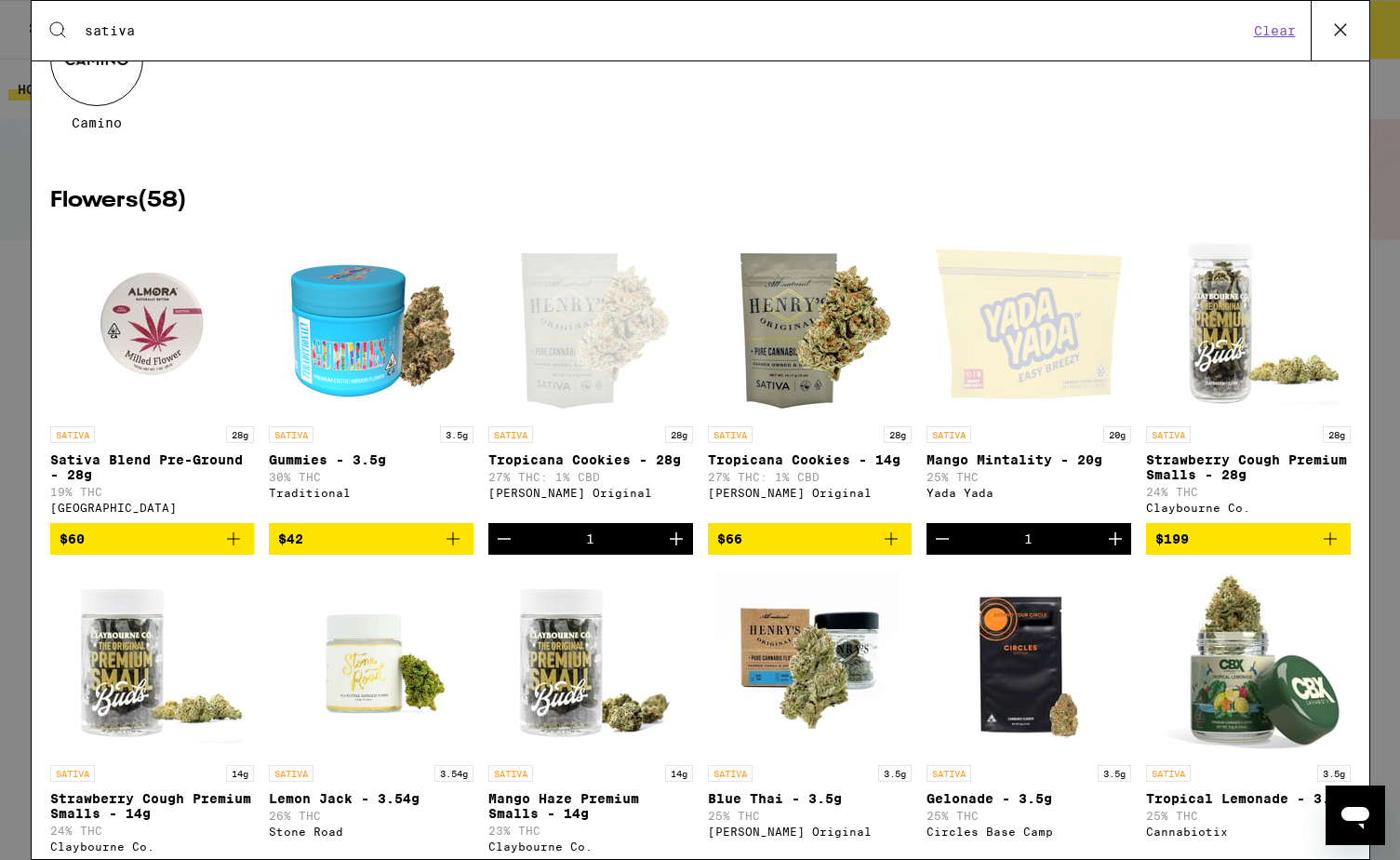
click at [585, 450] on div "SATIVA 28g Tropicana Cookies - 28g 27% THC: 1% CBD [PERSON_NAME] Original" at bounding box center [590, 470] width 205 height 87
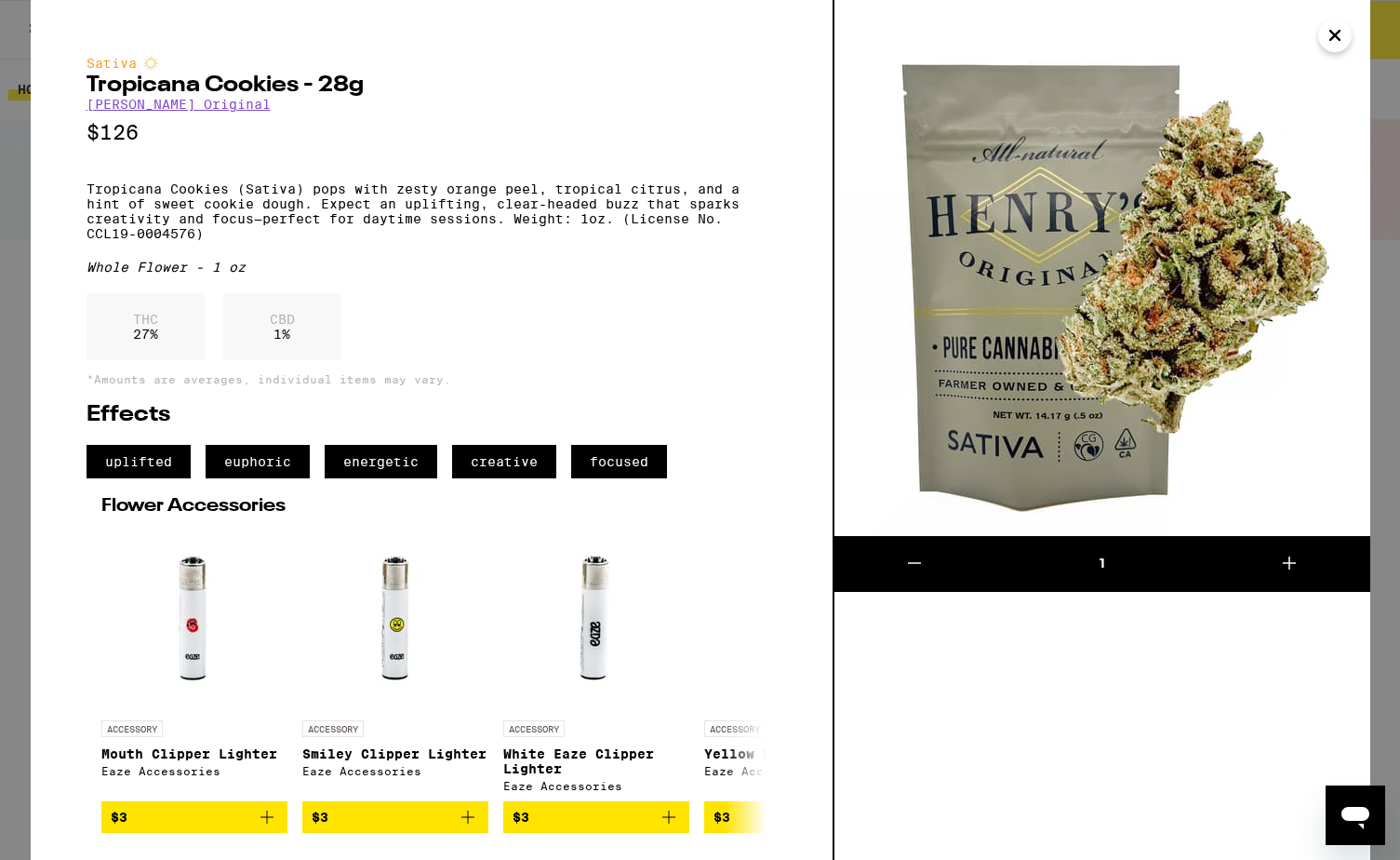
click at [1118, 33] on icon "Close" at bounding box center [1335, 36] width 23 height 28
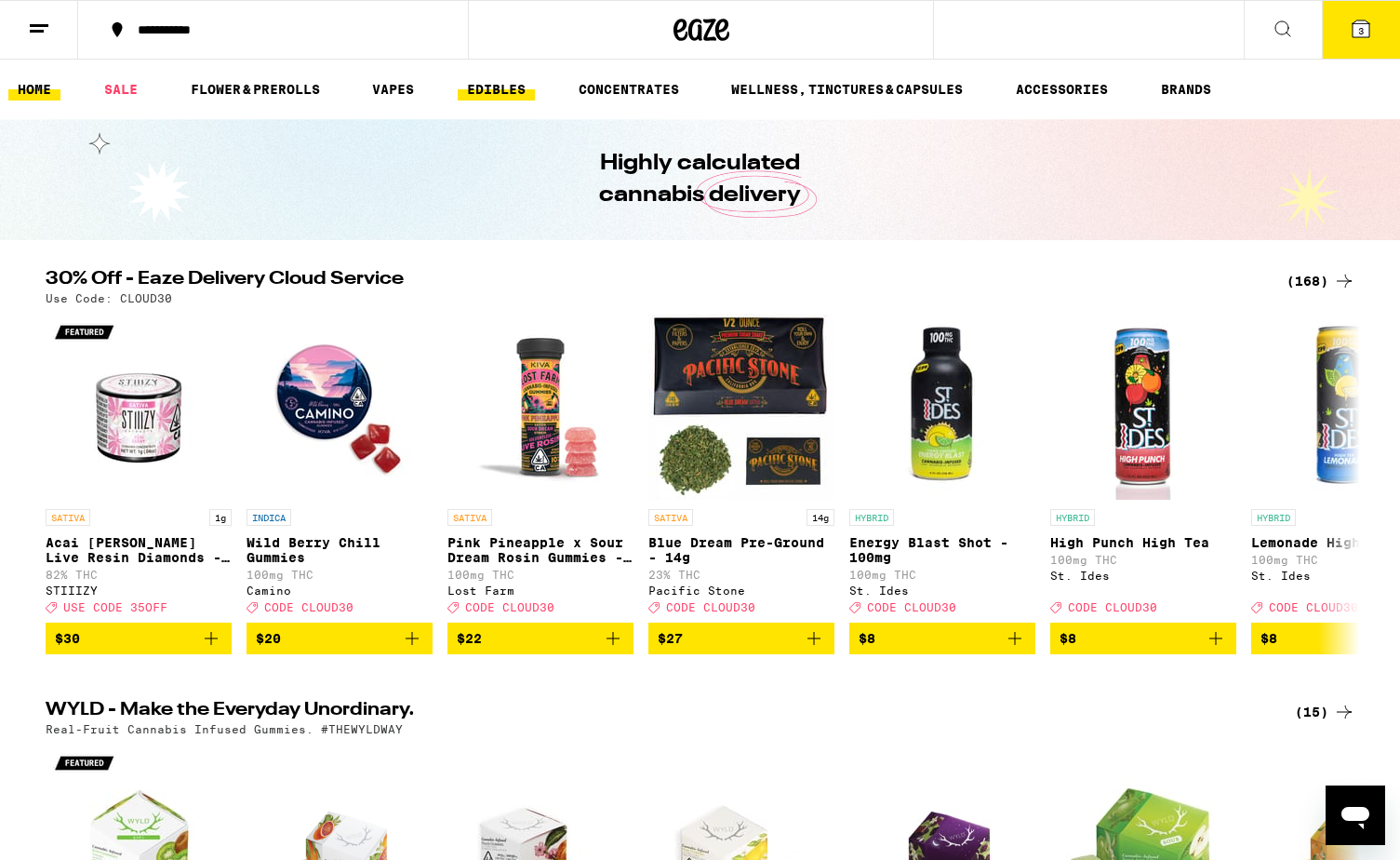
click at [495, 96] on link "EDIBLES" at bounding box center [496, 89] width 77 height 23
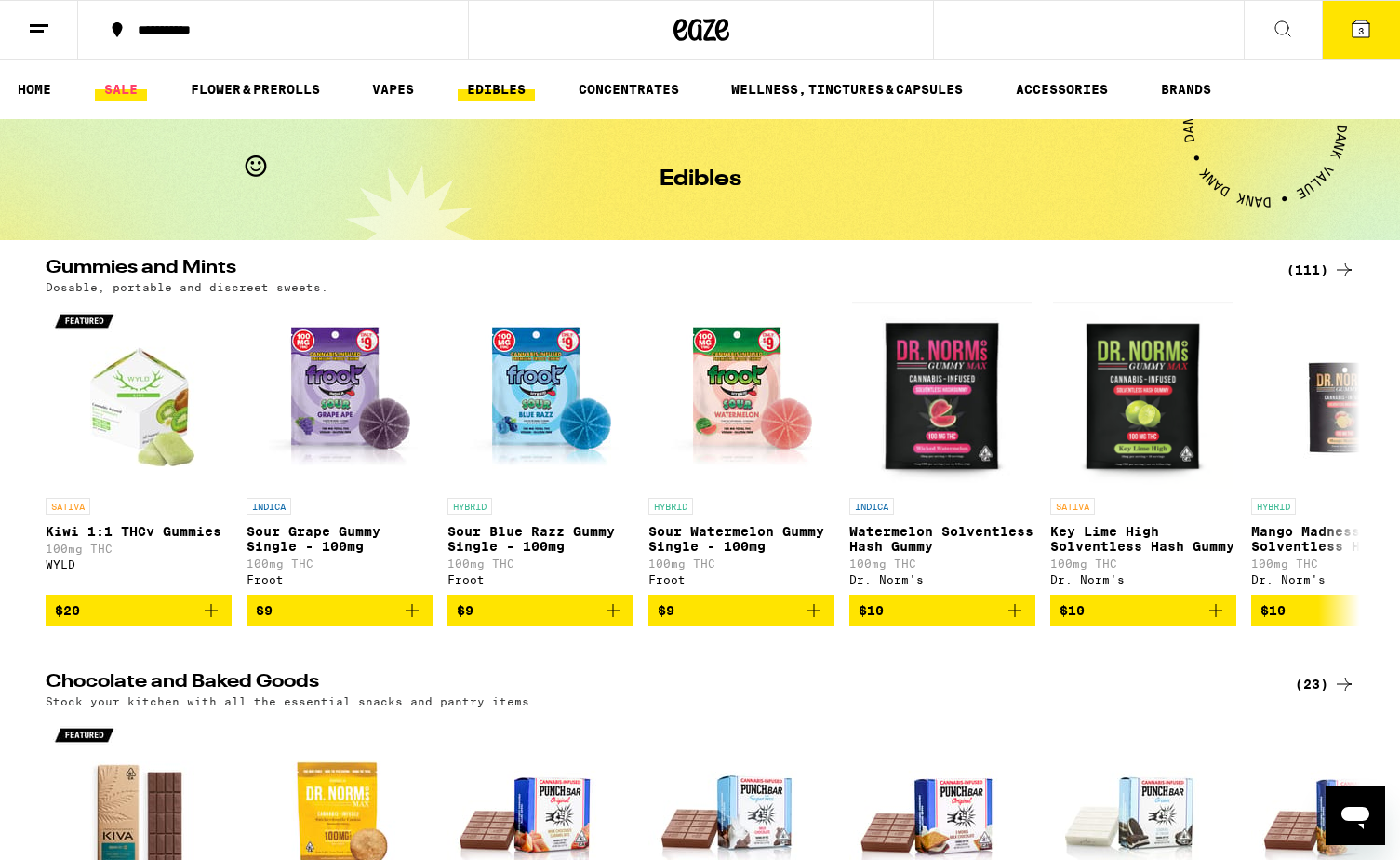
click at [114, 88] on link "SALE" at bounding box center [121, 89] width 52 height 23
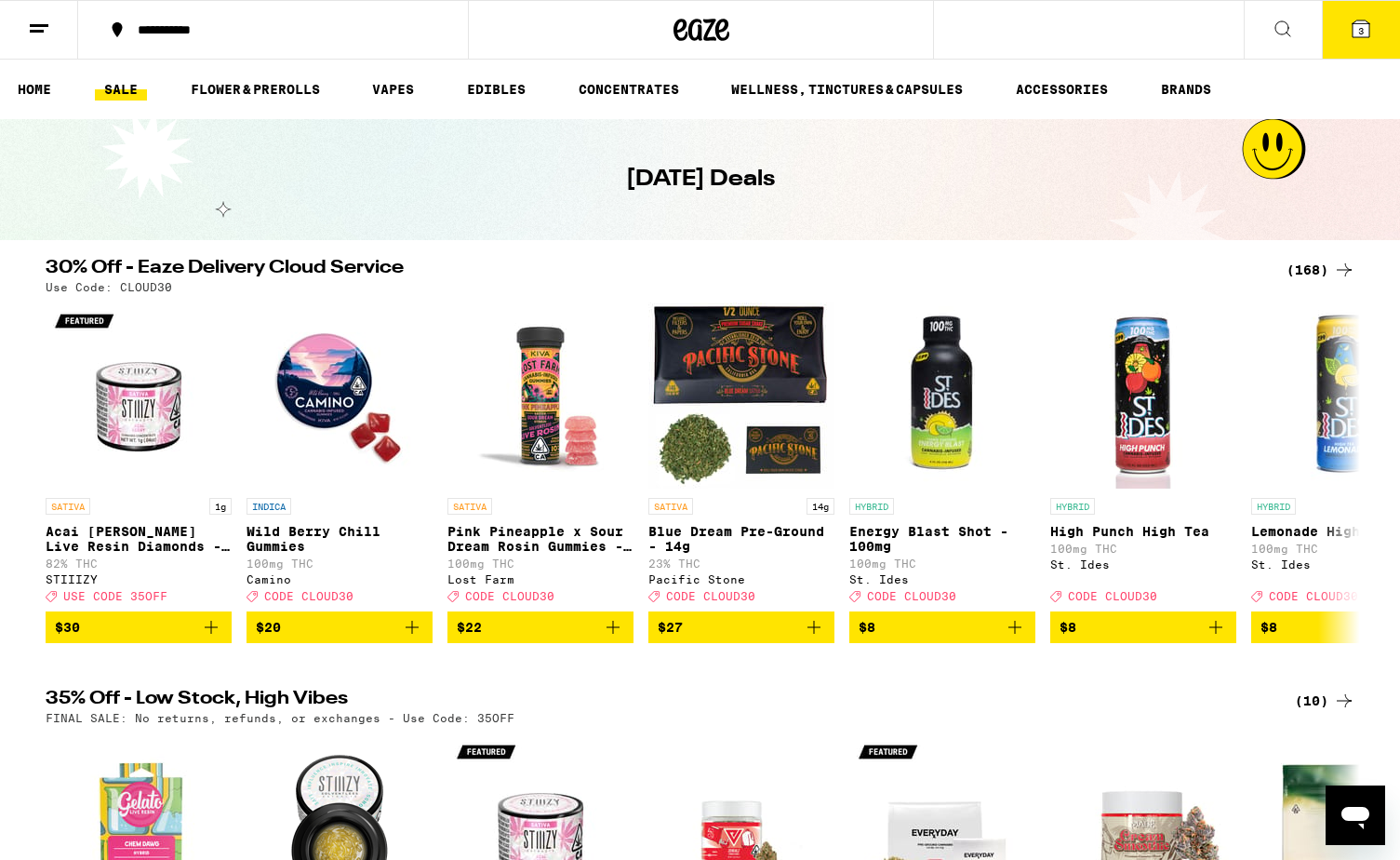
click at [406, 636] on icon "Add to bag" at bounding box center [412, 627] width 23 height 23
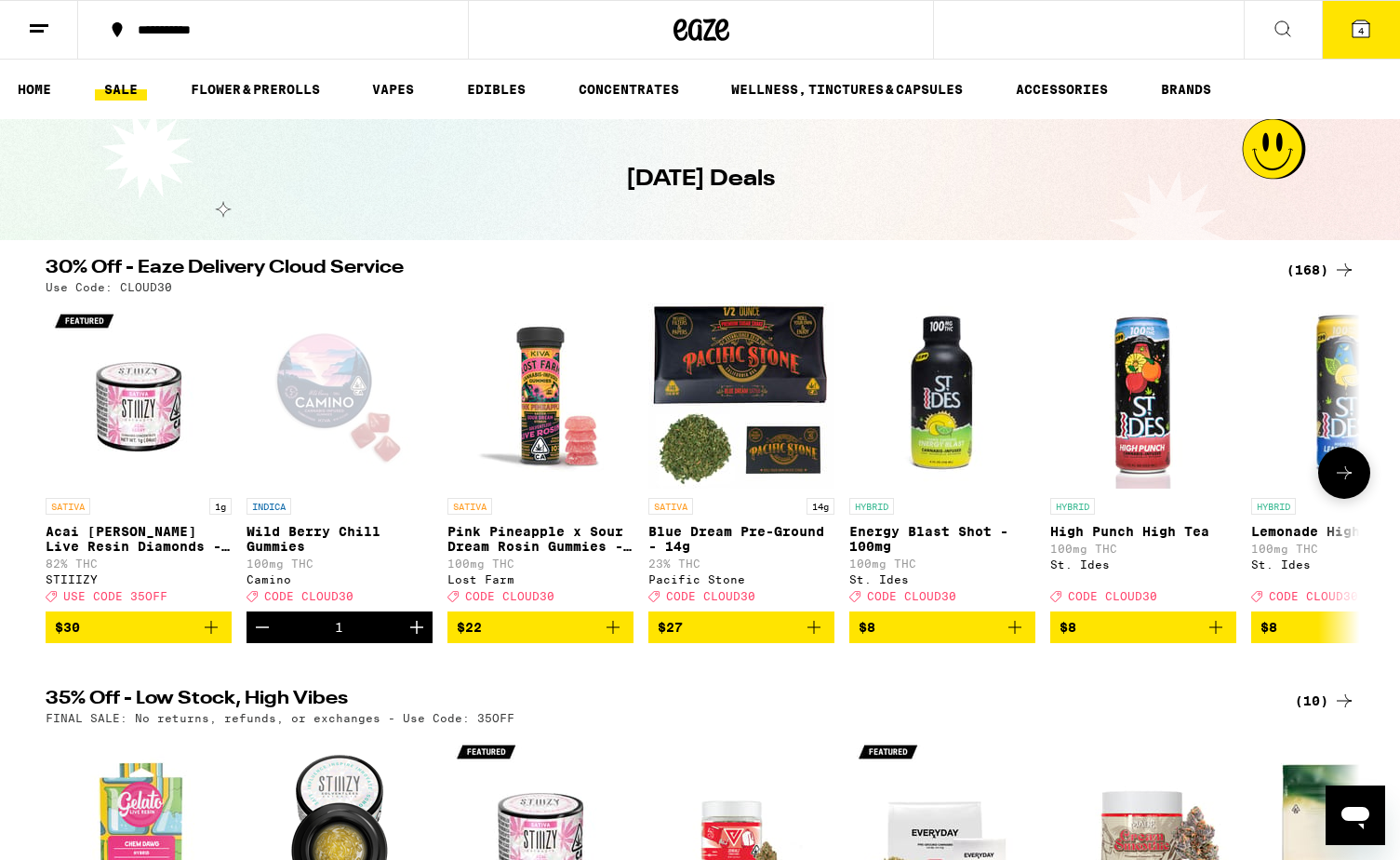
click at [408, 636] on icon "Increment" at bounding box center [416, 627] width 23 height 23
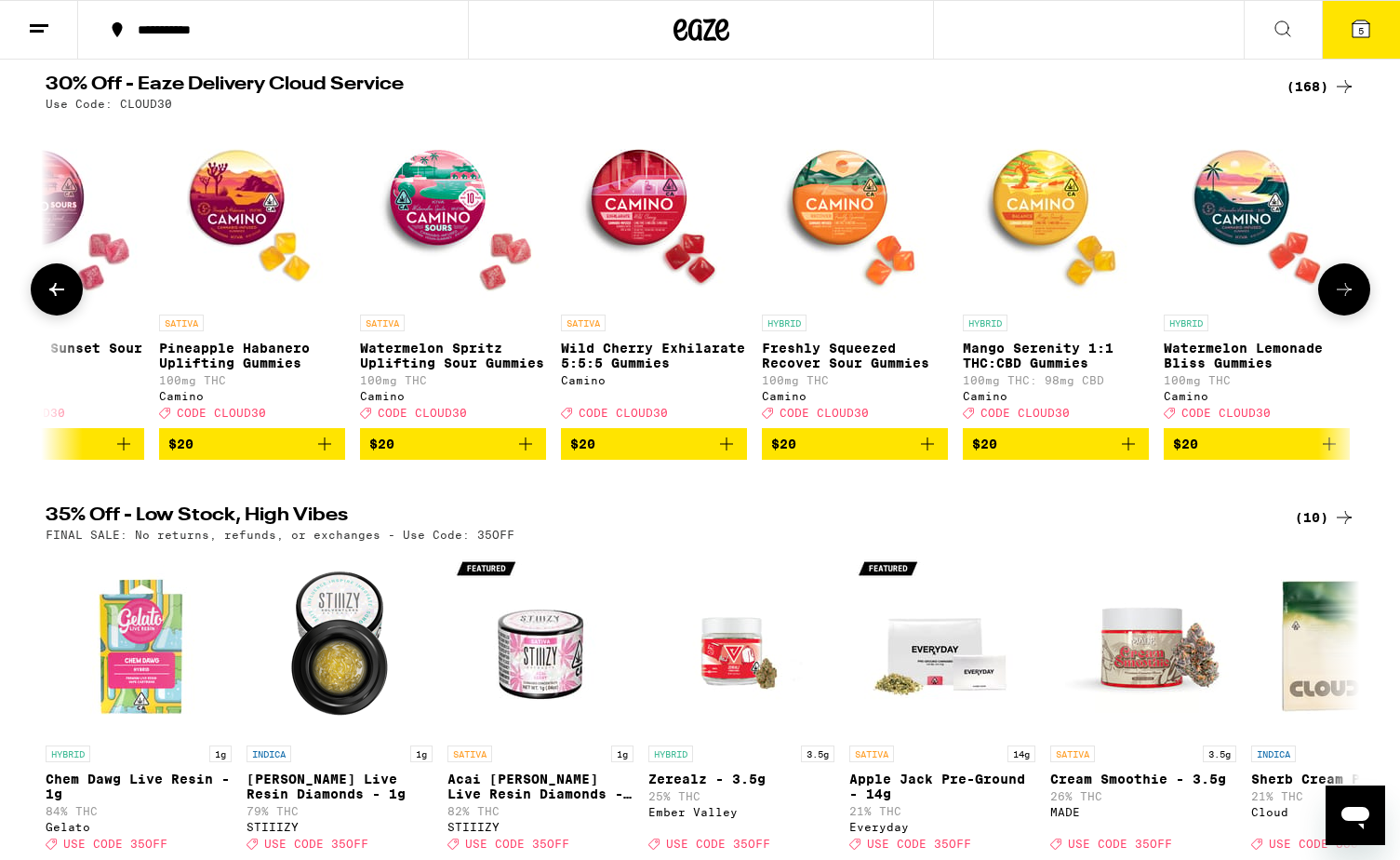
scroll to position [0, 5926]
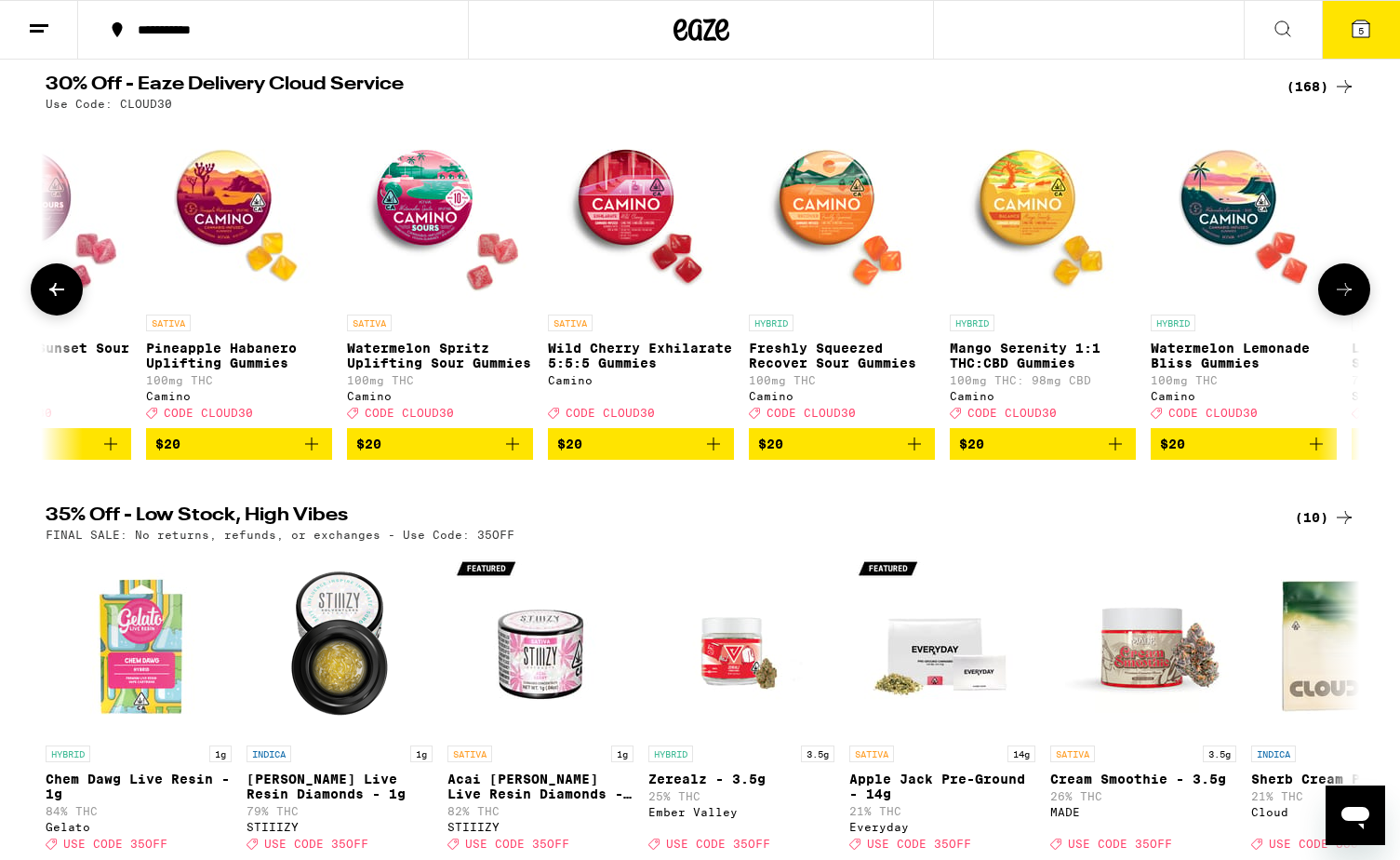
click at [1113, 450] on icon "Add to bag" at bounding box center [1114, 444] width 23 height 23
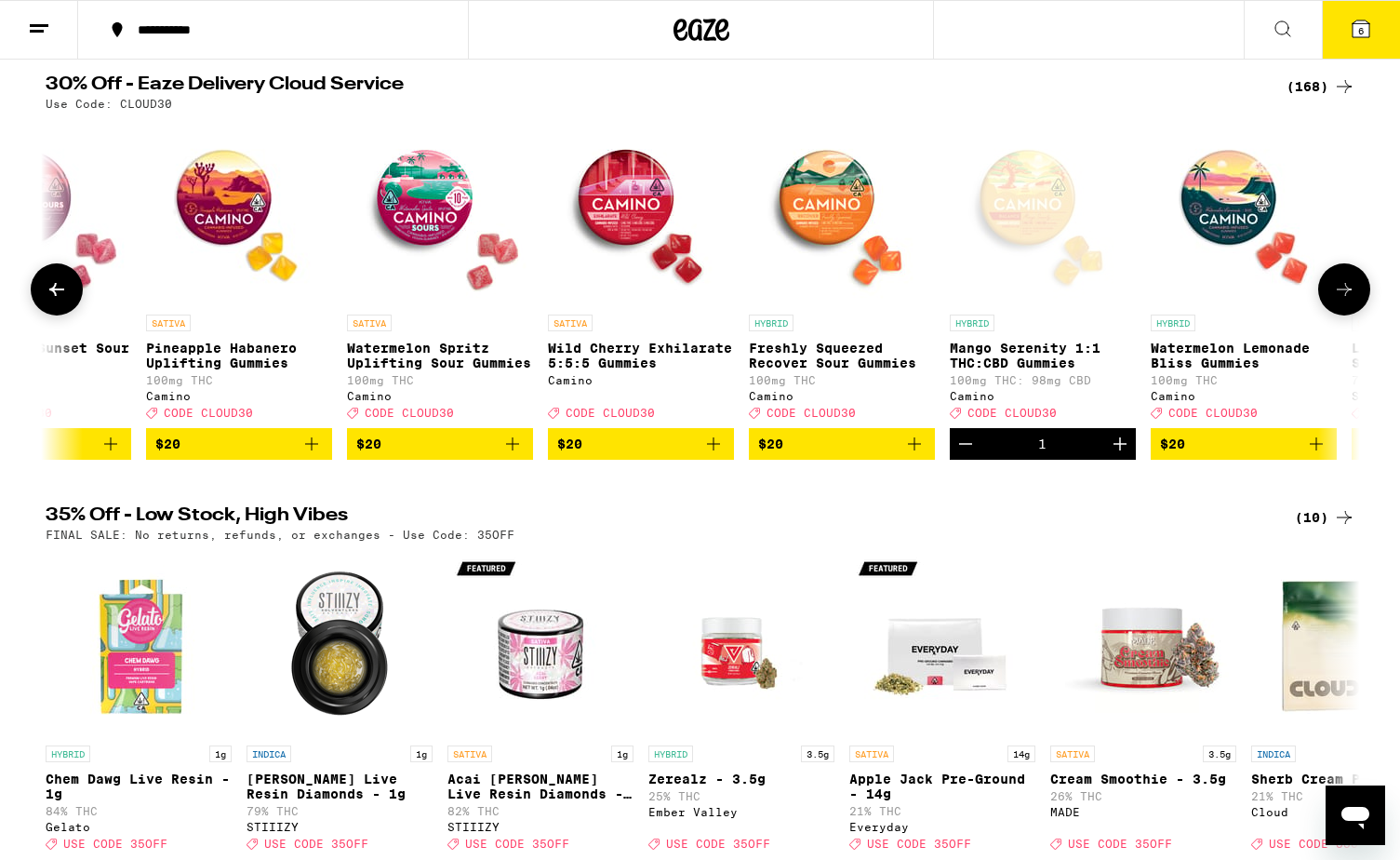
click at [1113, 450] on icon "Increment" at bounding box center [1119, 444] width 23 height 23
click at [1118, 295] on icon at bounding box center [1344, 289] width 23 height 23
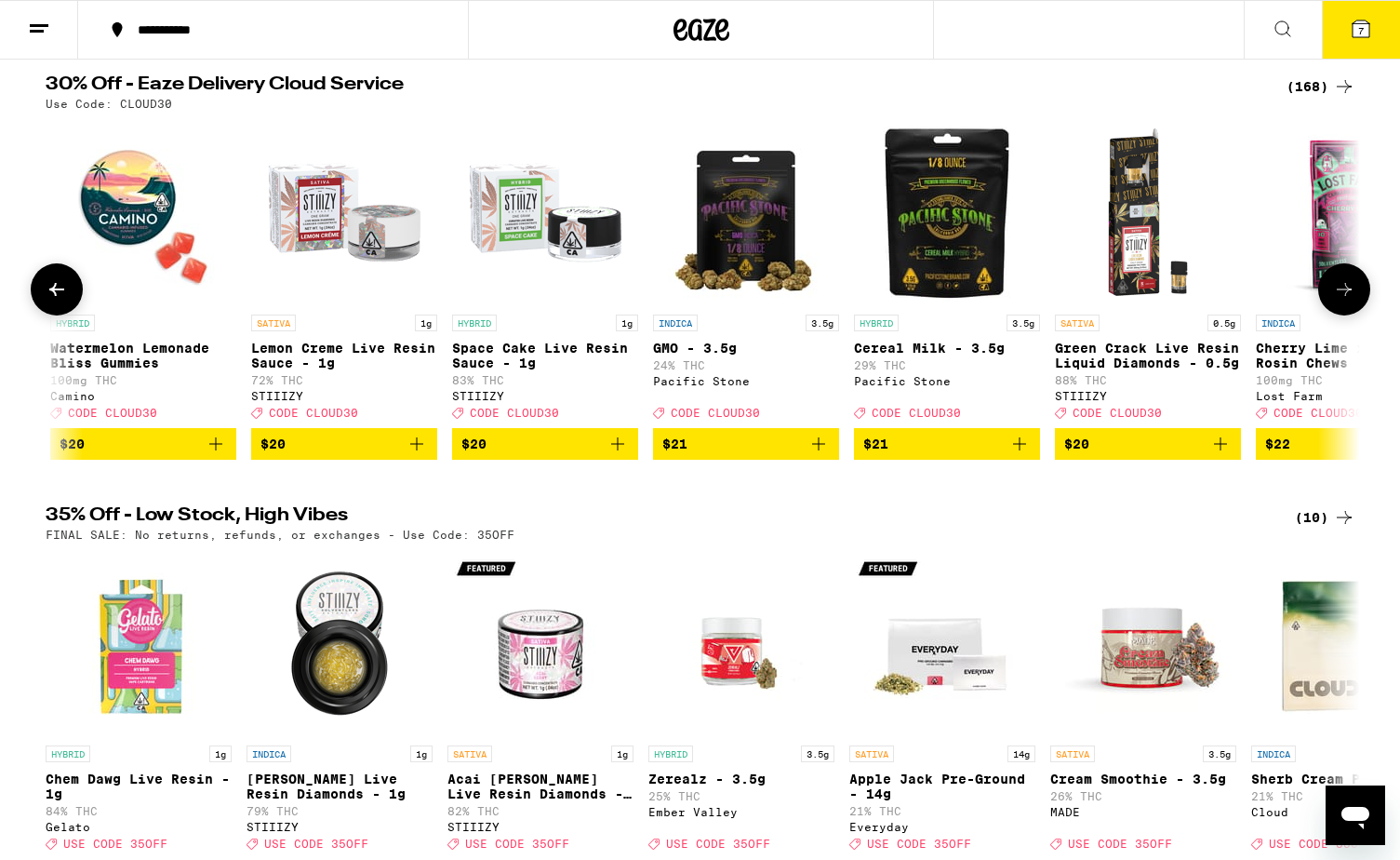
scroll to position [0, 7033]
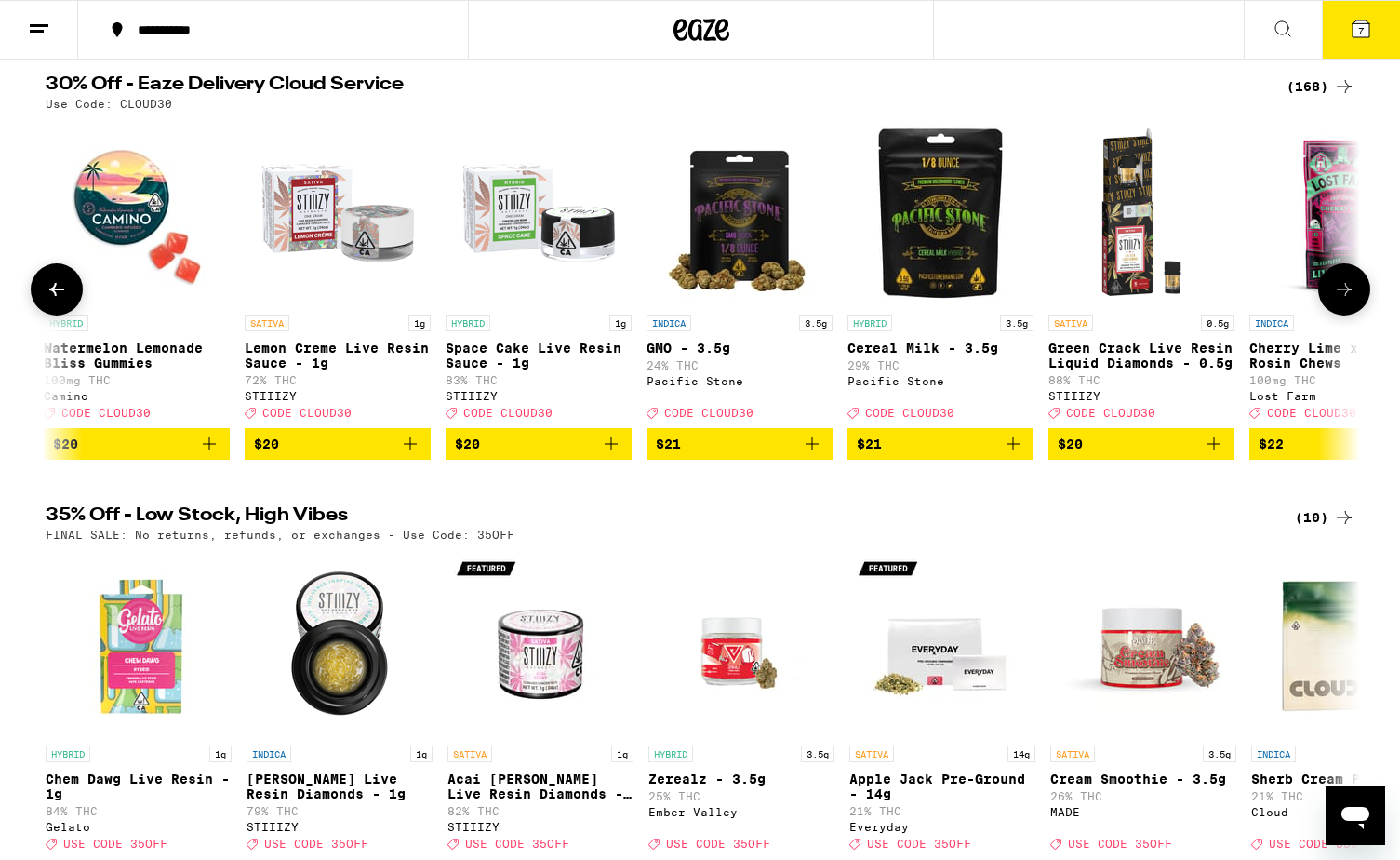
click at [54, 298] on icon at bounding box center [56, 289] width 23 height 23
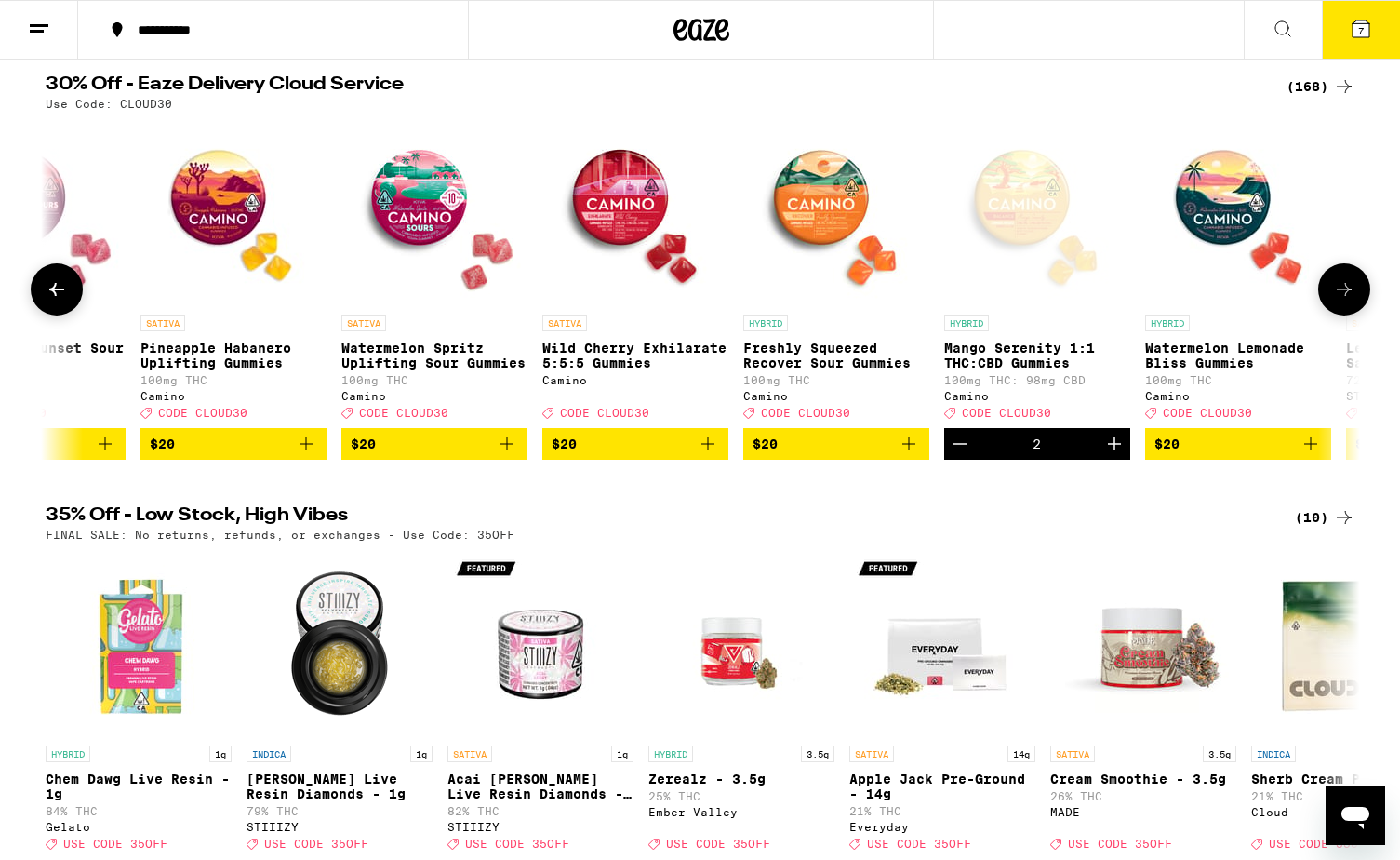
scroll to position [0, 5926]
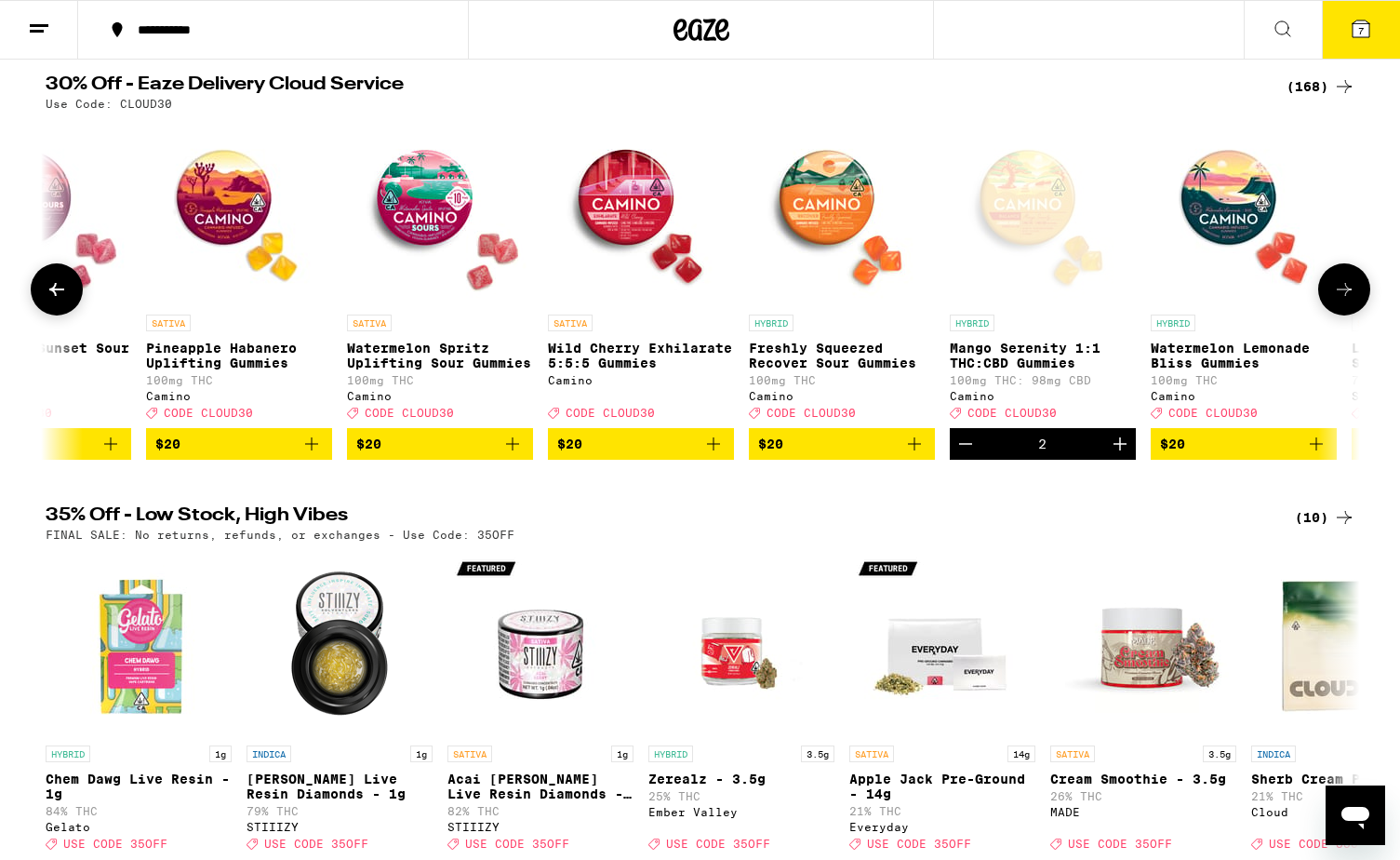
click at [719, 455] on icon "Add to bag" at bounding box center [713, 444] width 23 height 23
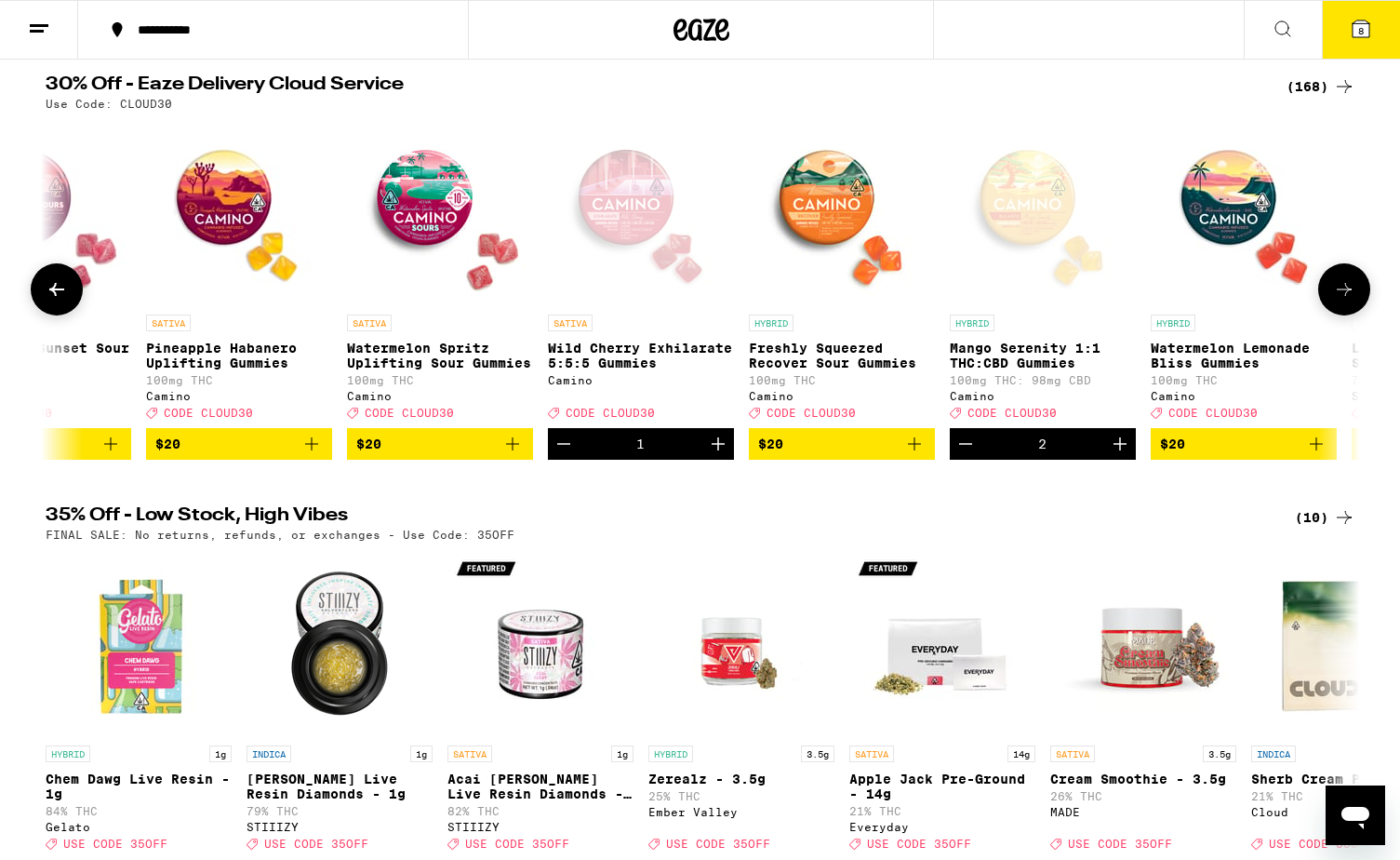
click at [719, 451] on icon "Increment" at bounding box center [717, 443] width 13 height 13
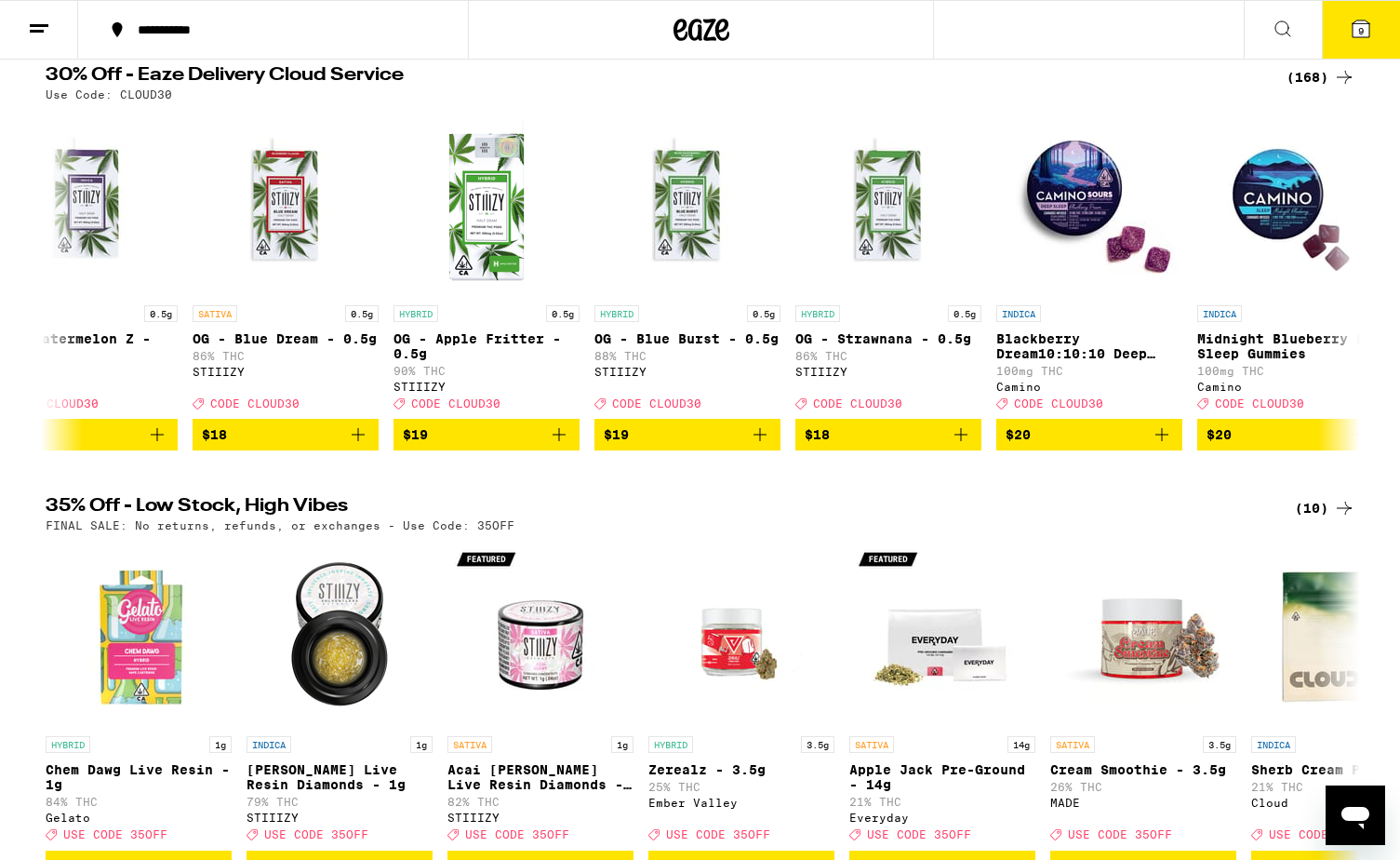
scroll to position [0, 0]
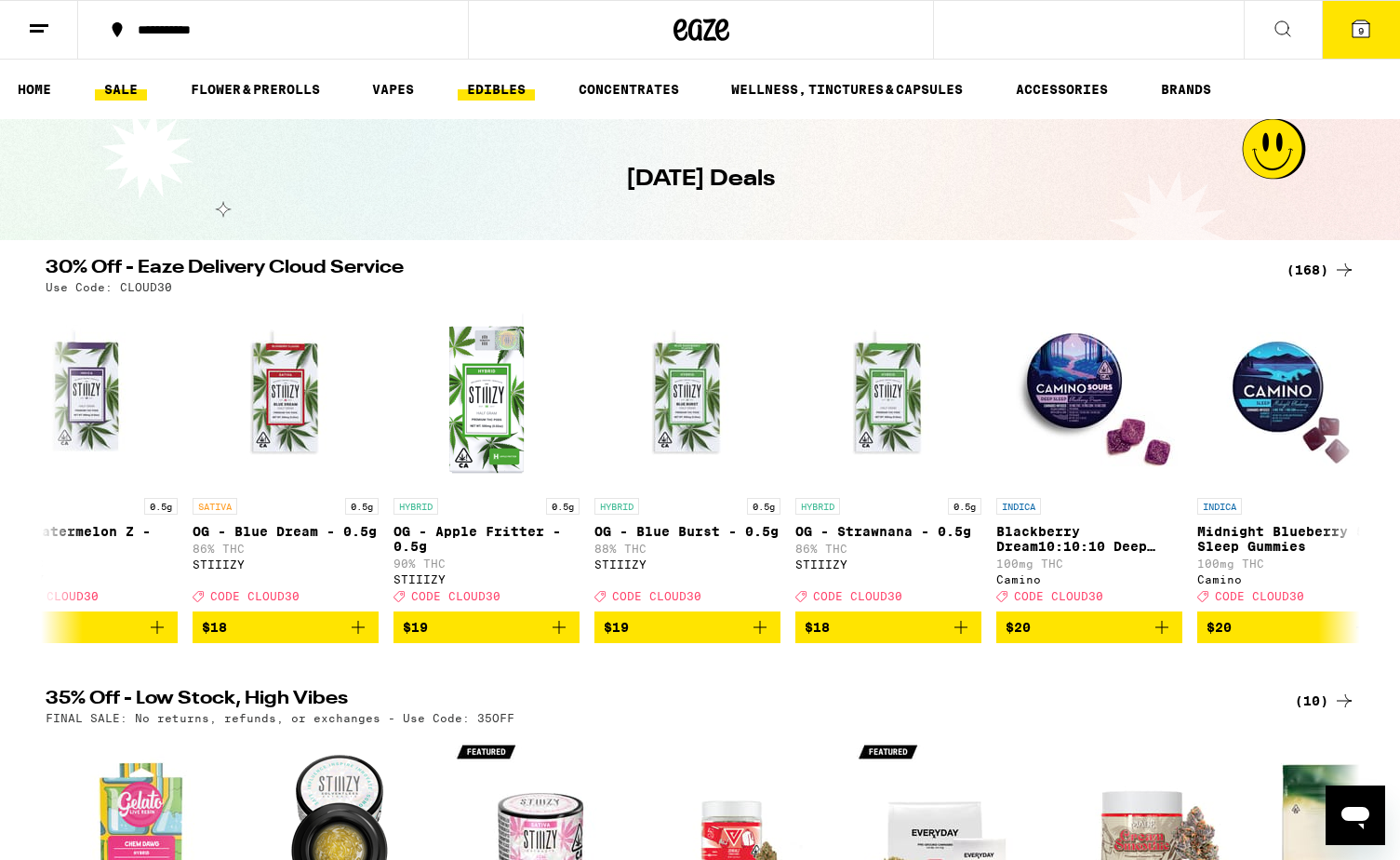
click at [506, 90] on link "EDIBLES" at bounding box center [496, 89] width 77 height 23
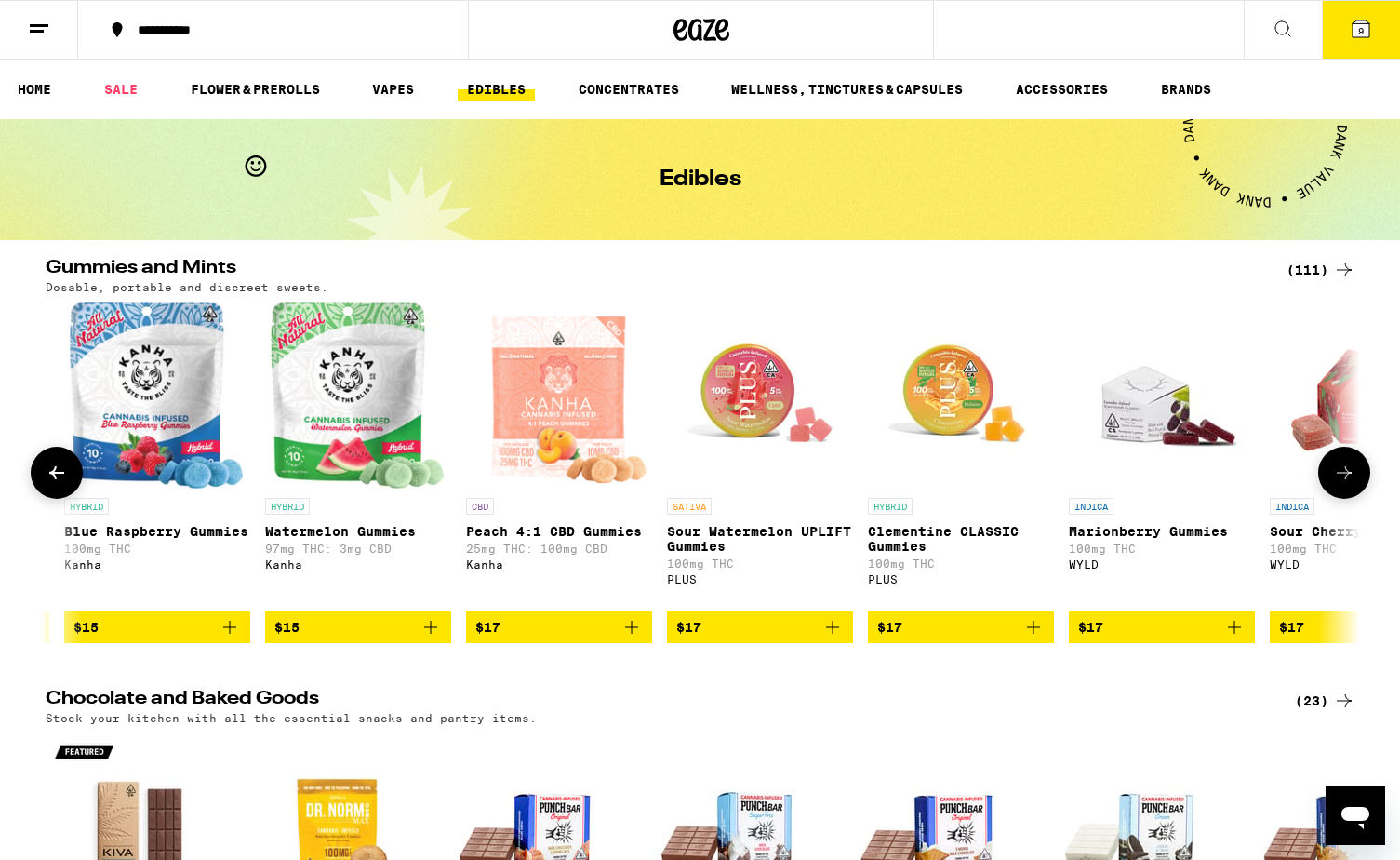
scroll to position [0, 5652]
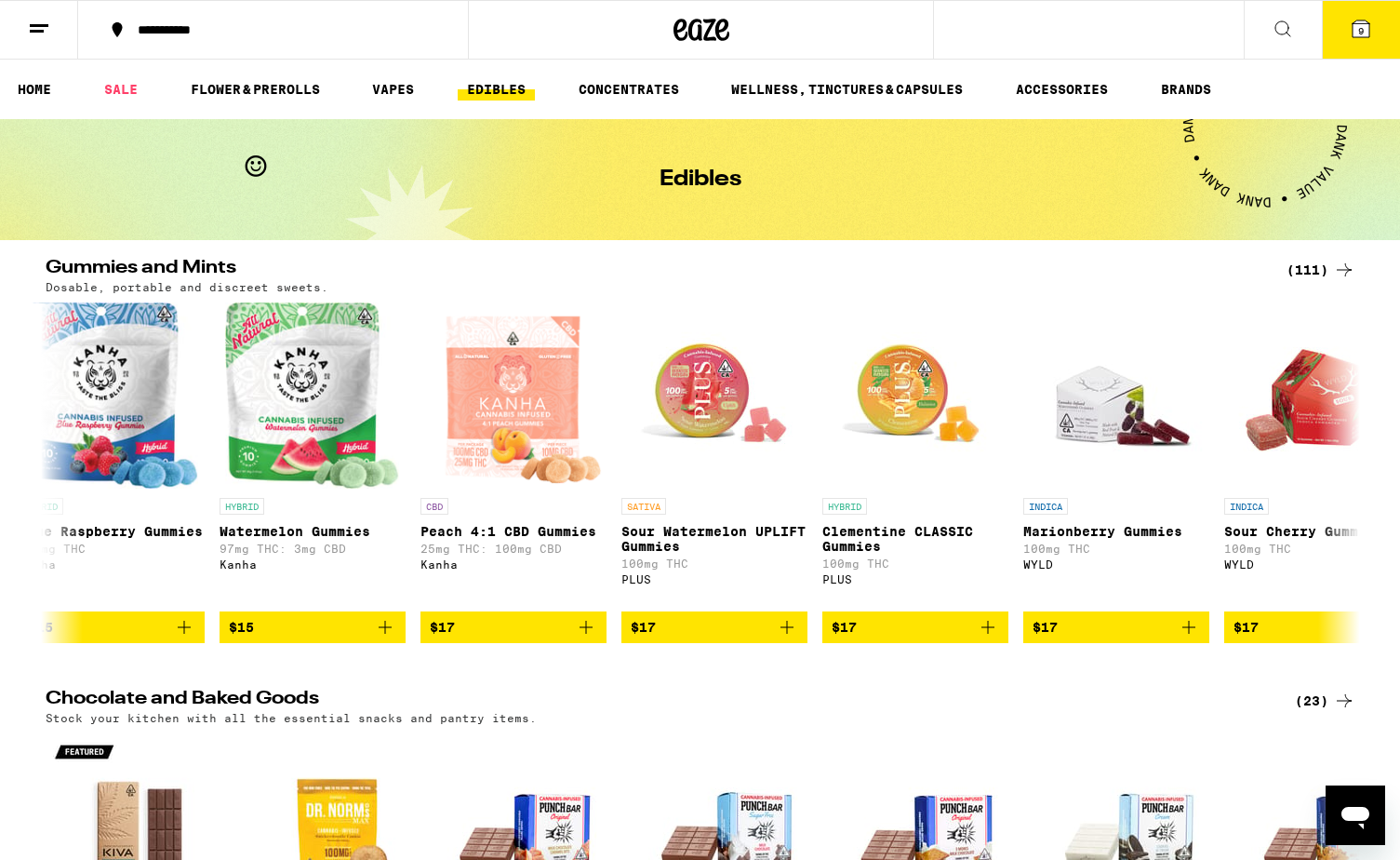
click at [1118, 37] on icon at bounding box center [1282, 29] width 23 height 23
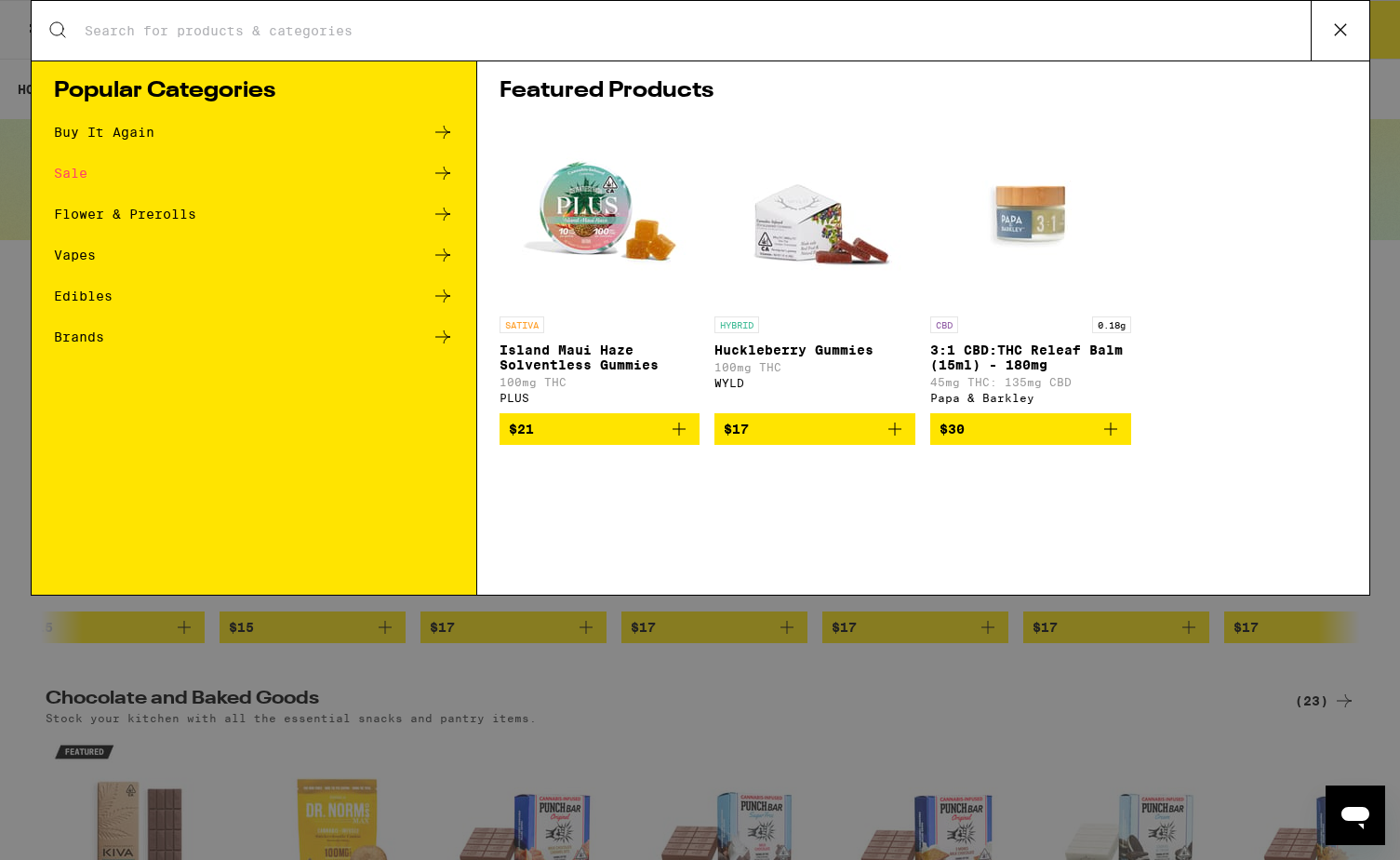
click at [653, 39] on input "Search for Products" at bounding box center [698, 31] width 1227 height 17
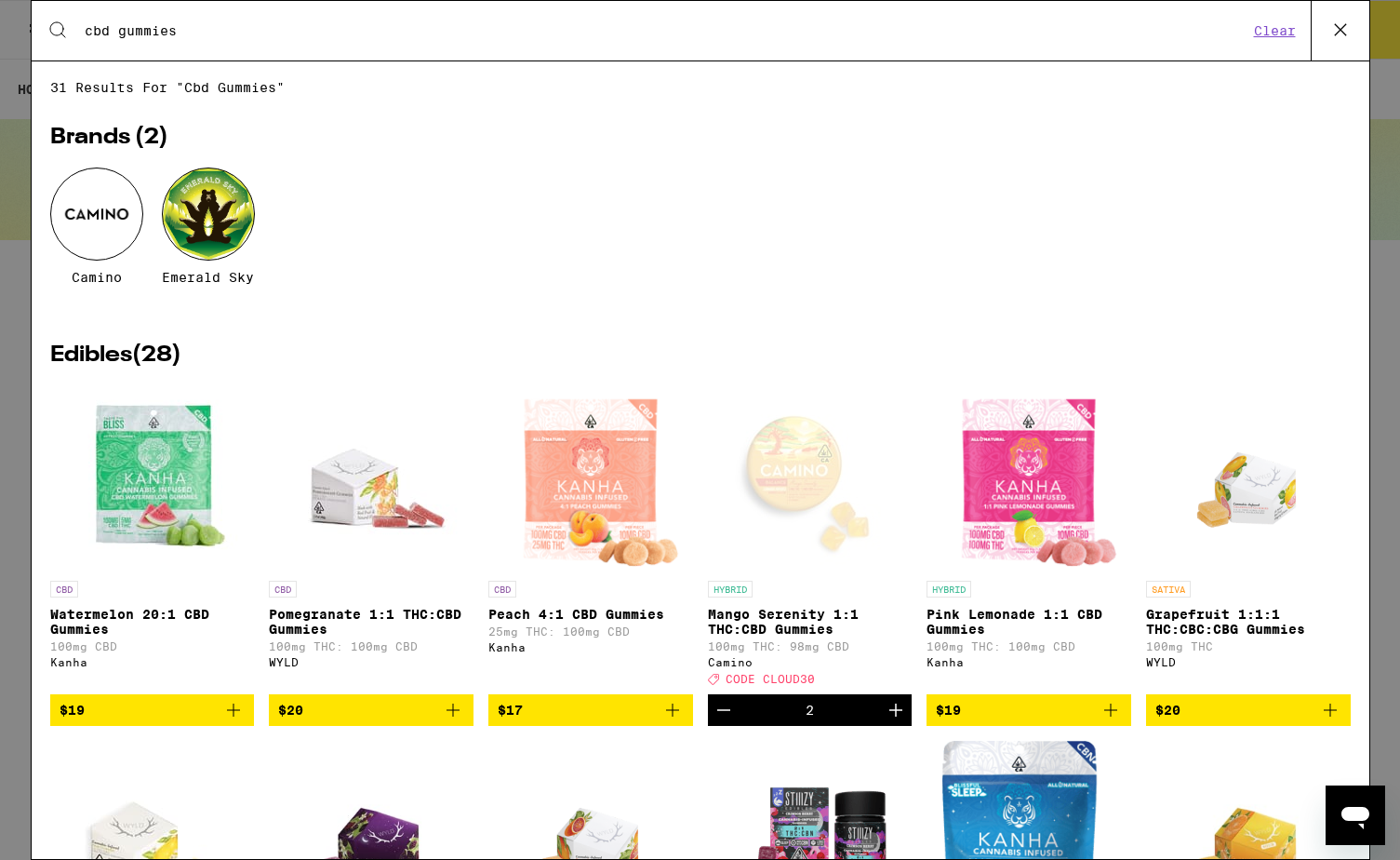
type input "cbd gummies"
click at [234, 687] on icon "Add to bag" at bounding box center [233, 710] width 23 height 23
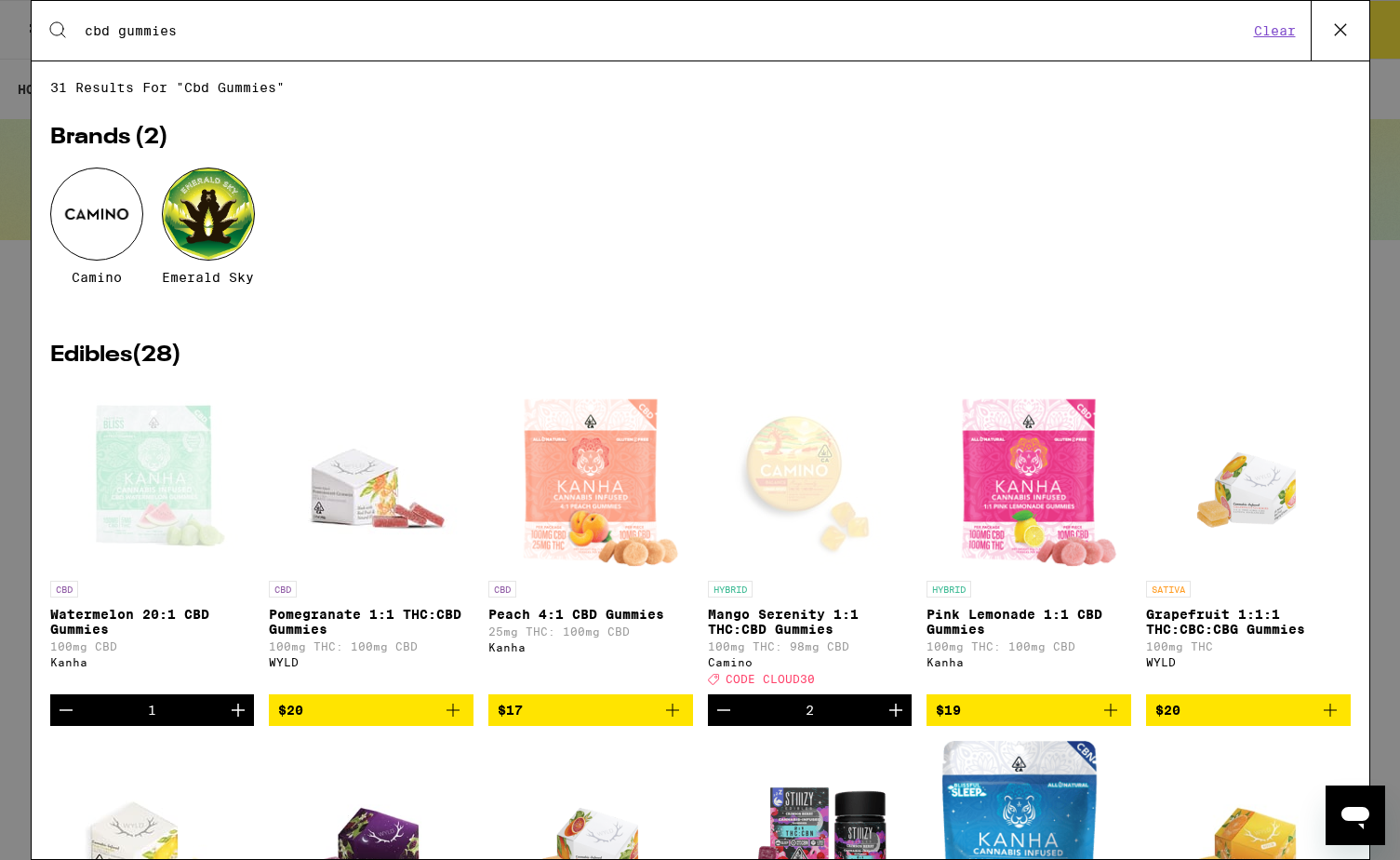
click at [234, 687] on icon "Increment" at bounding box center [238, 710] width 23 height 23
click at [674, 687] on icon "Add to bag" at bounding box center [672, 710] width 23 height 23
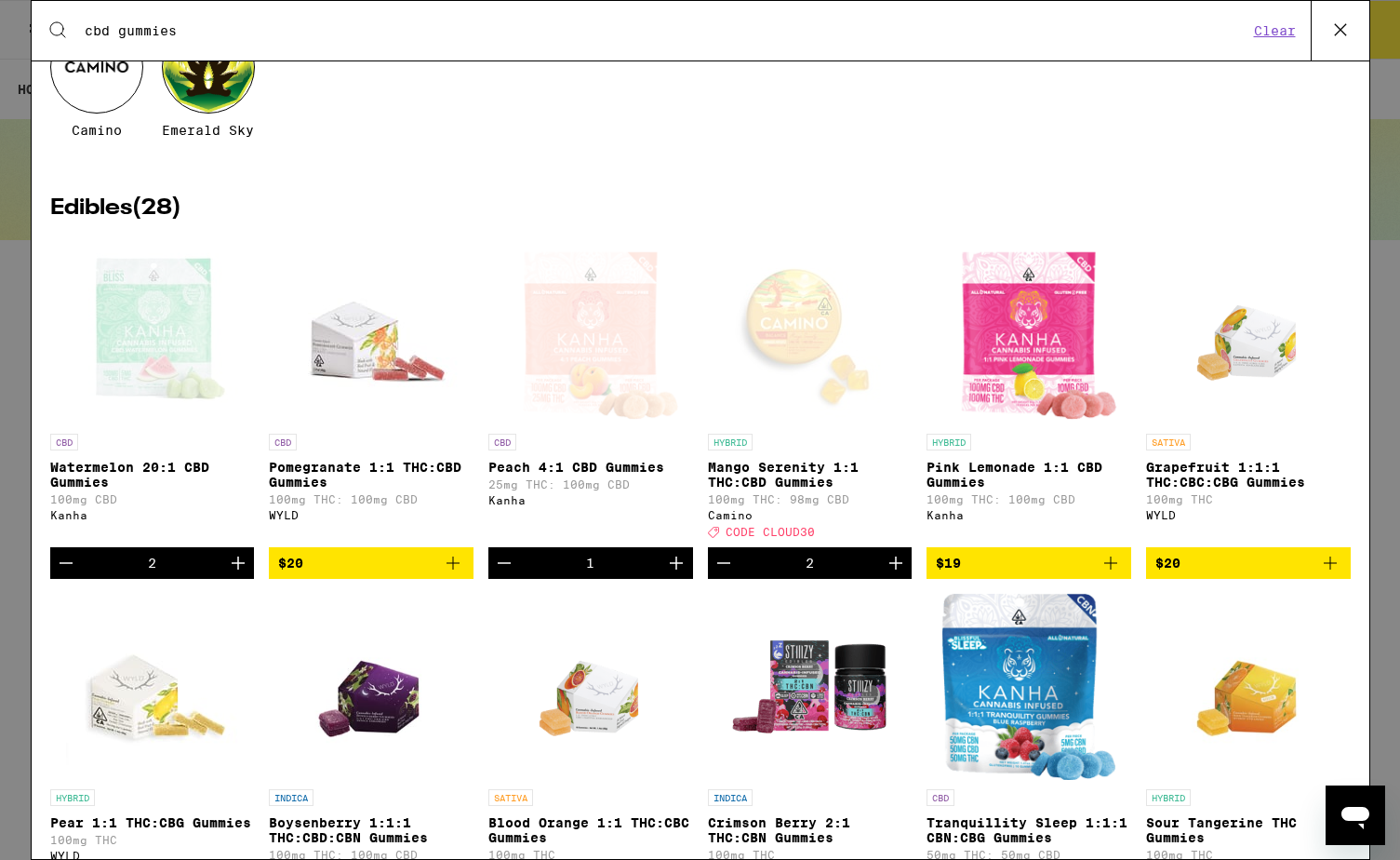
scroll to position [128, 0]
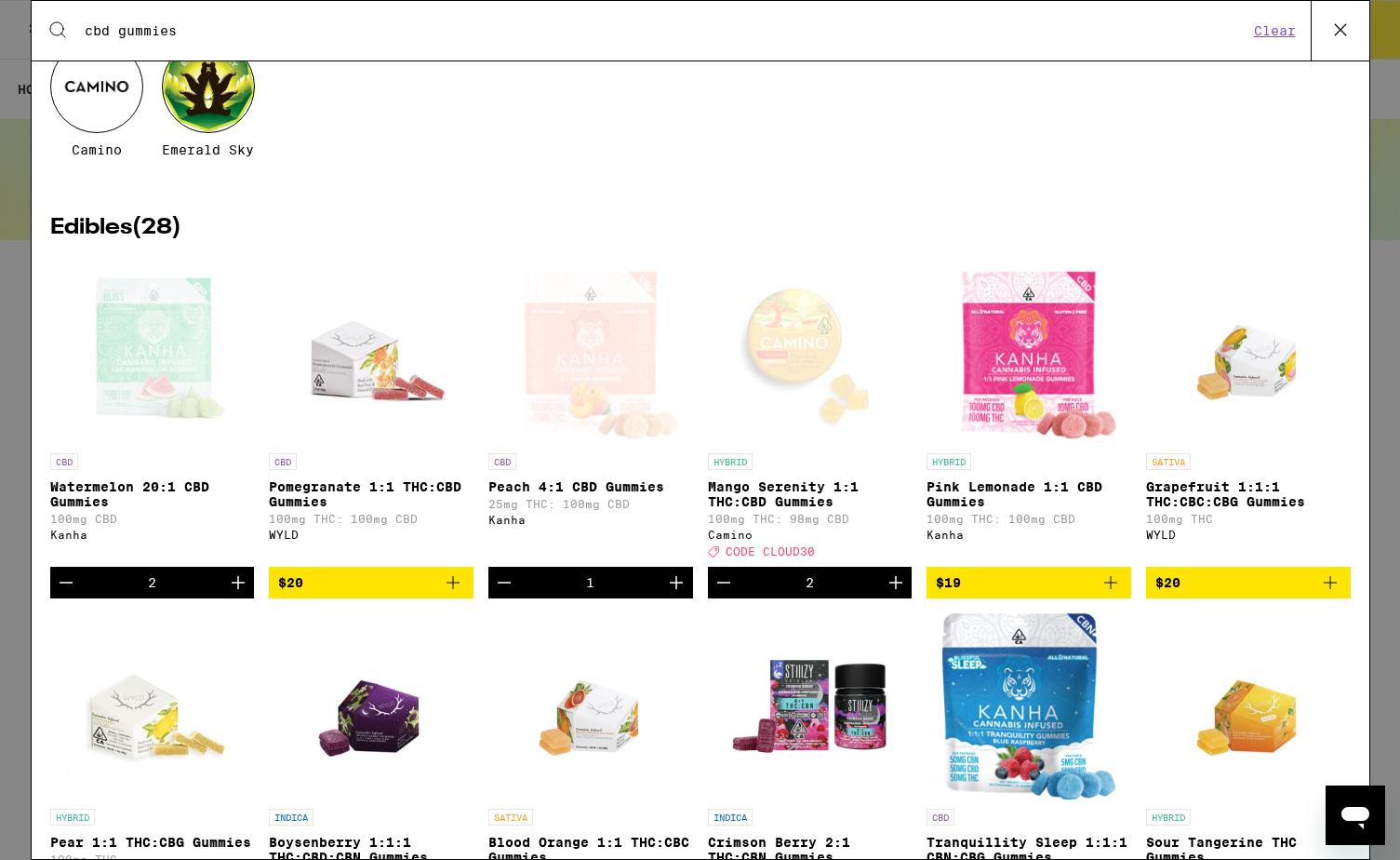
click at [1111, 589] on icon "Add to bag" at bounding box center [1111, 582] width 23 height 23
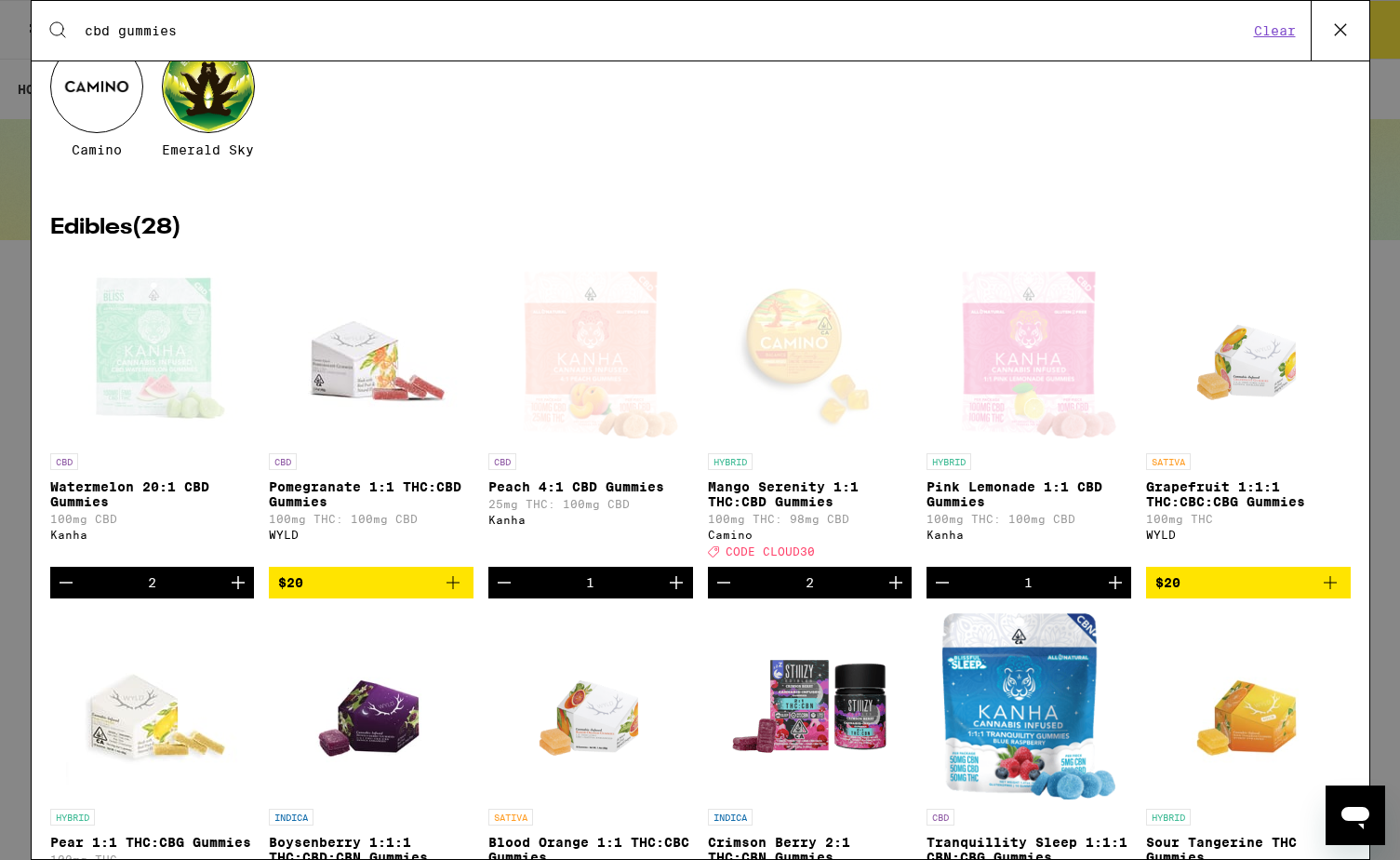
click at [1111, 589] on icon "Increment" at bounding box center [1114, 582] width 23 height 23
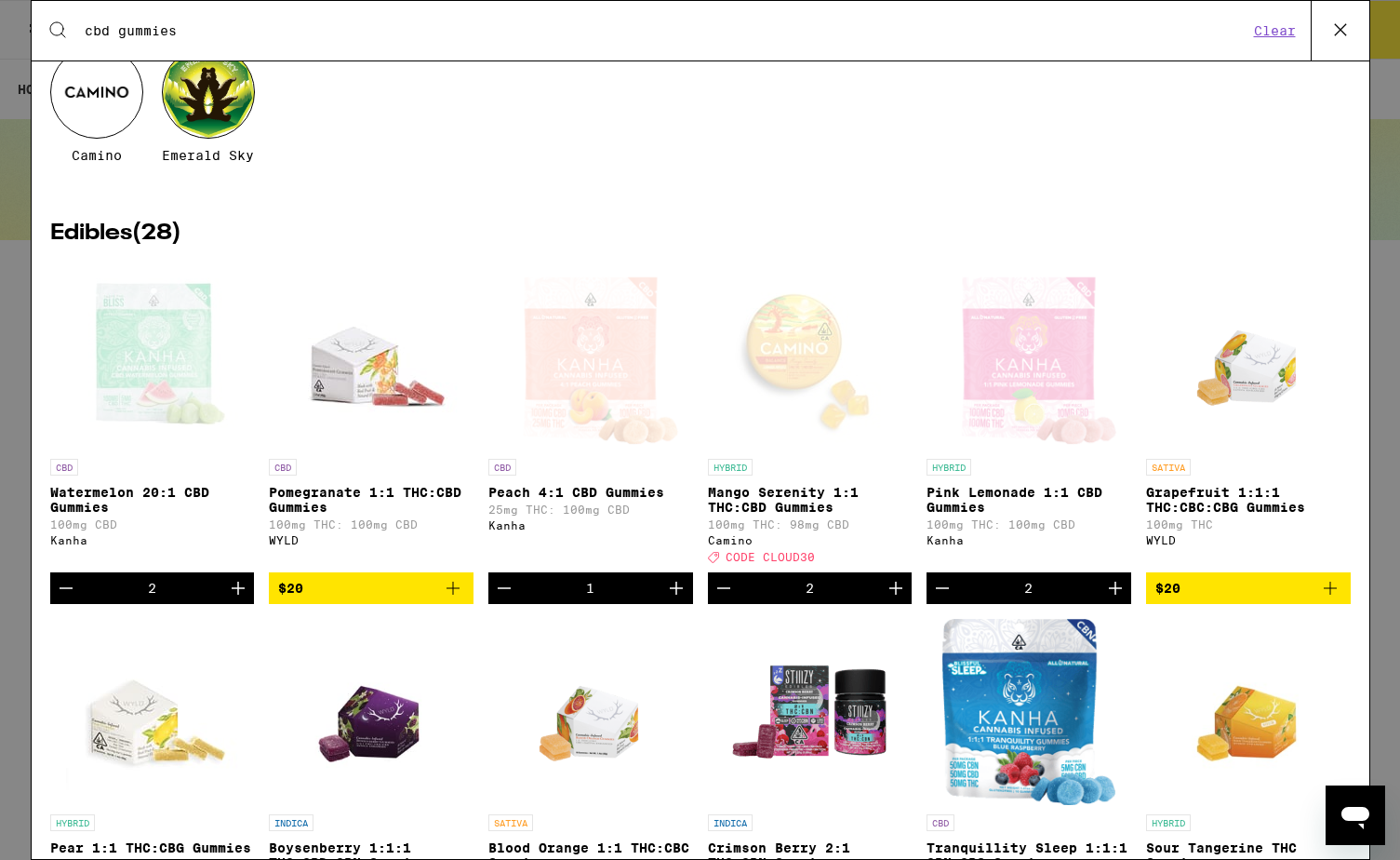
scroll to position [0, 0]
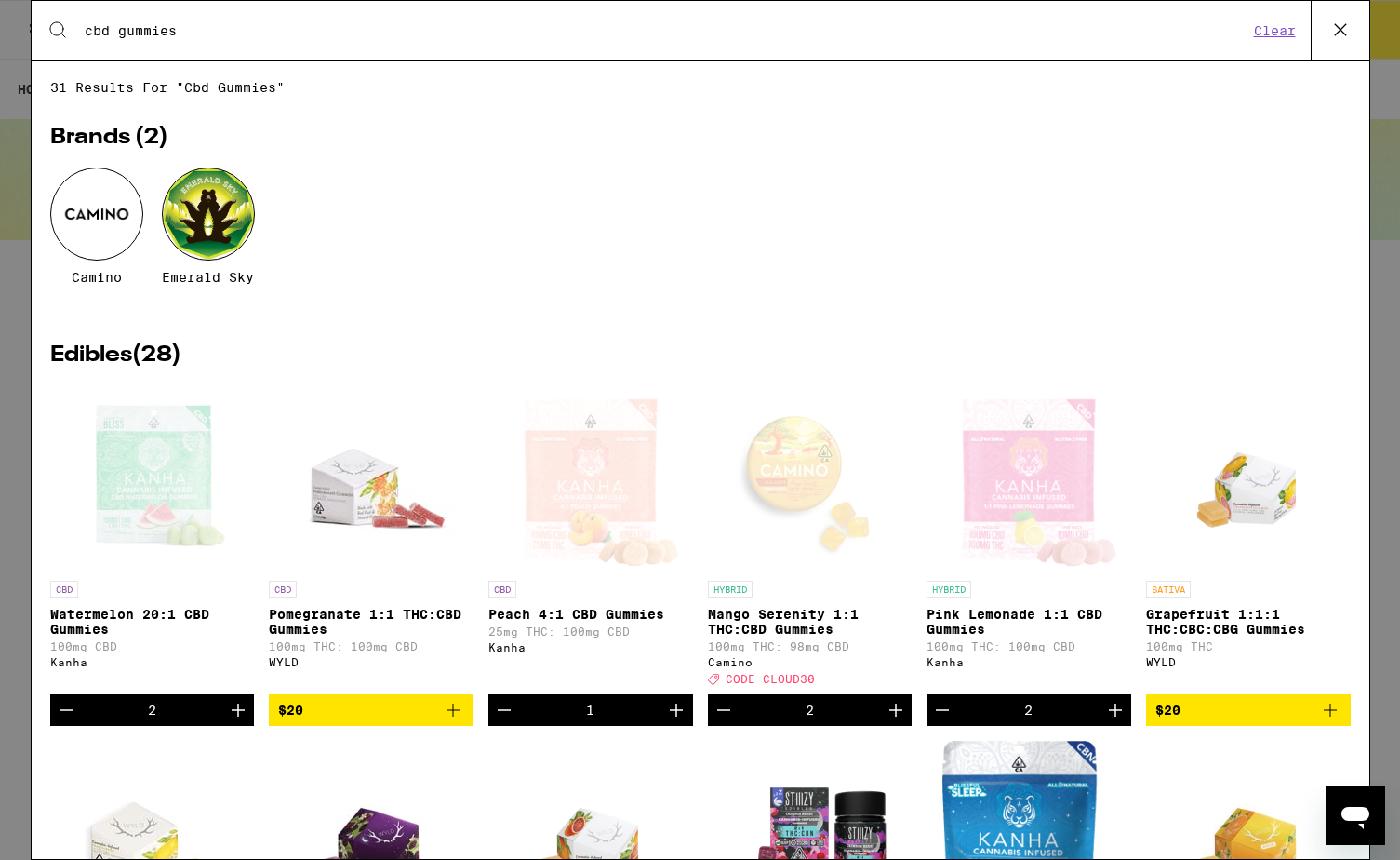
click at [1118, 23] on icon at bounding box center [1340, 30] width 28 height 28
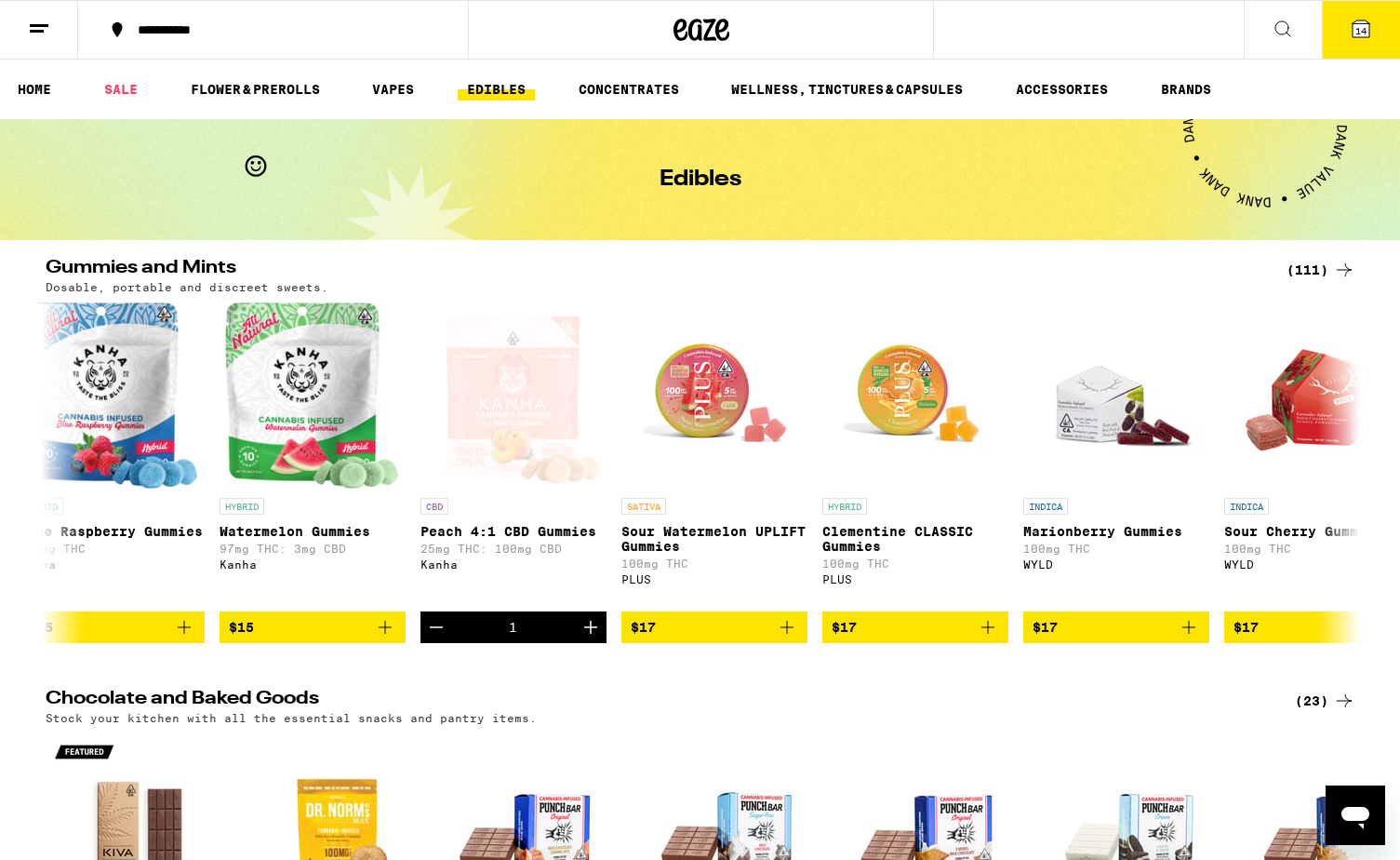
click at [1118, 31] on span "14" at bounding box center [1360, 30] width 11 height 11
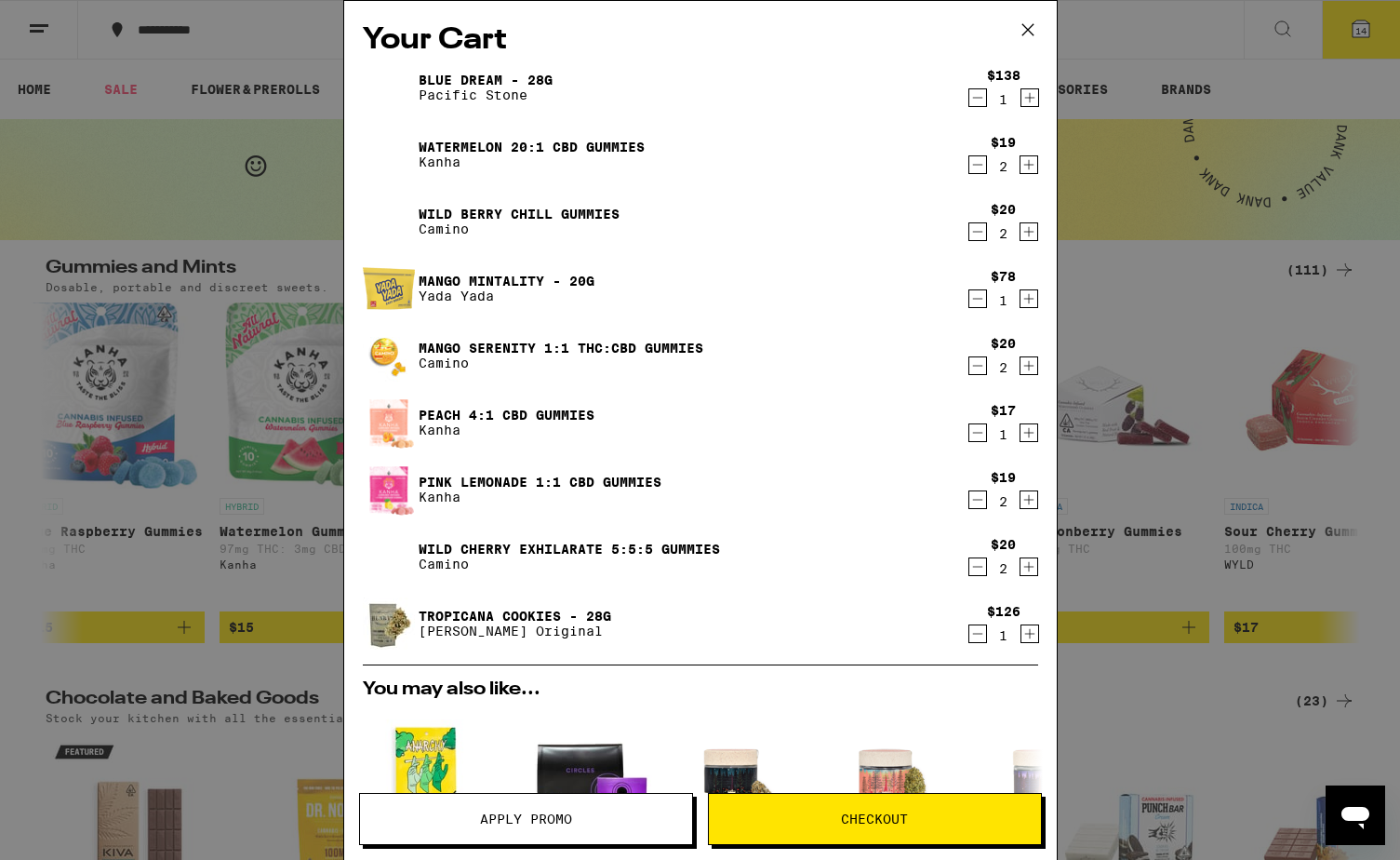
click at [979, 234] on icon "Decrement" at bounding box center [977, 231] width 17 height 23
click at [979, 371] on icon "Decrement" at bounding box center [977, 366] width 17 height 23
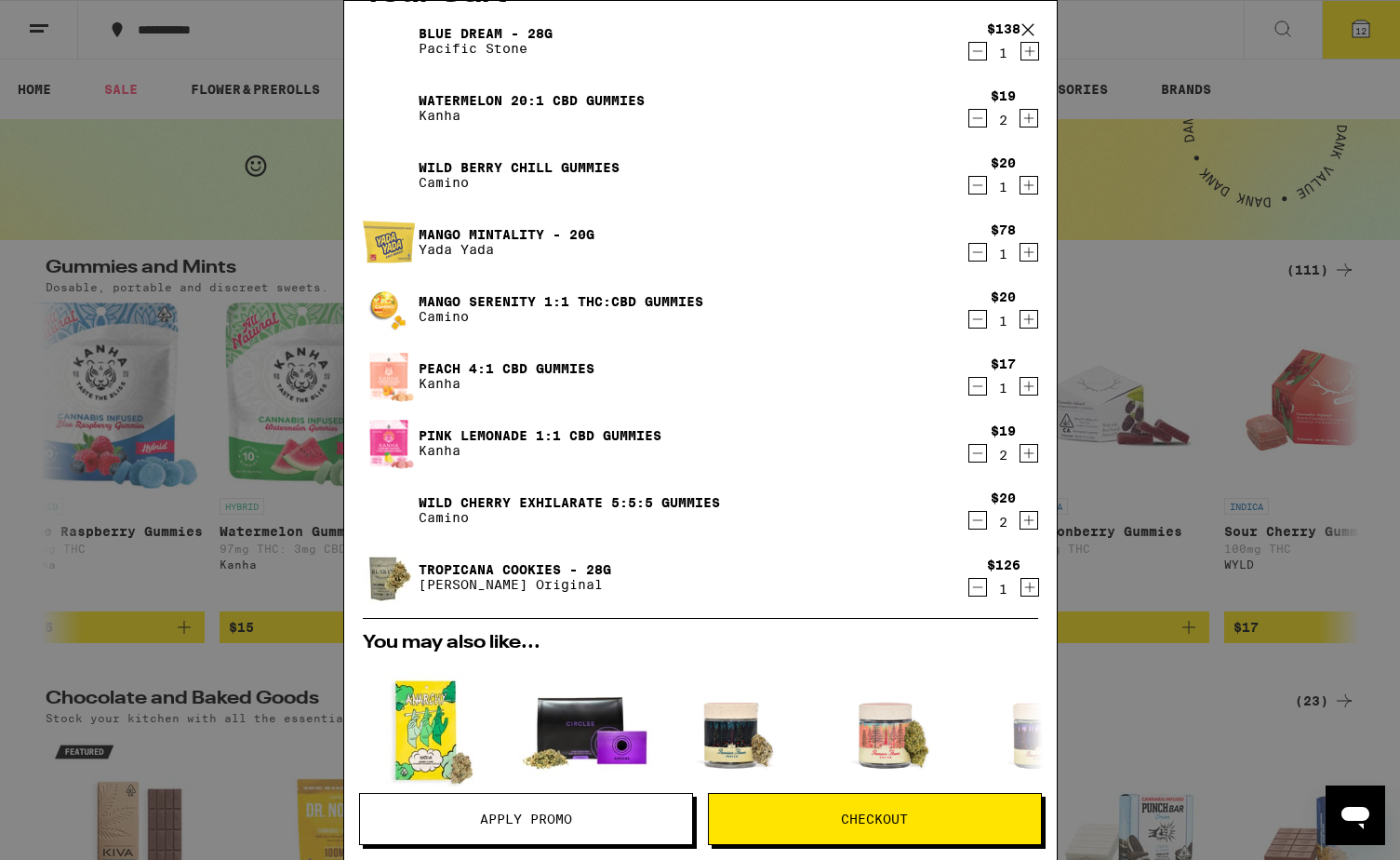
scroll to position [55, 0]
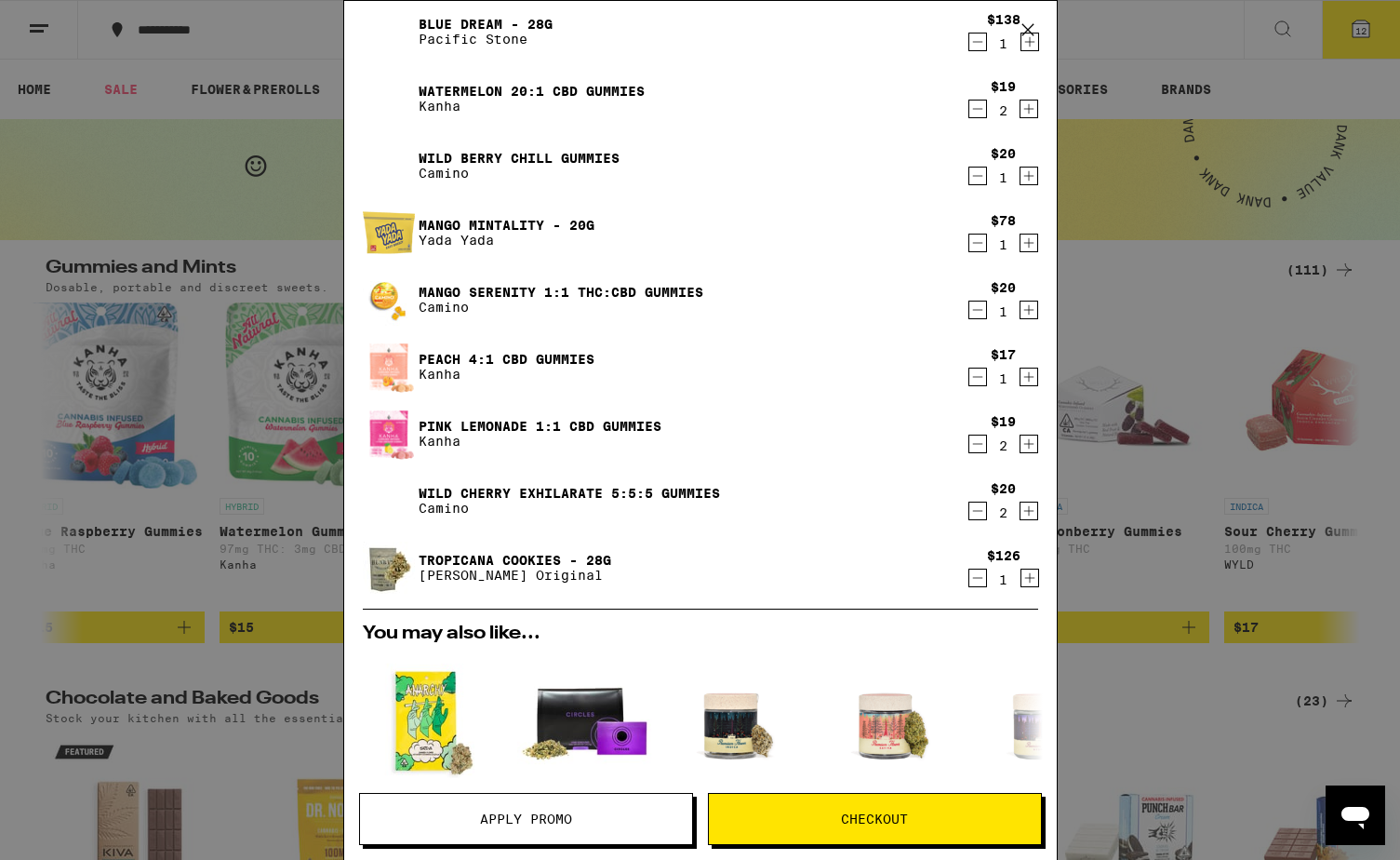
click at [975, 513] on icon "Decrement" at bounding box center [977, 511] width 17 height 23
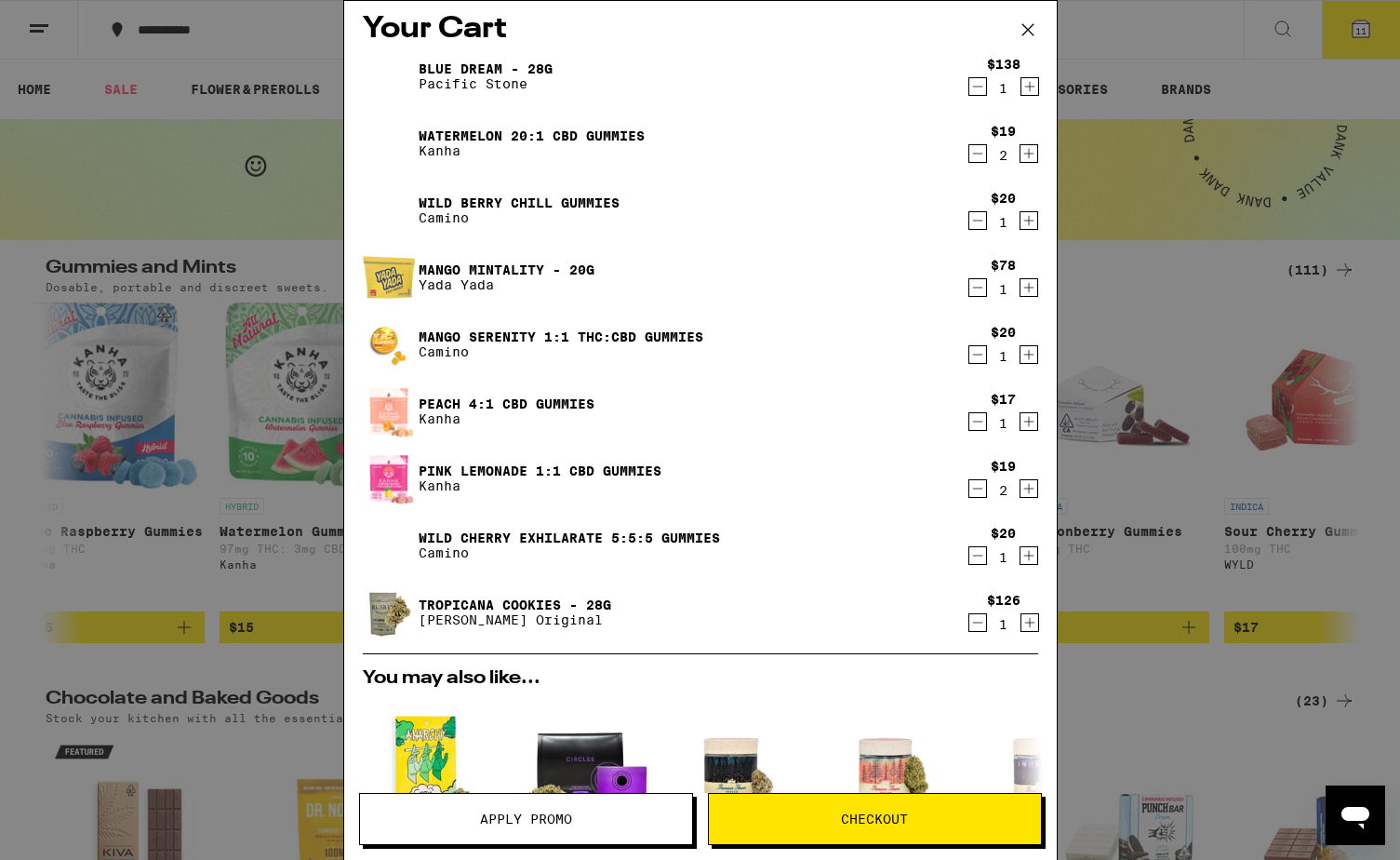
scroll to position [22, 0]
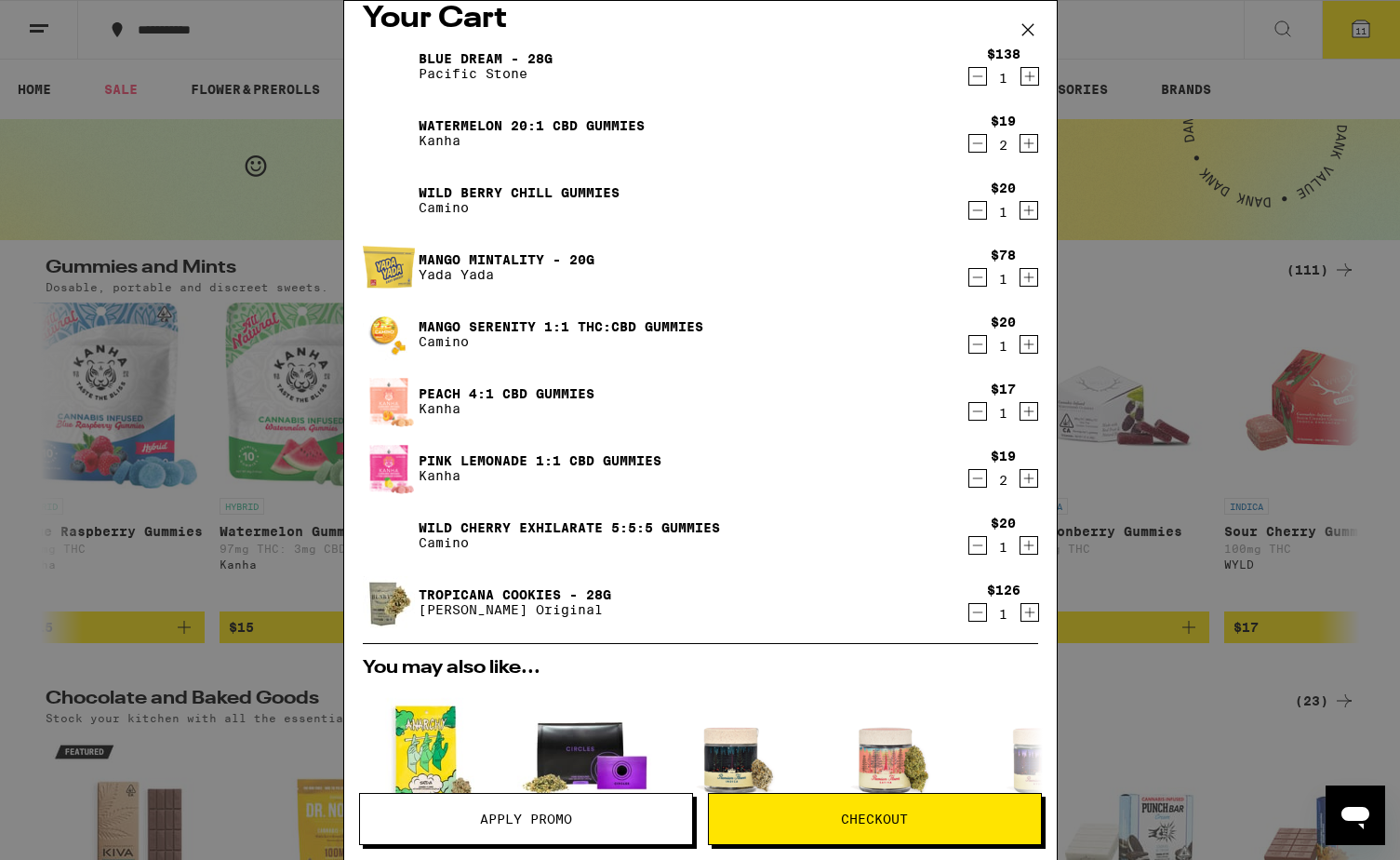
click at [857, 687] on button "Checkout" at bounding box center [874, 818] width 334 height 52
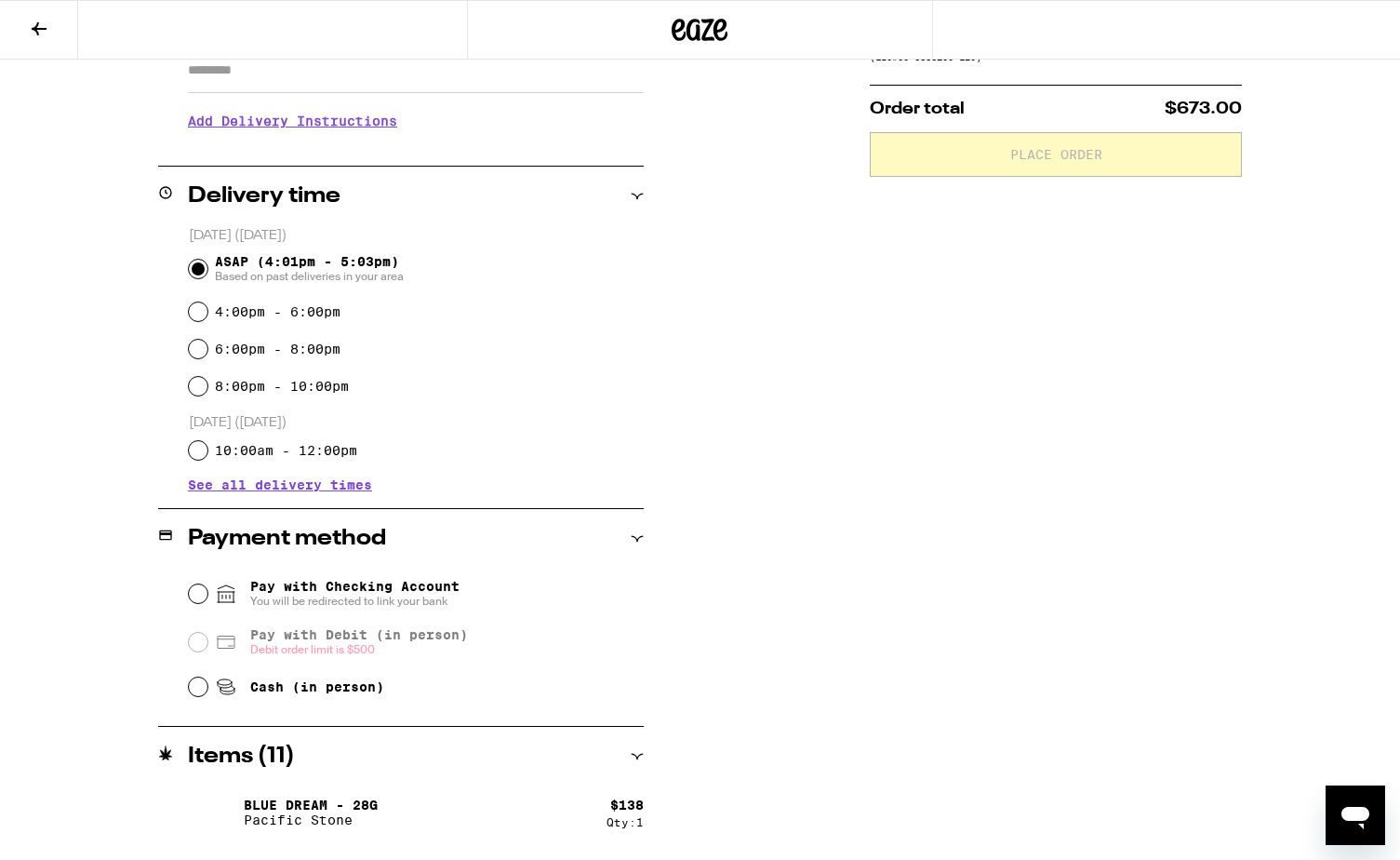
scroll to position [356, 0]
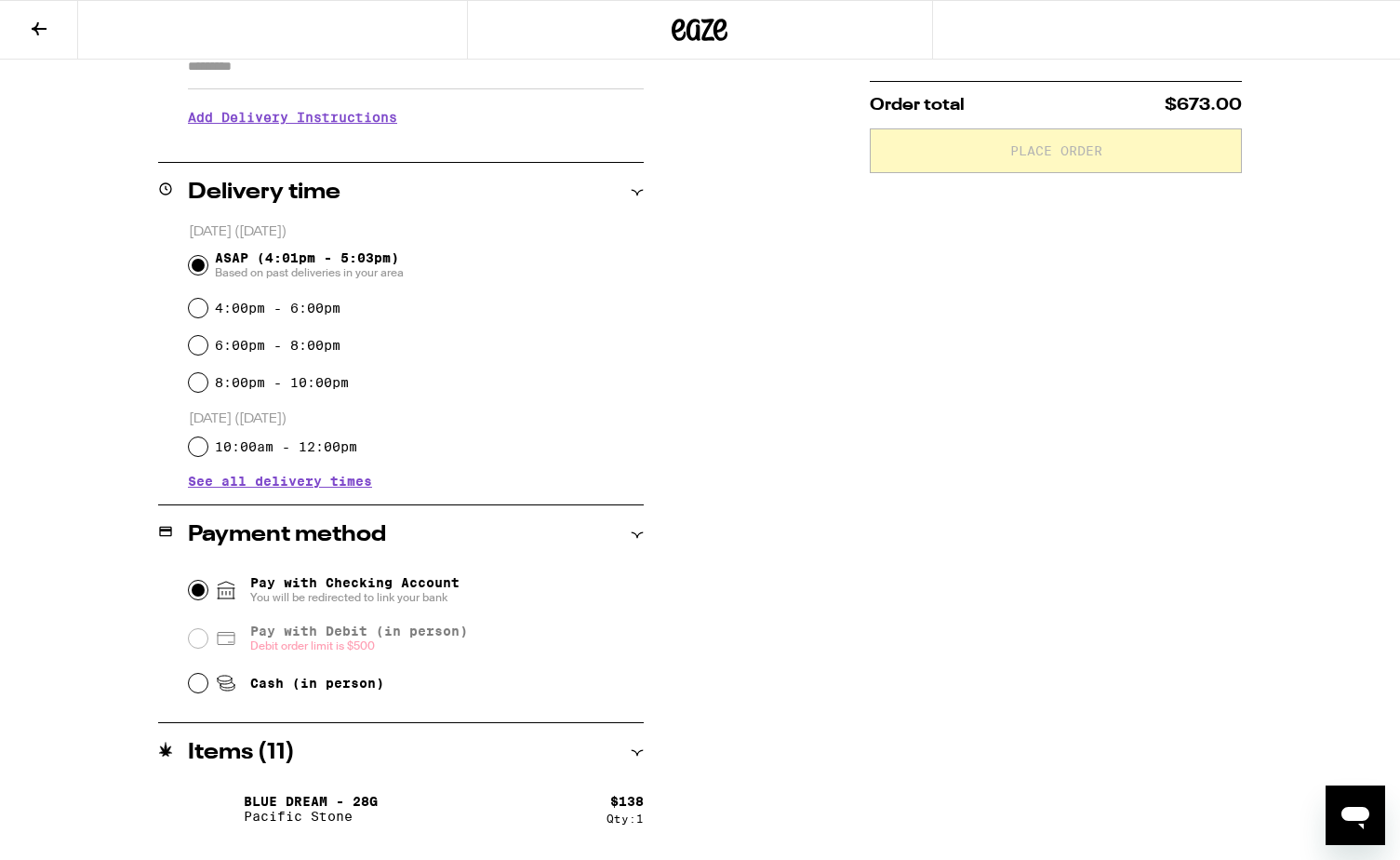
click at [192, 582] on input "Pay with Checking Account You will be redirected to link your bank" at bounding box center [198, 589] width 19 height 19
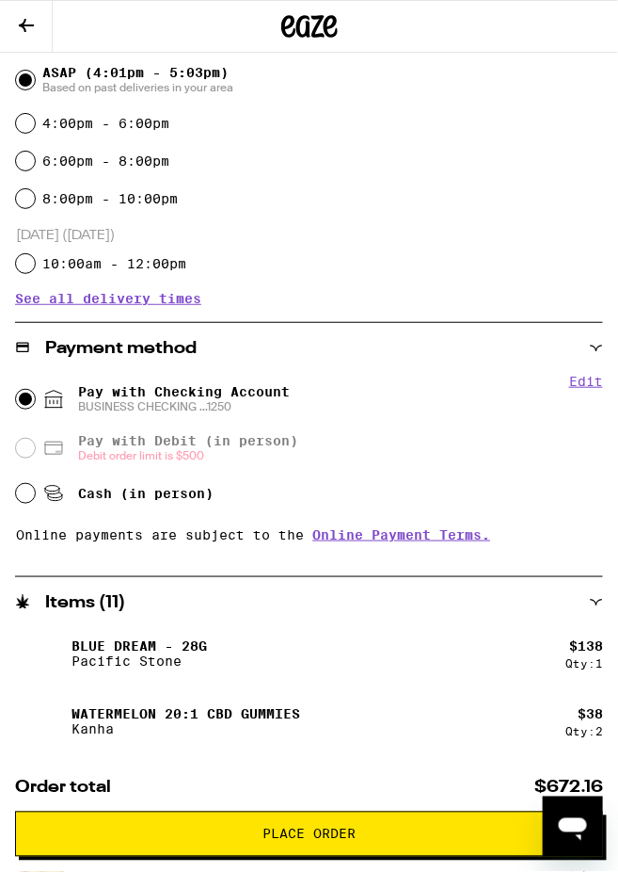
scroll to position [674, 0]
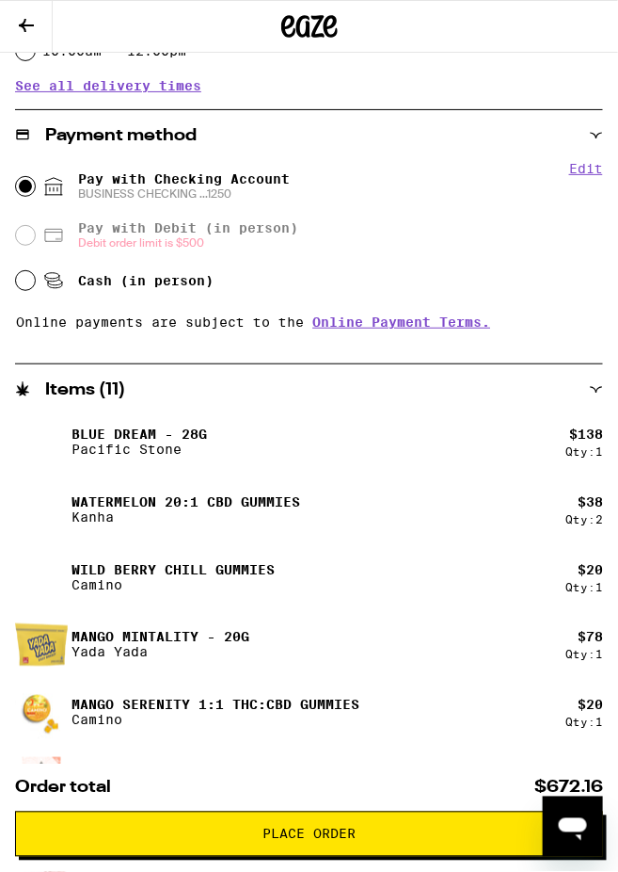
click at [350, 695] on span "Place Order" at bounding box center [309, 833] width 93 height 13
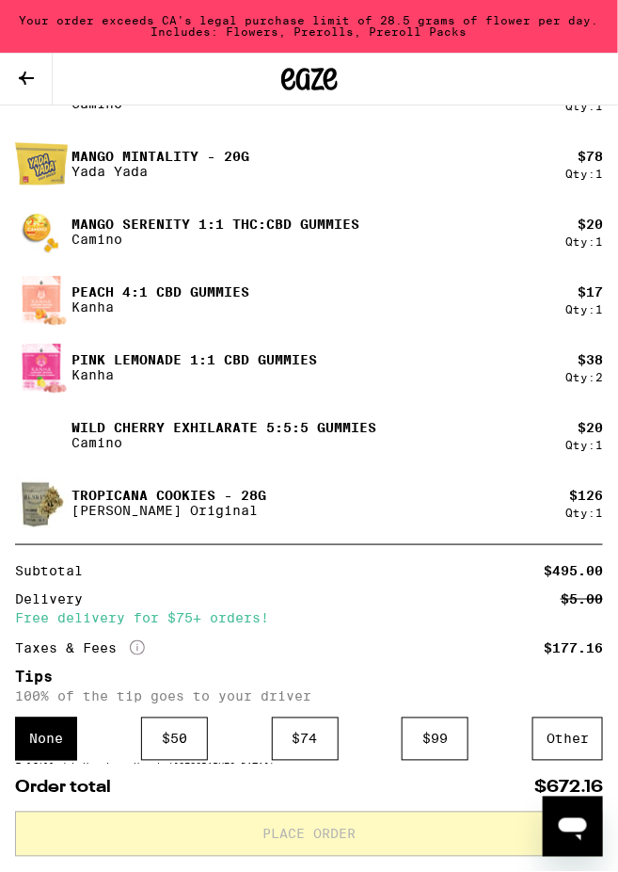
scroll to position [1325, 0]
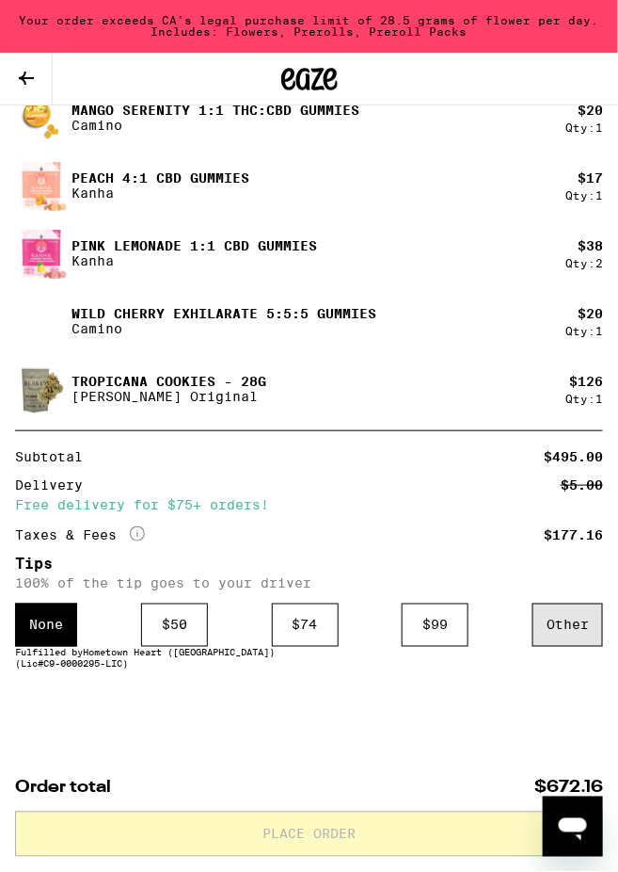
click at [570, 620] on div "Other" at bounding box center [568, 624] width 71 height 43
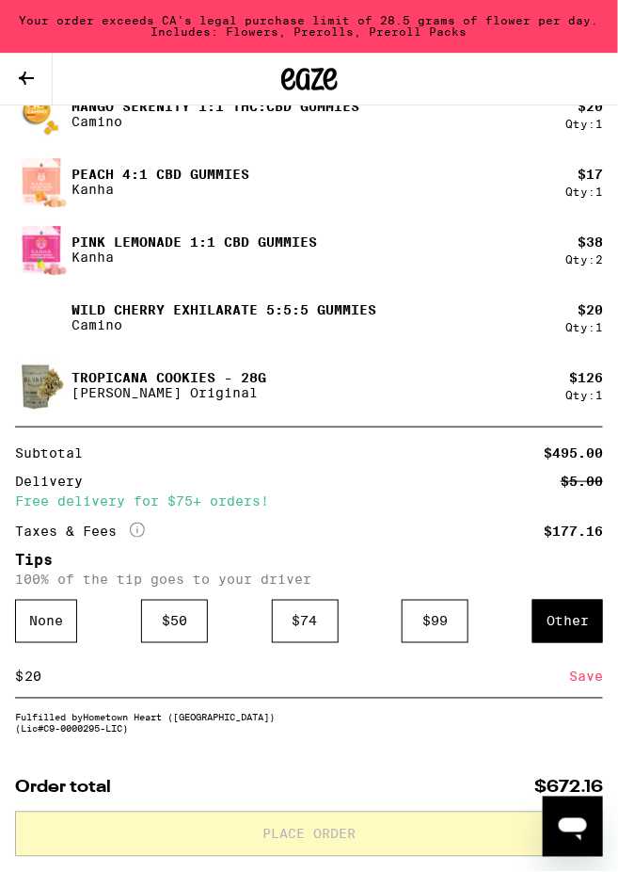
type input "20"
click at [425, 695] on div "Subtotal $495.00 Delivery $5.00 Free delivery for $75+ orders! Taxes & Fees Mor…" at bounding box center [309, 591] width 588 height 329
click at [581, 672] on div "Save" at bounding box center [587, 676] width 34 height 41
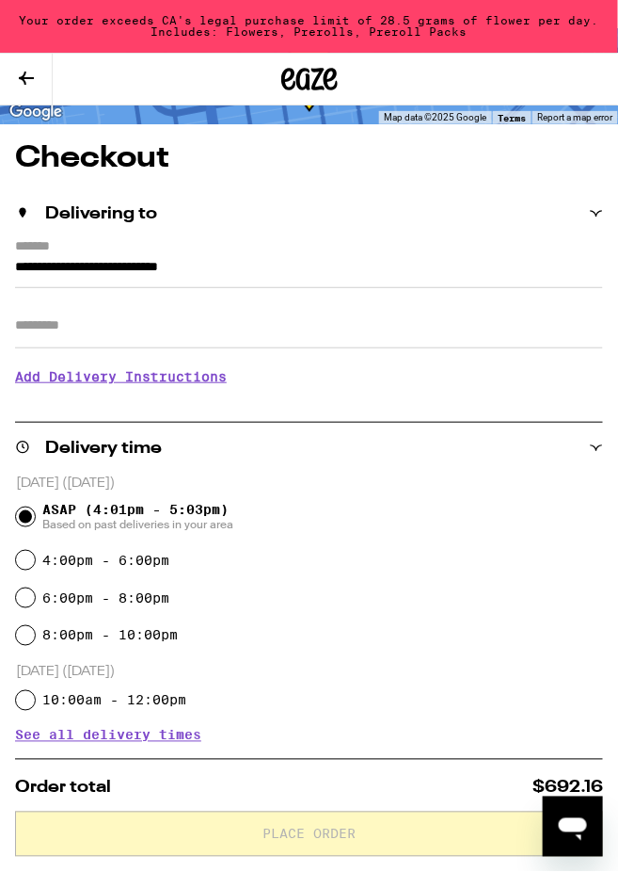
scroll to position [106, 0]
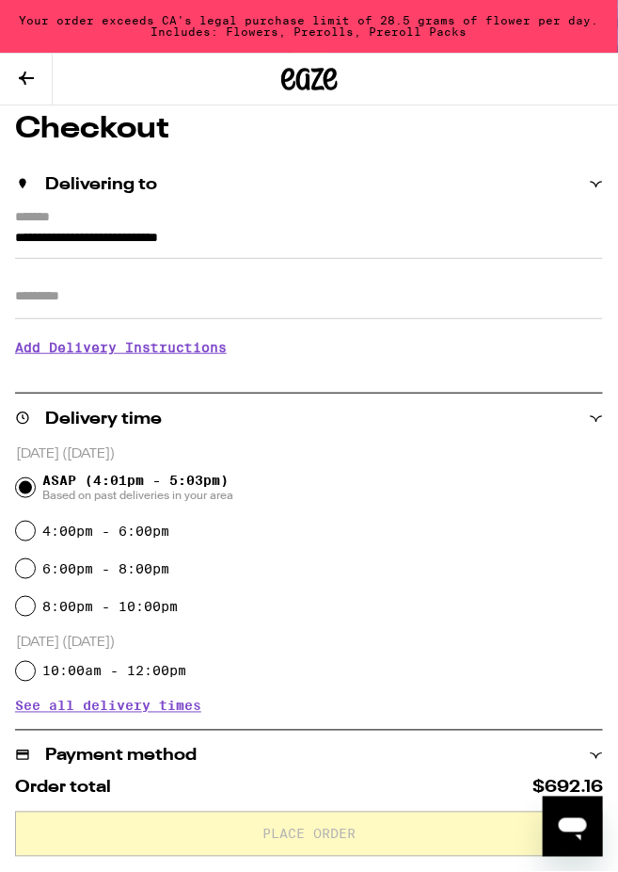
click at [197, 346] on h3 "Add Delivery Instructions" at bounding box center [309, 347] width 588 height 43
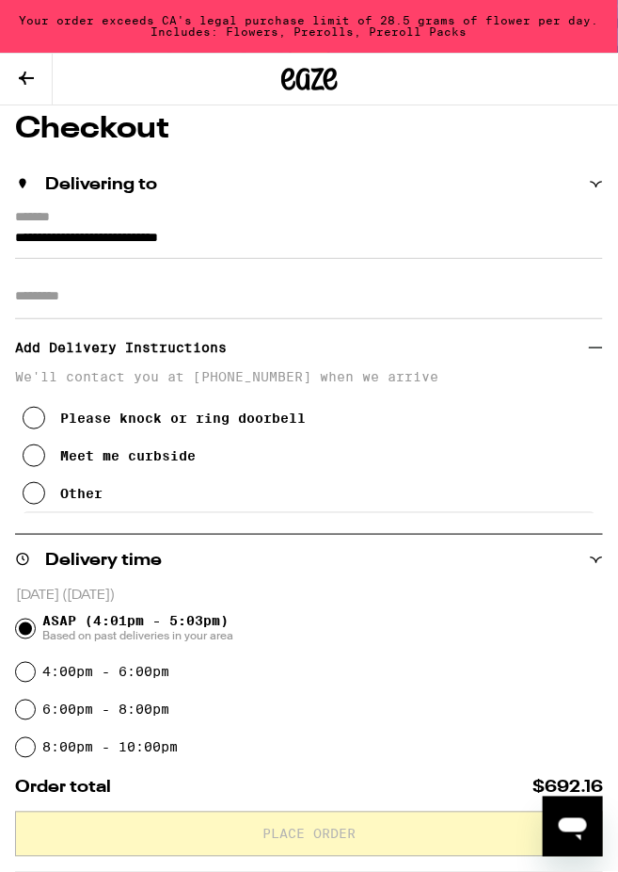
click at [86, 498] on div "Other" at bounding box center [81, 493] width 42 height 15
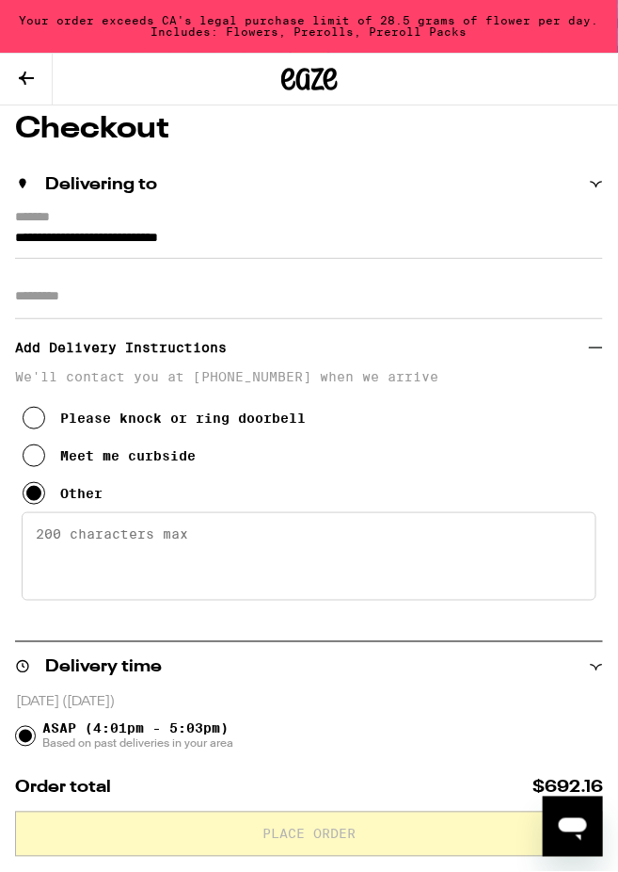
click at [107, 545] on textarea "Enter any other delivery instructions you want driver to know" at bounding box center [309, 556] width 575 height 88
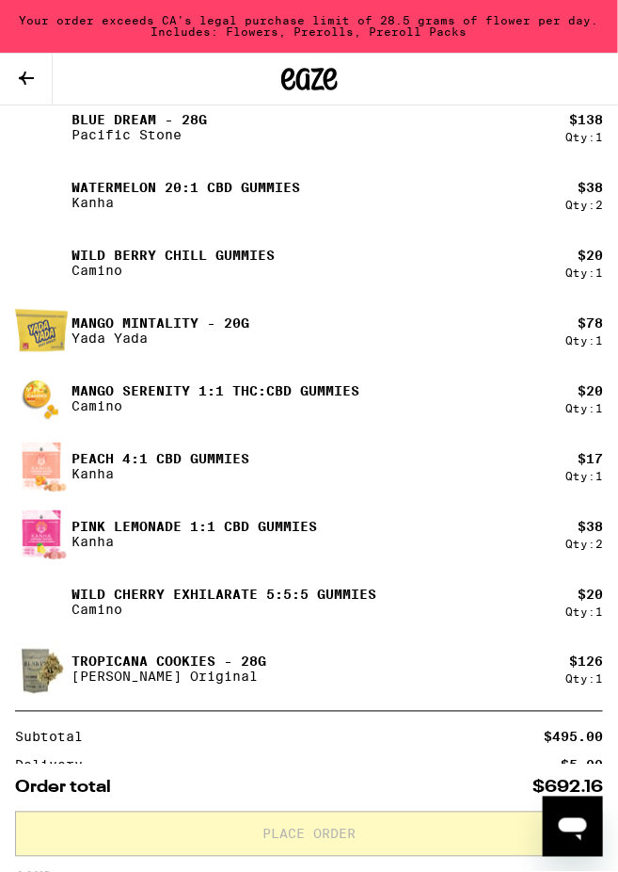
scroll to position [1673, 0]
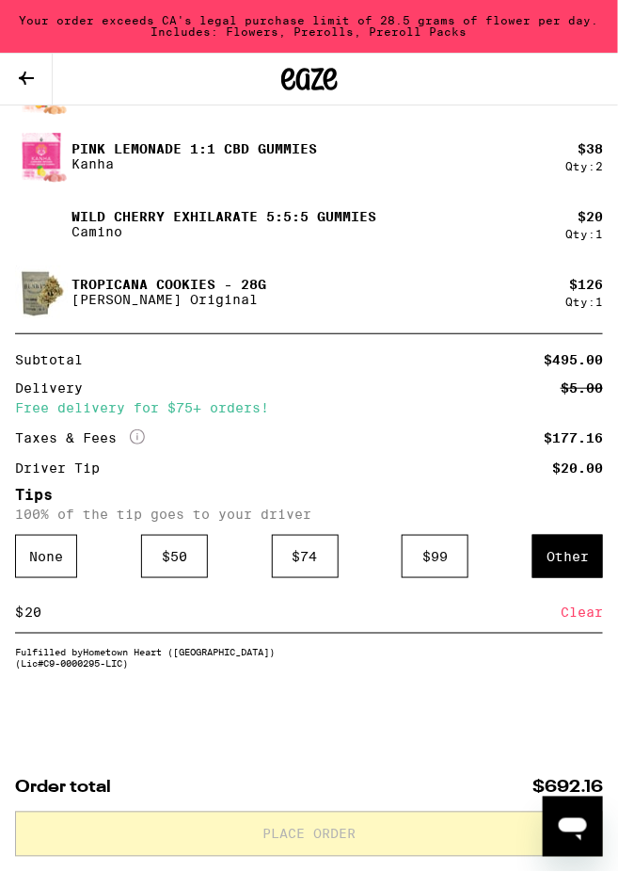
type textarea "Dial 015, I will buzz you in. Top floor using elevator. Apt. 15"
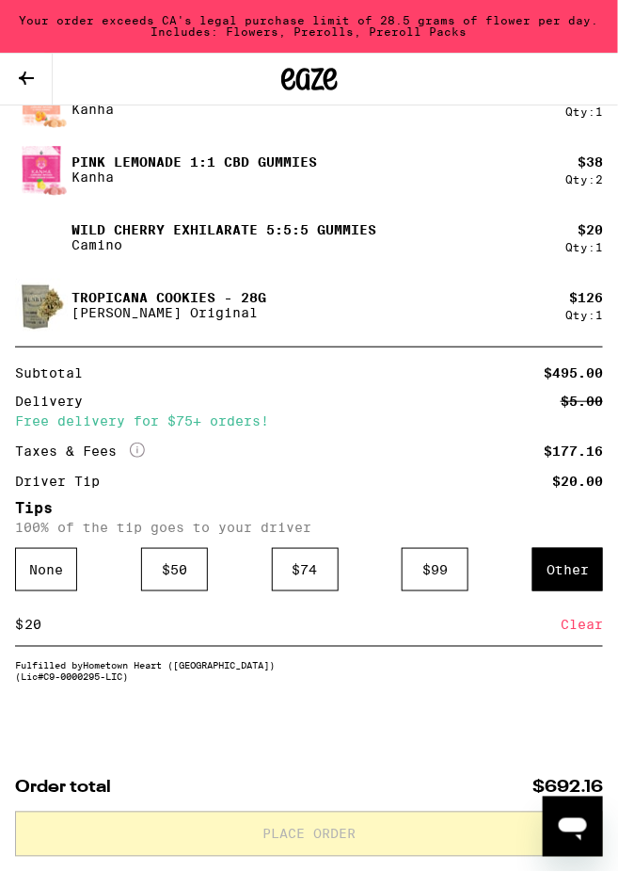
scroll to position [1612, 0]
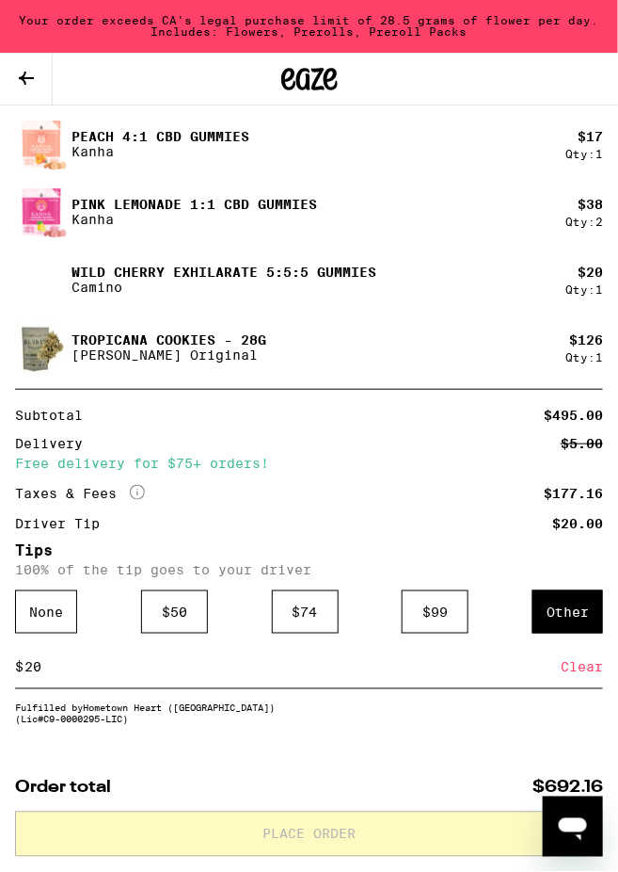
click at [410, 676] on input "20" at bounding box center [293, 667] width 538 height 17
click at [438, 695] on div "Order total $692.16 Place Order" at bounding box center [309, 817] width 618 height 107
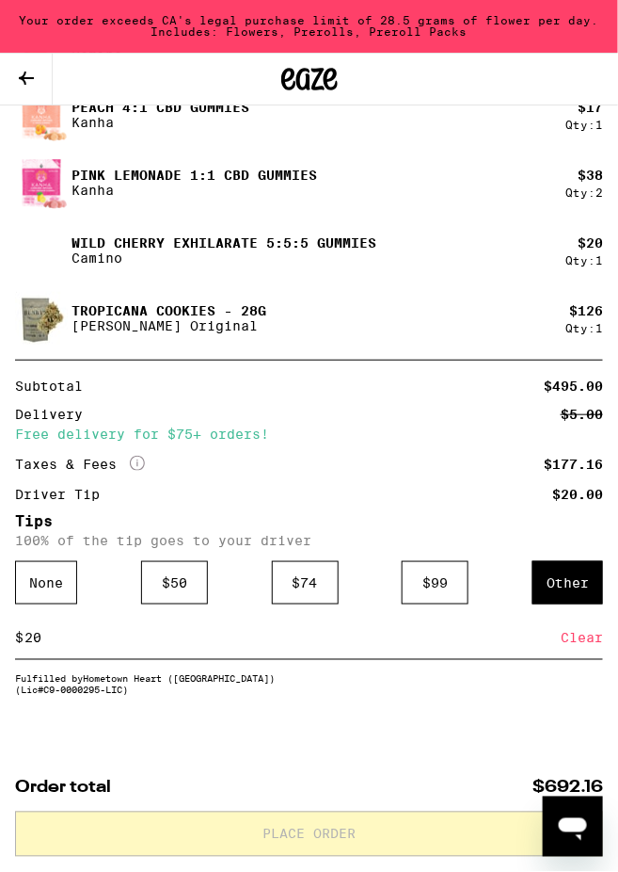
scroll to position [1673, 0]
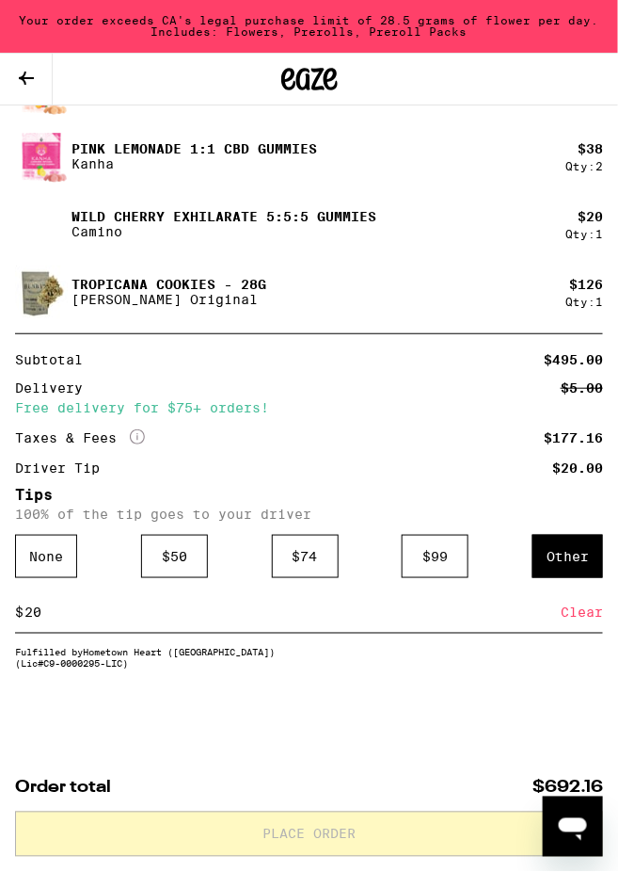
click at [238, 619] on div "$ 20 Clear" at bounding box center [309, 612] width 588 height 42
click at [79, 695] on div "Order total $692.16 Place Order" at bounding box center [309, 817] width 618 height 107
click at [565, 695] on icon "Open messaging window" at bounding box center [572, 826] width 34 height 34
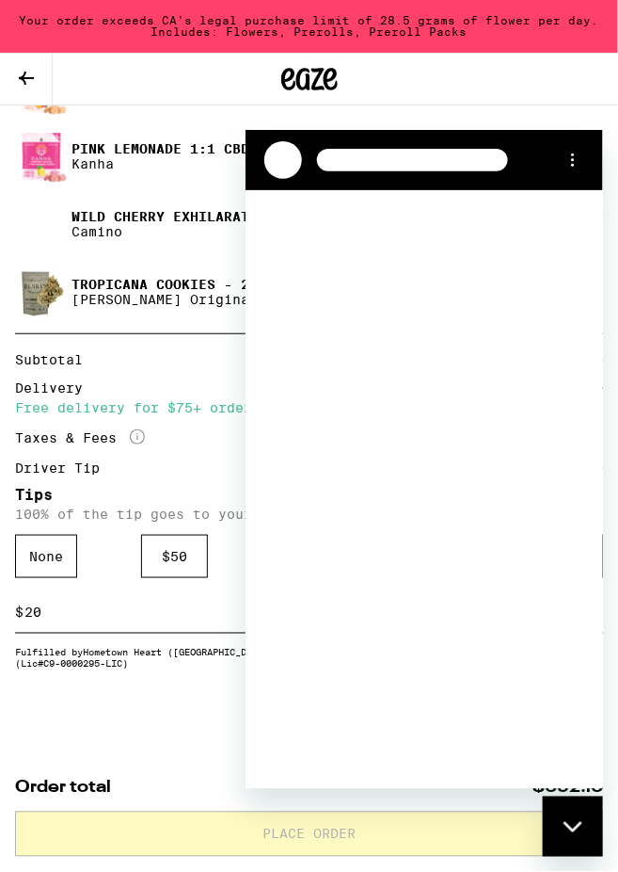
scroll to position [0, 0]
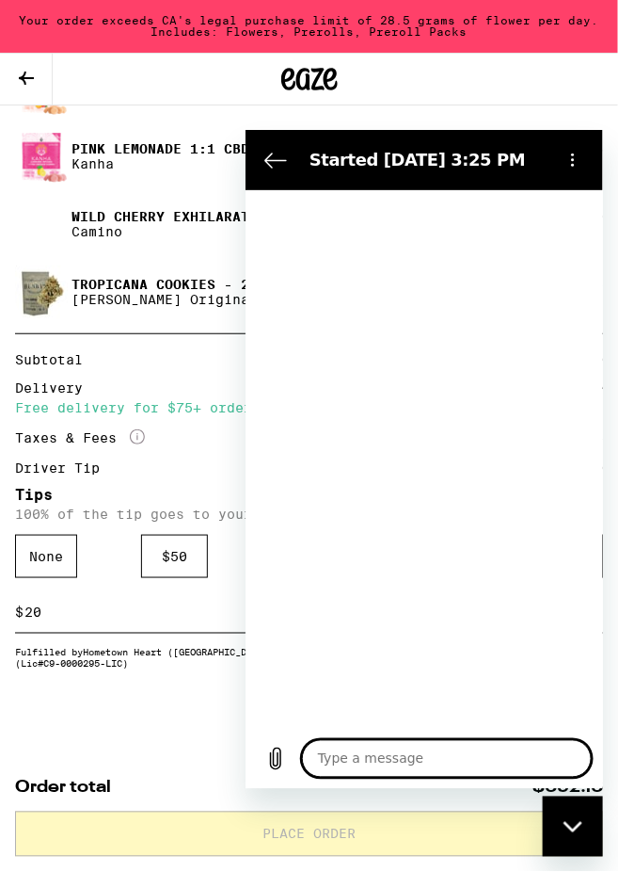
click at [574, 163] on icon "Options menu" at bounding box center [572, 159] width 15 height 15
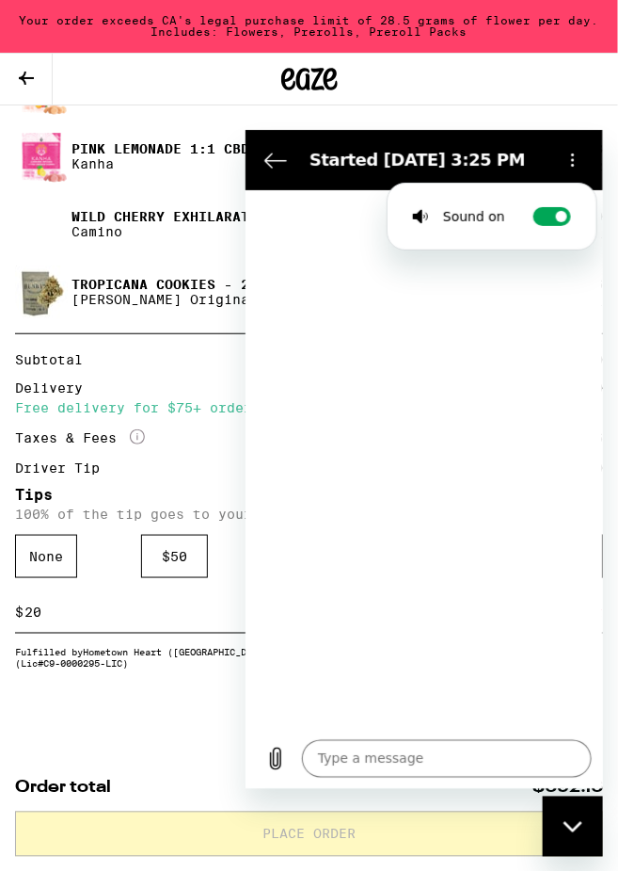
type textarea "x"
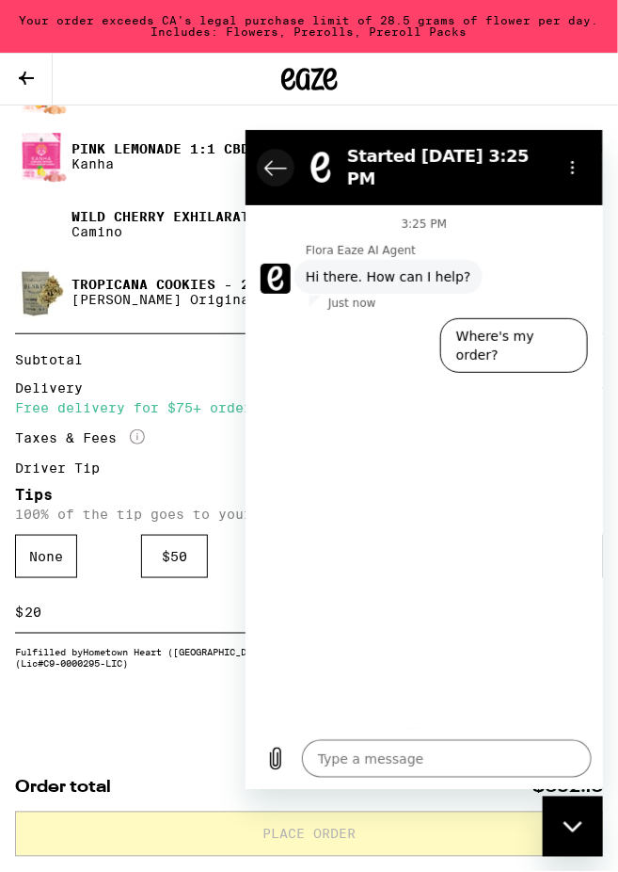
click at [268, 160] on icon "Back to the conversation list" at bounding box center [275, 167] width 21 height 14
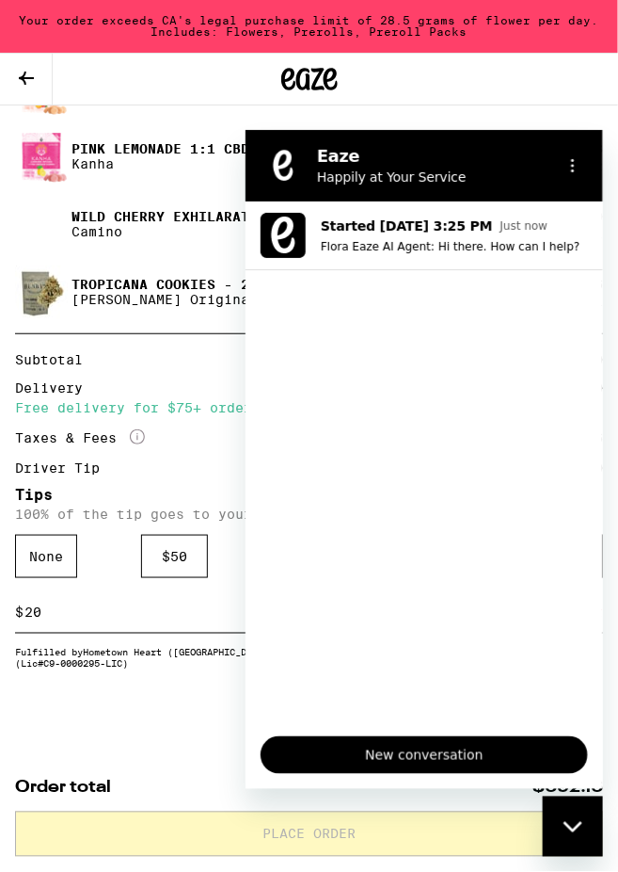
click at [576, 695] on div "Close messaging window" at bounding box center [572, 825] width 56 height 56
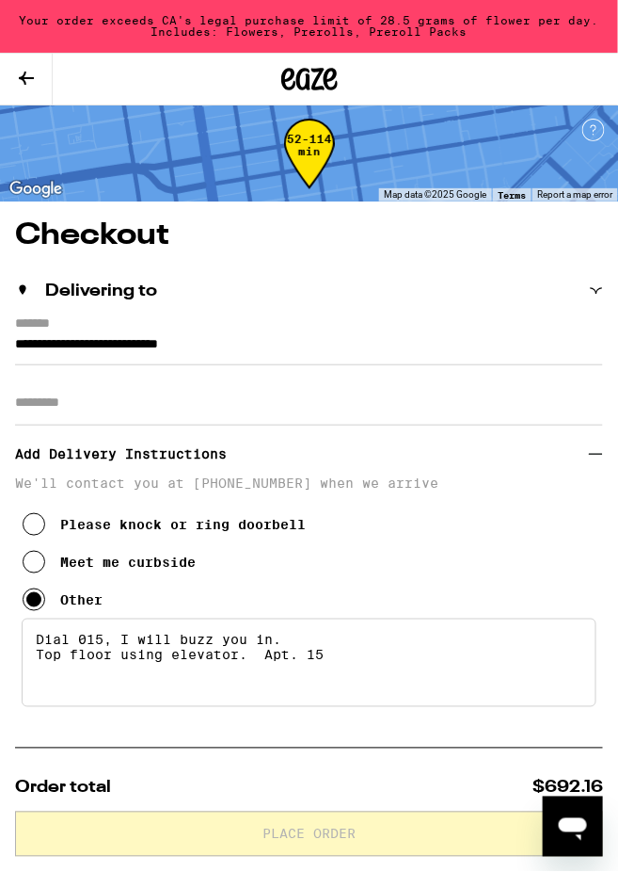
click at [592, 286] on icon at bounding box center [596, 290] width 13 height 13
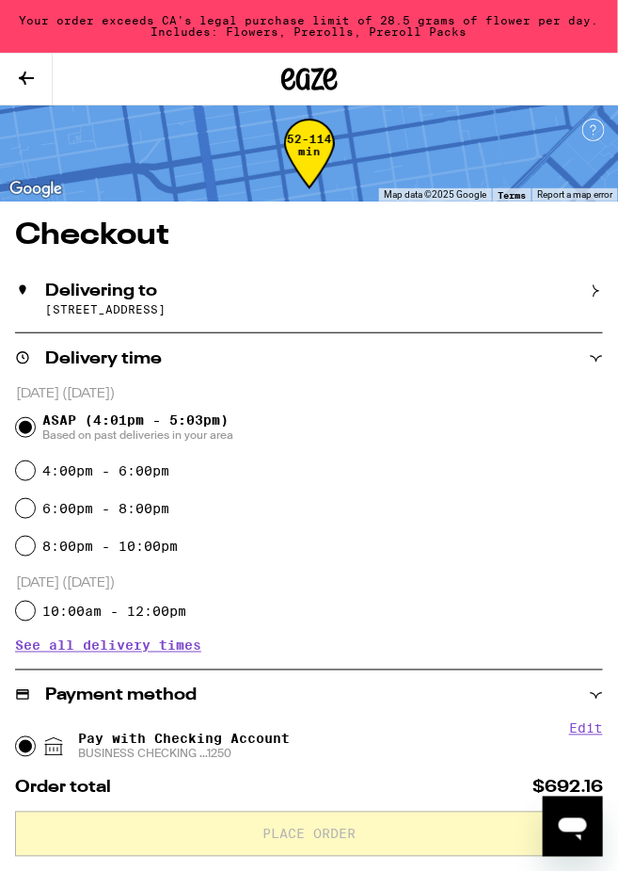
click at [592, 286] on icon at bounding box center [596, 290] width 13 height 13
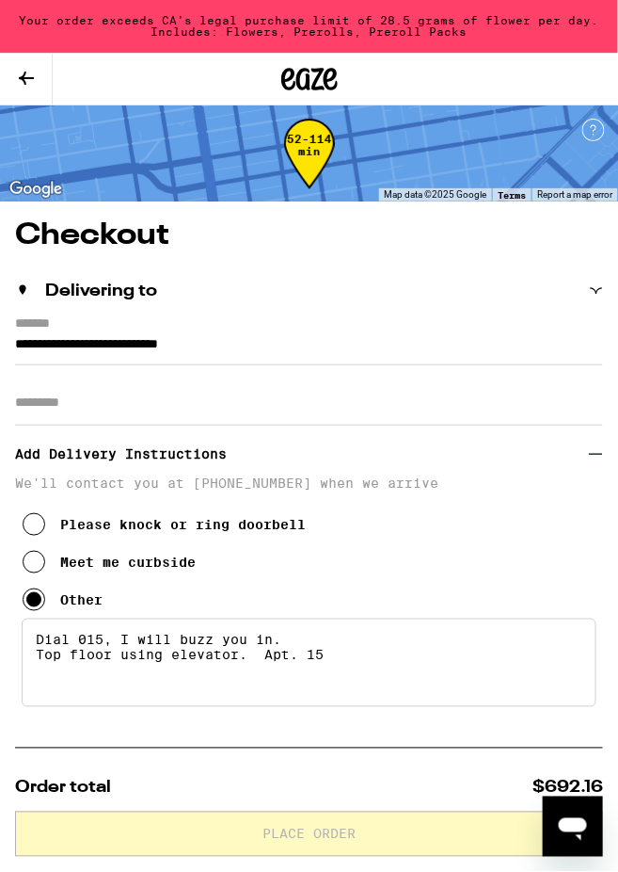
click at [17, 86] on icon at bounding box center [26, 78] width 23 height 23
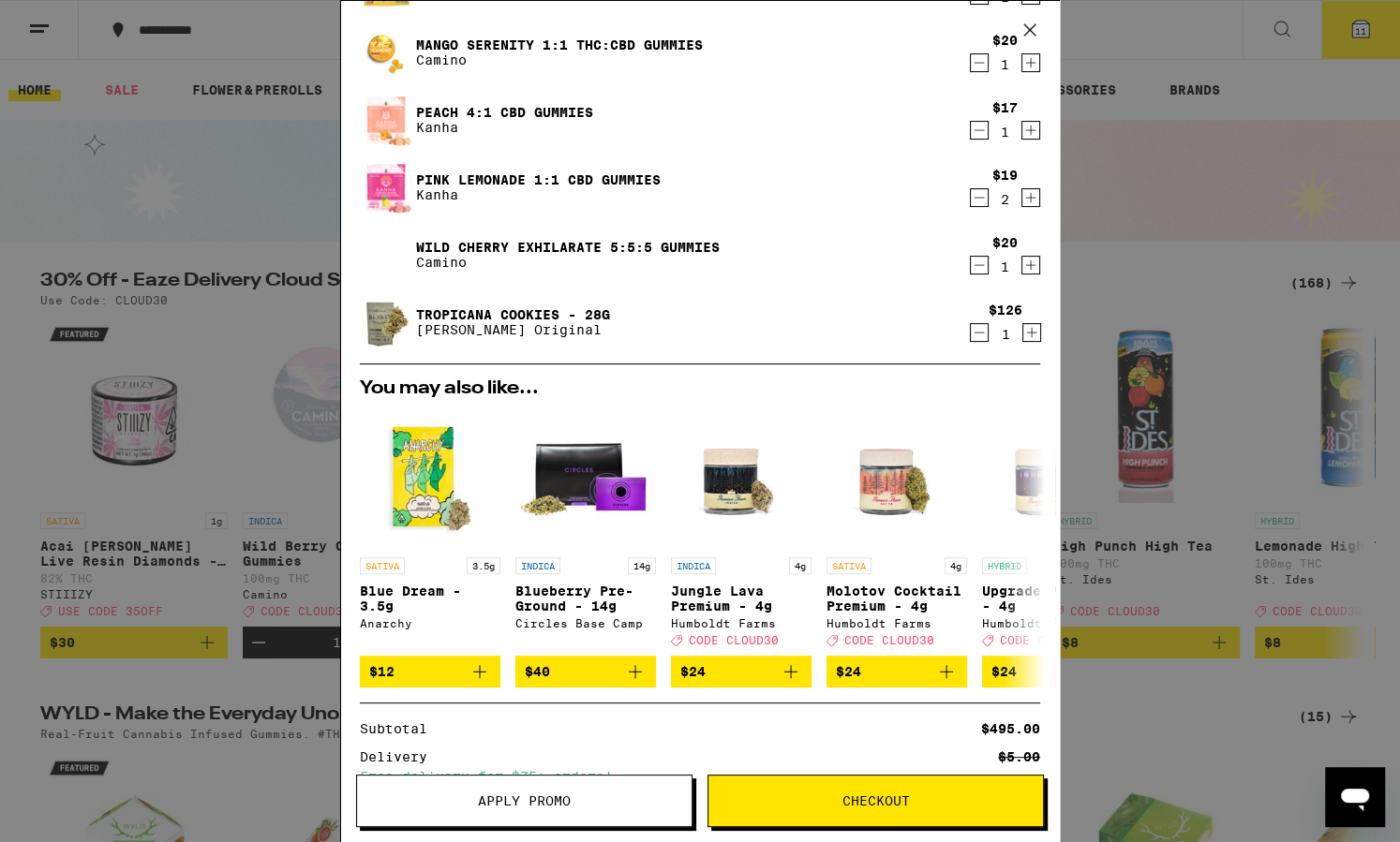
scroll to position [522, 0]
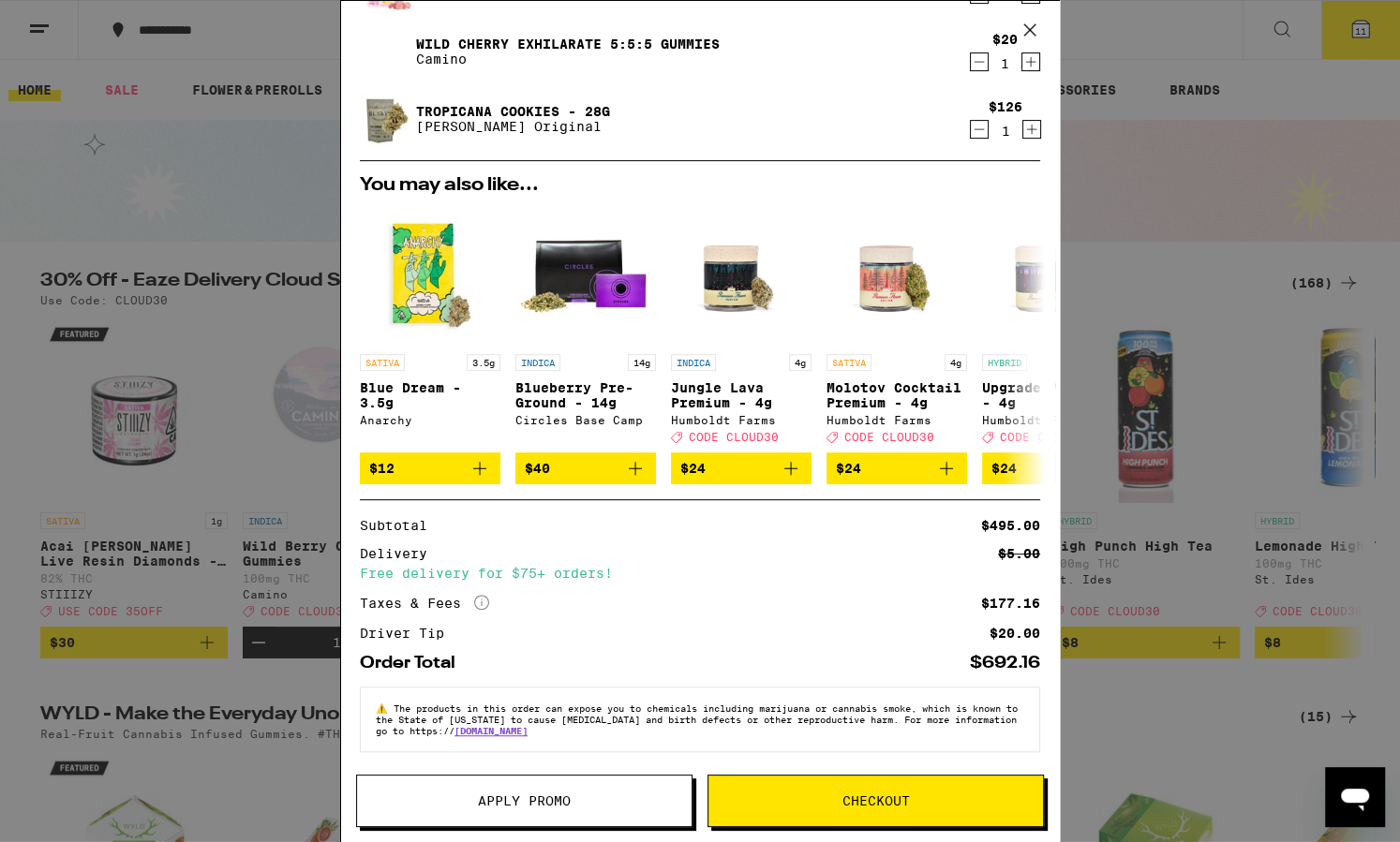
click at [1034, 28] on icon at bounding box center [1030, 30] width 28 height 28
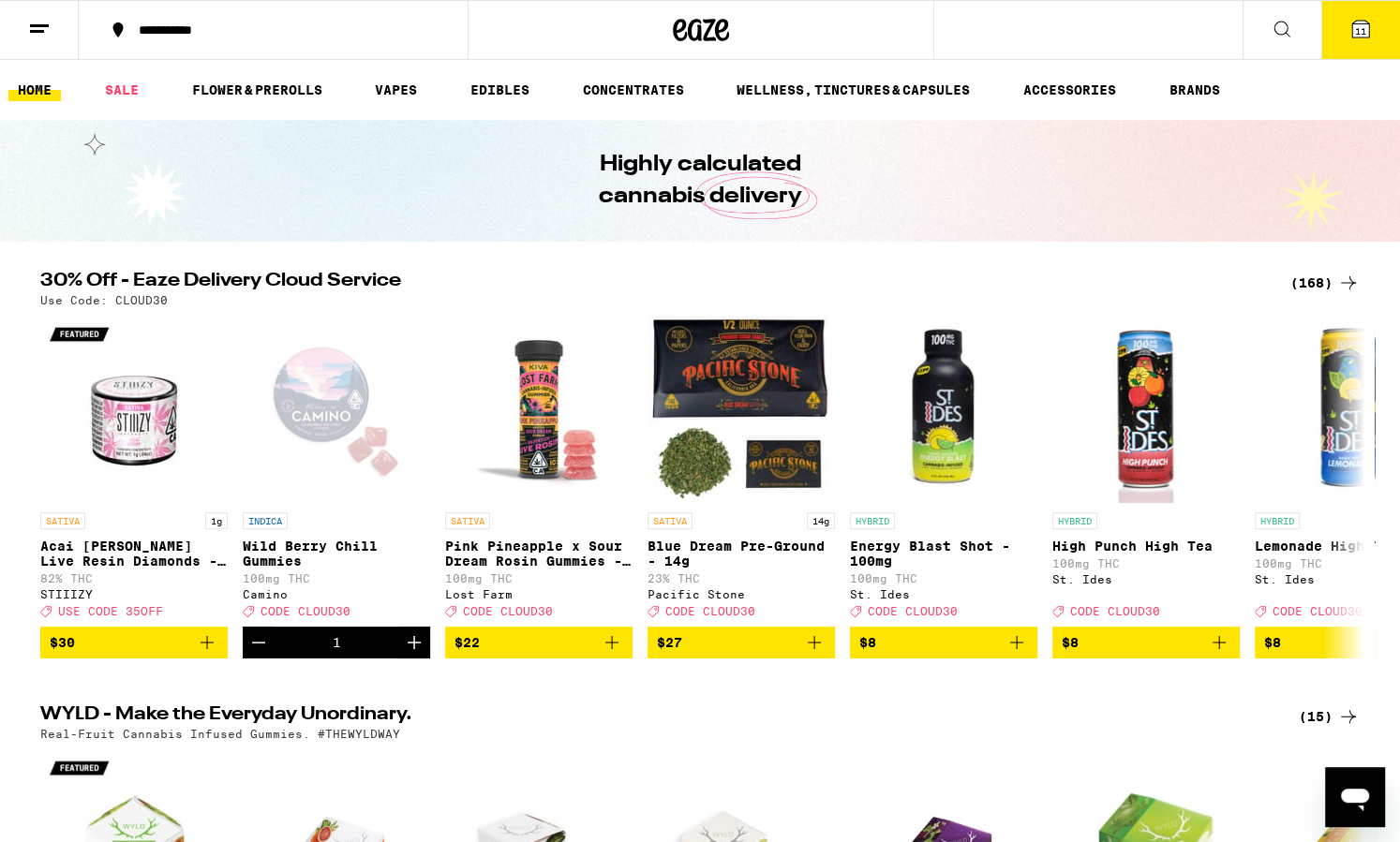
click at [28, 28] on icon at bounding box center [39, 29] width 23 height 23
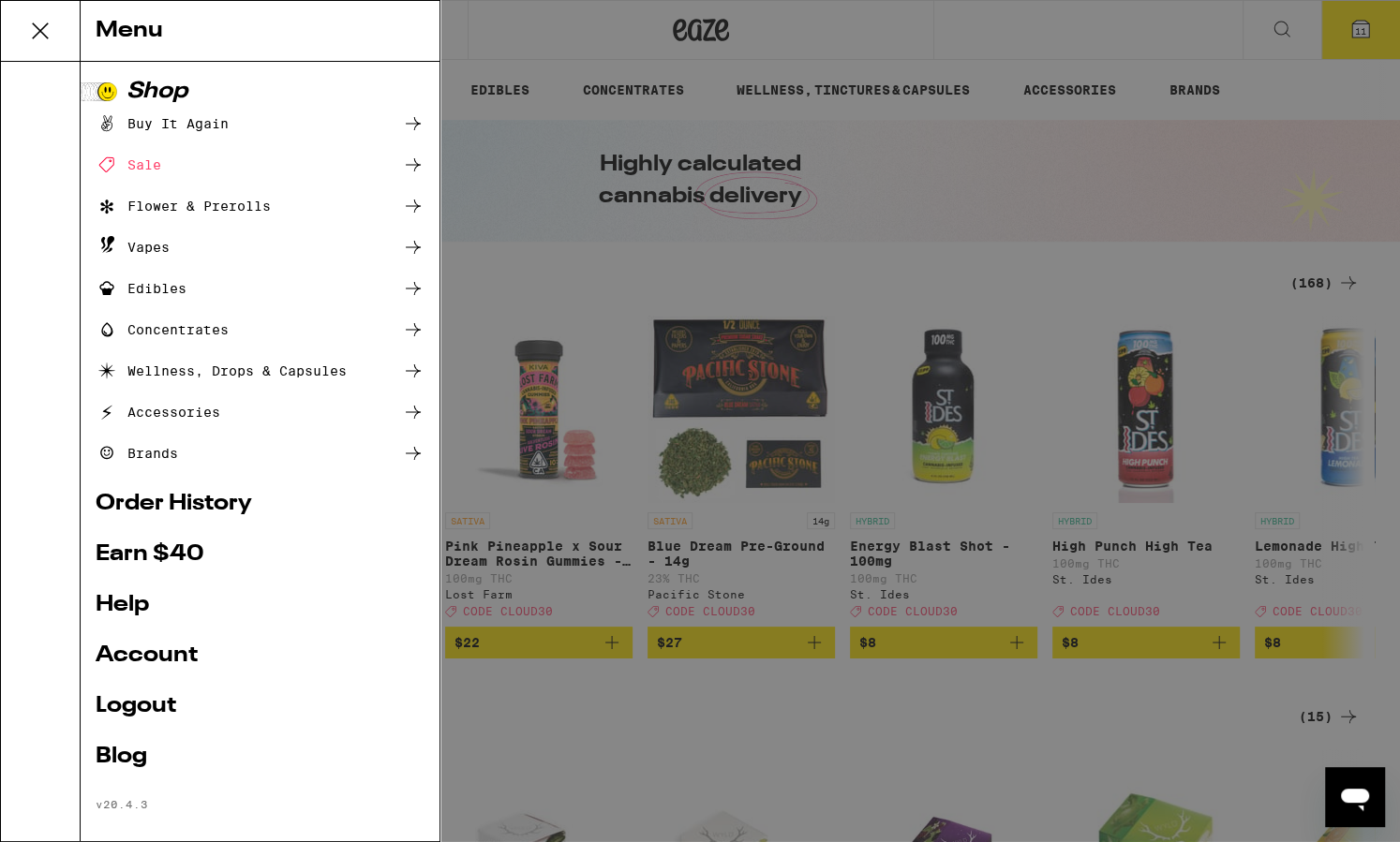
click at [28, 28] on icon at bounding box center [41, 31] width 38 height 38
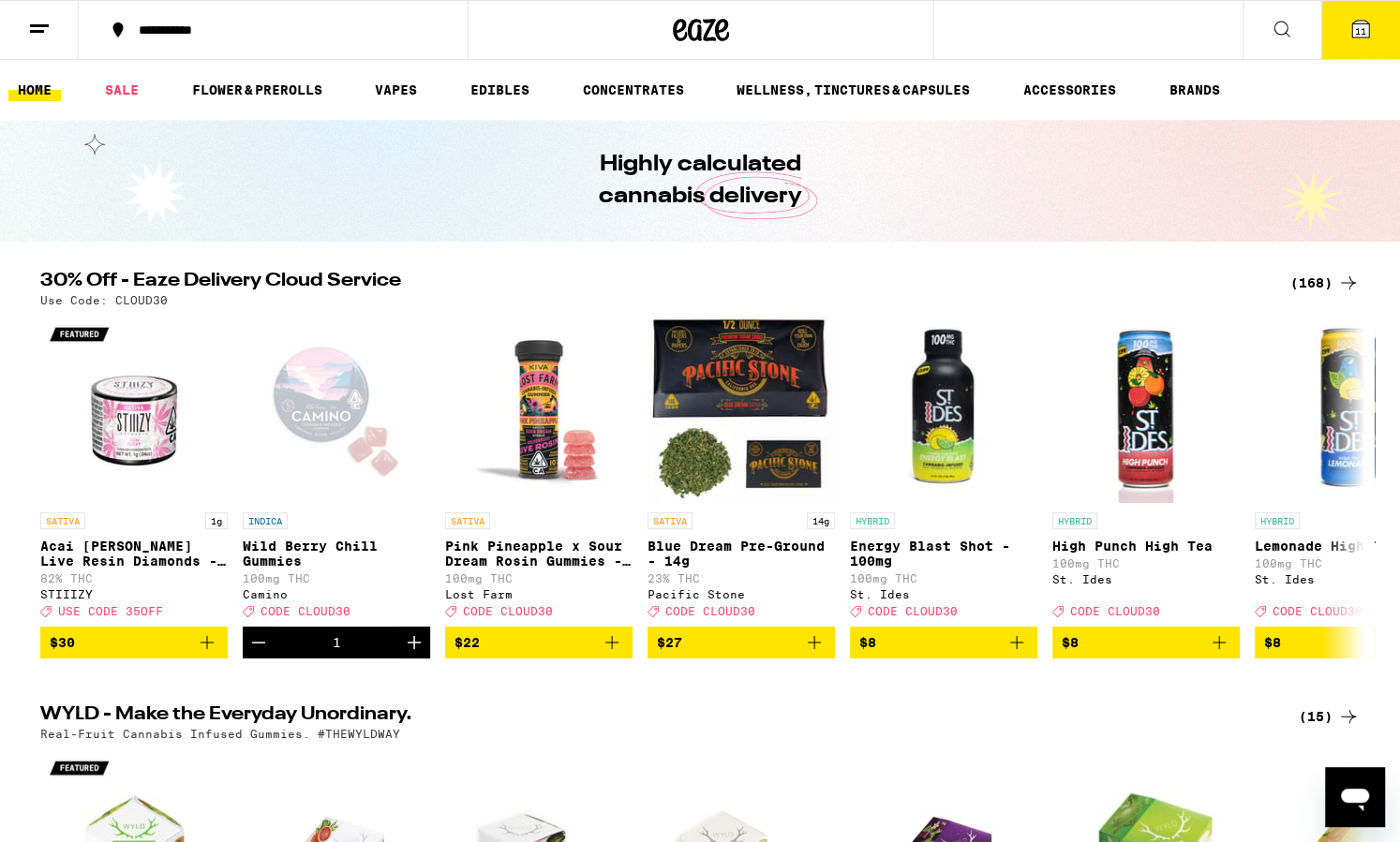
click at [1127, 35] on button "11" at bounding box center [1360, 30] width 79 height 58
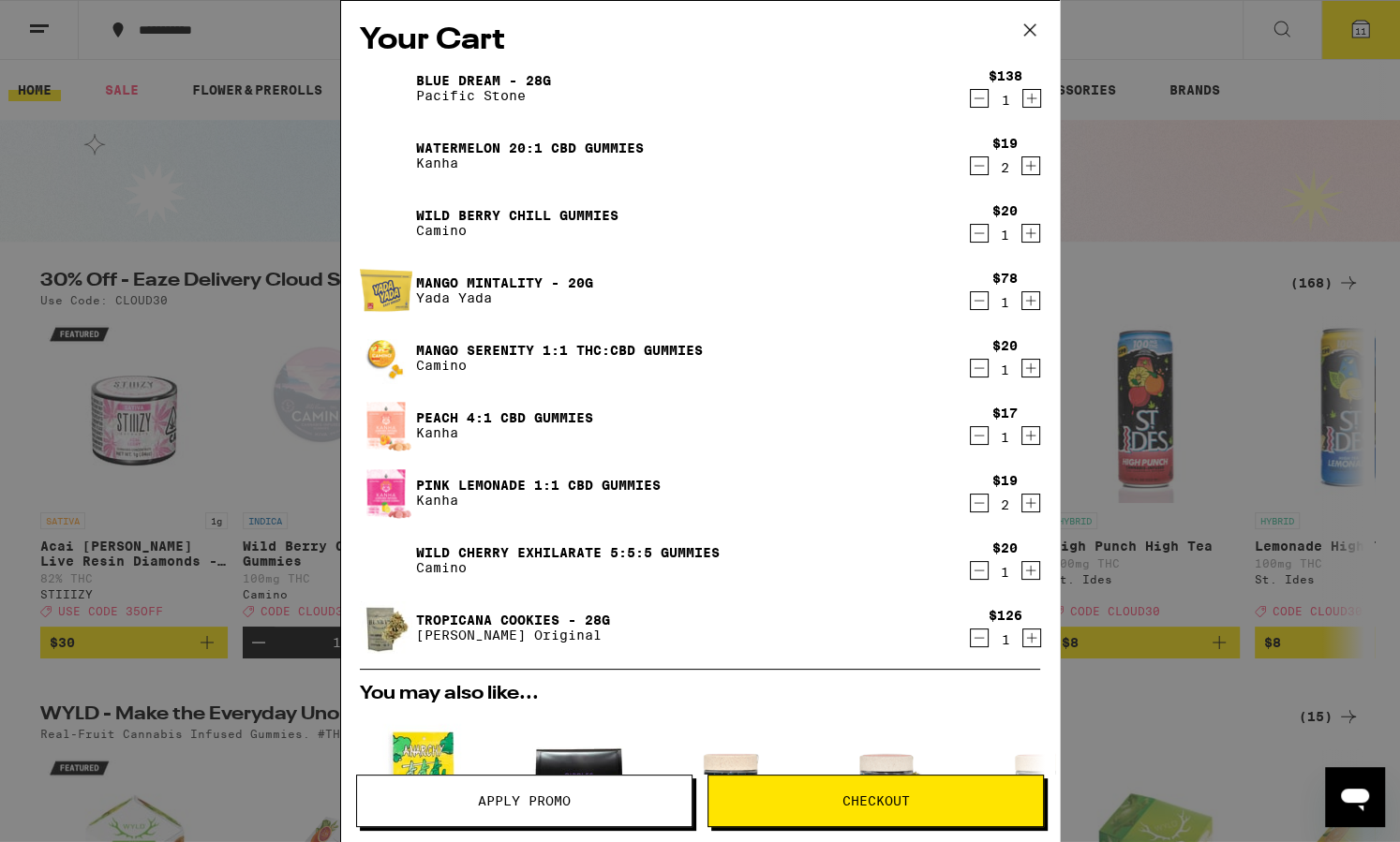
click at [984, 102] on icon "Decrement" at bounding box center [979, 99] width 17 height 23
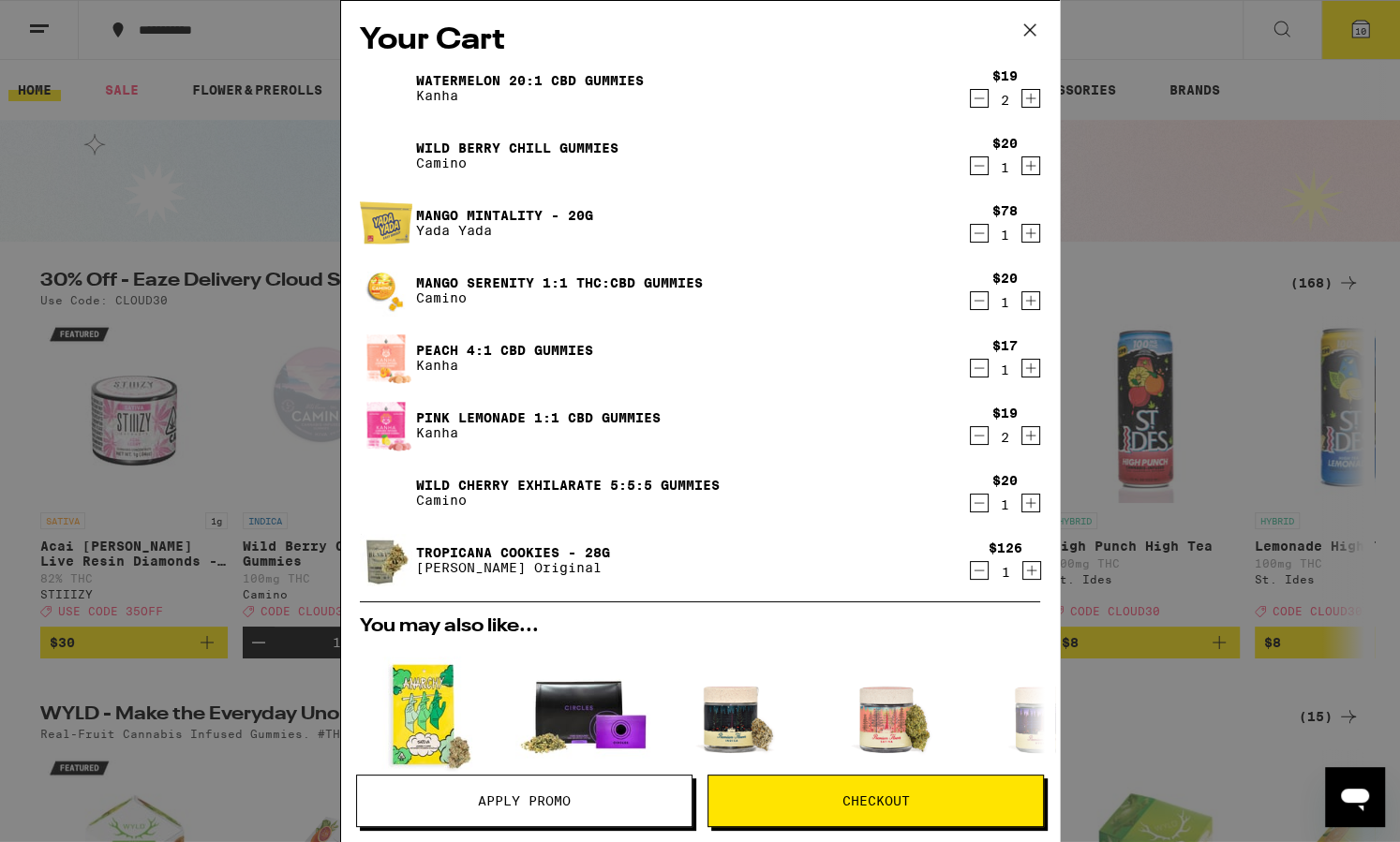
click at [977, 240] on icon "Decrement" at bounding box center [979, 233] width 17 height 23
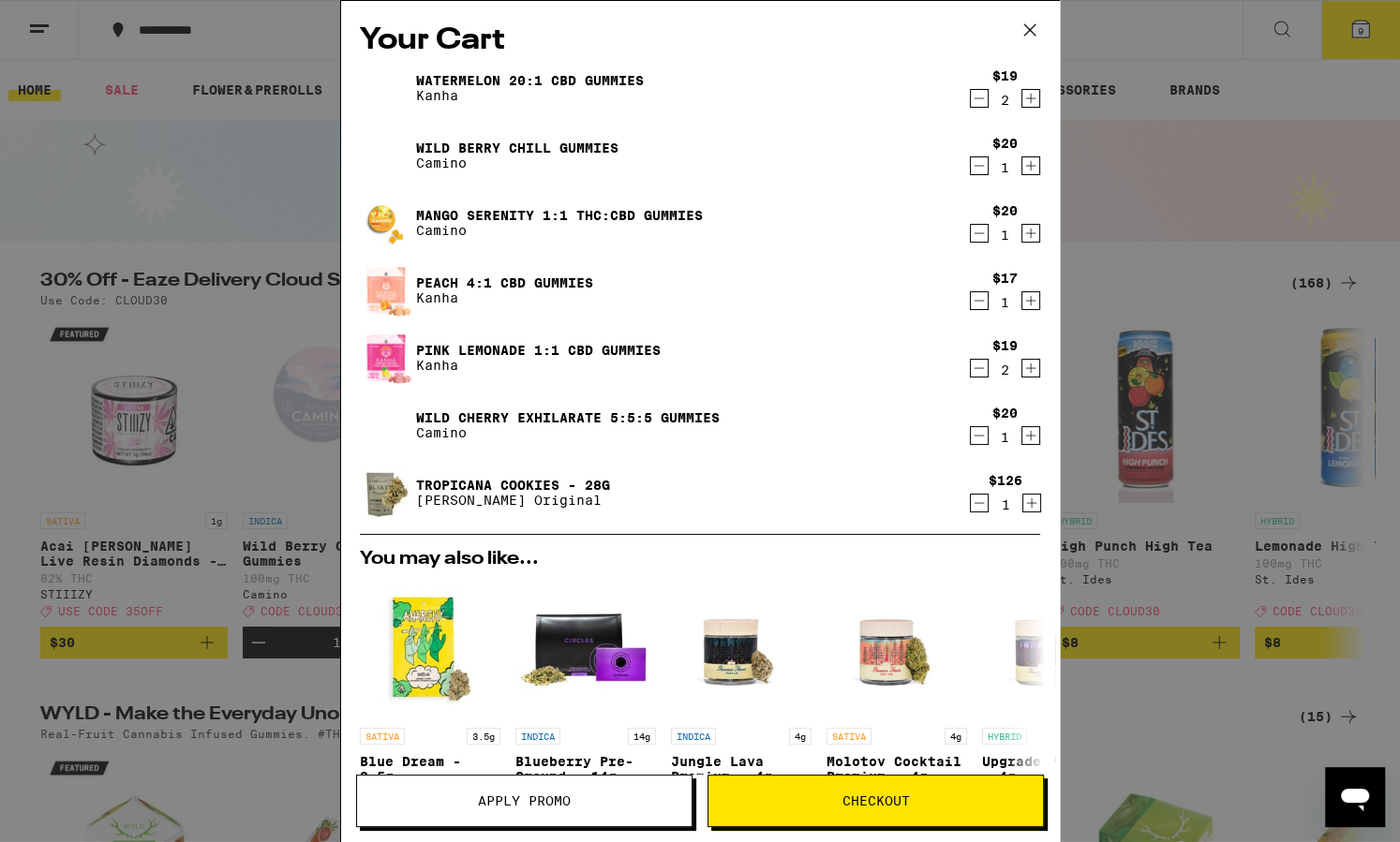
click at [974, 507] on icon "Decrement" at bounding box center [979, 503] width 17 height 23
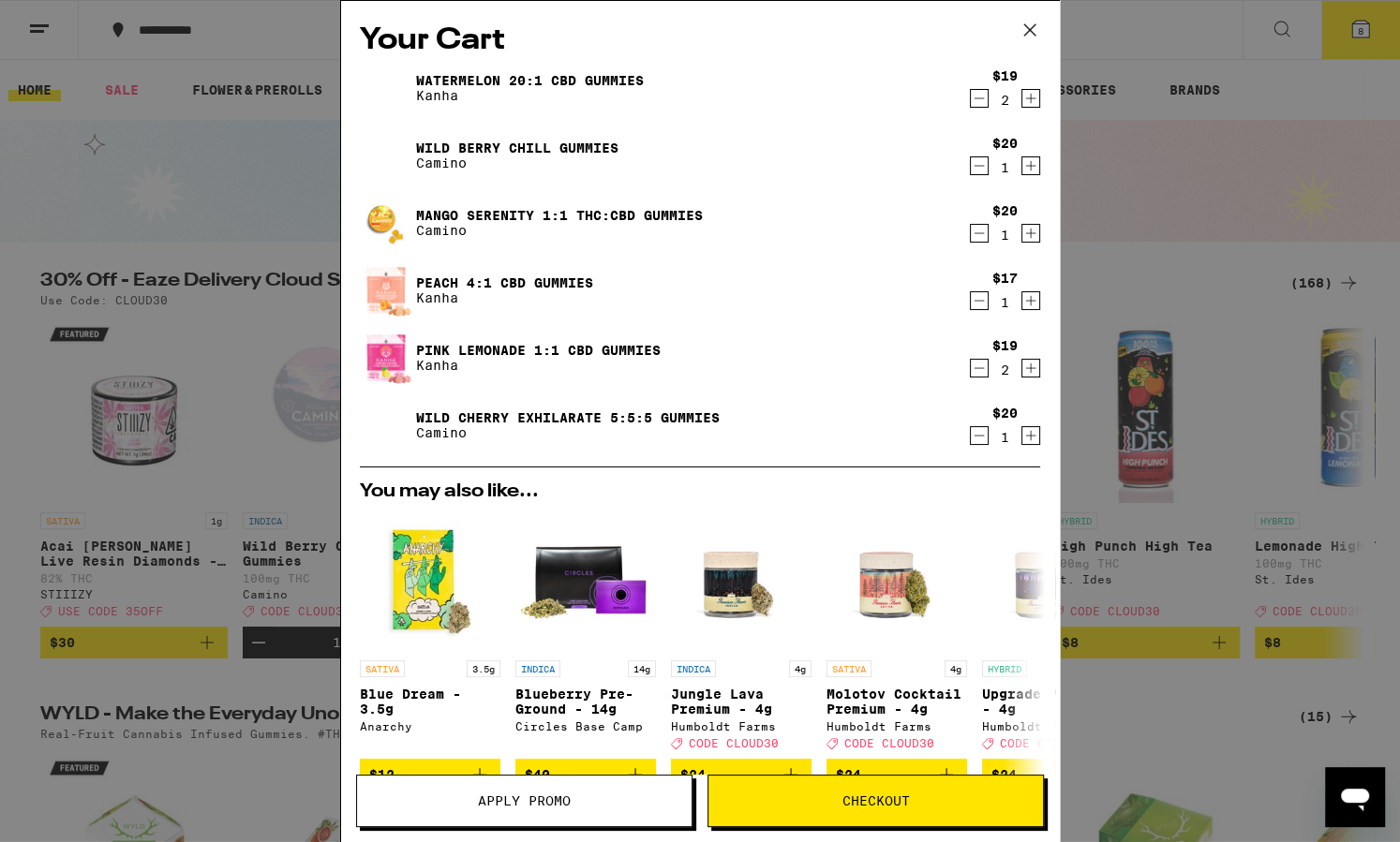
click at [898, 692] on span "Checkout" at bounding box center [876, 800] width 68 height 13
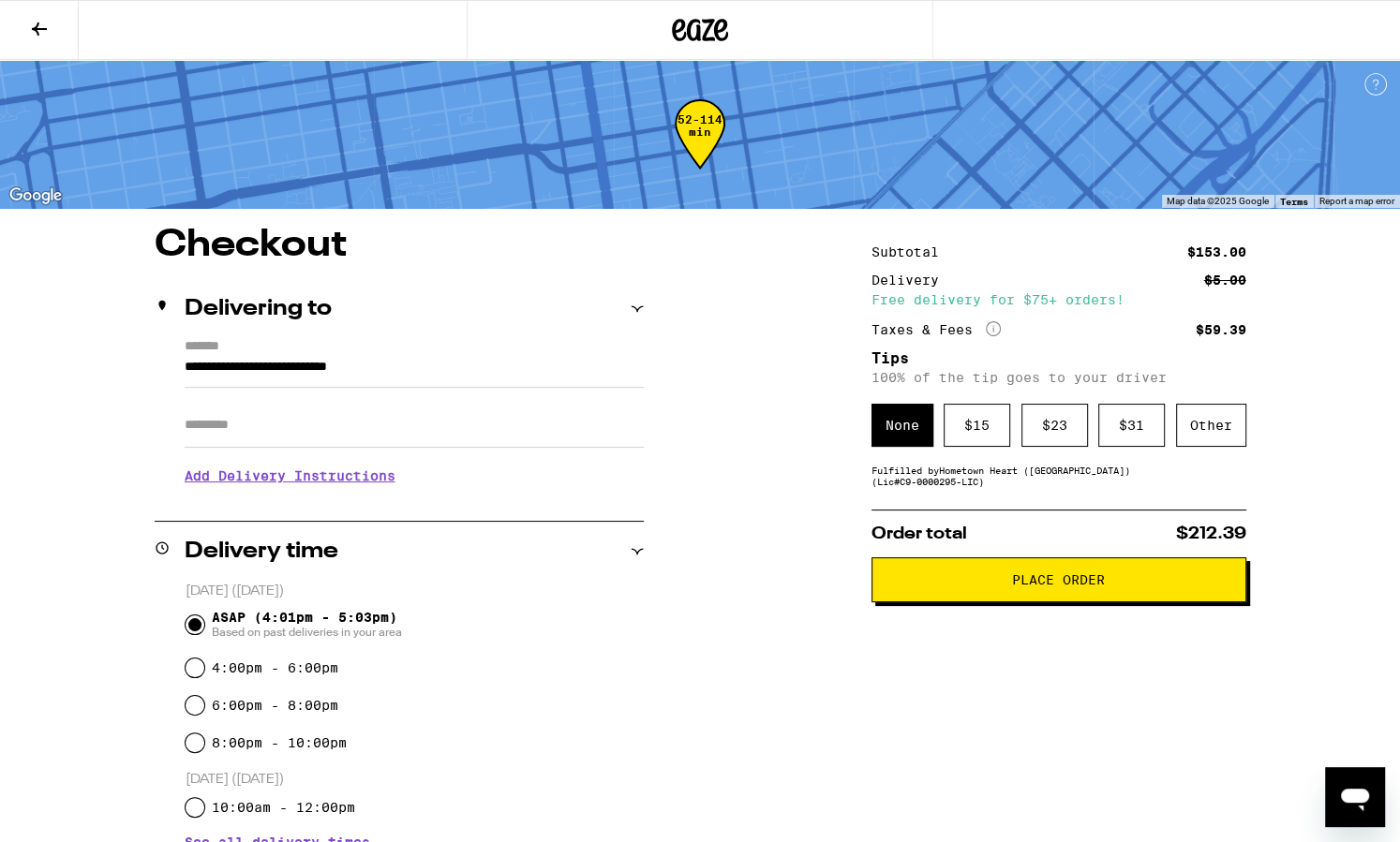
click at [364, 486] on h3 "Add Delivery Instructions" at bounding box center [413, 476] width 459 height 43
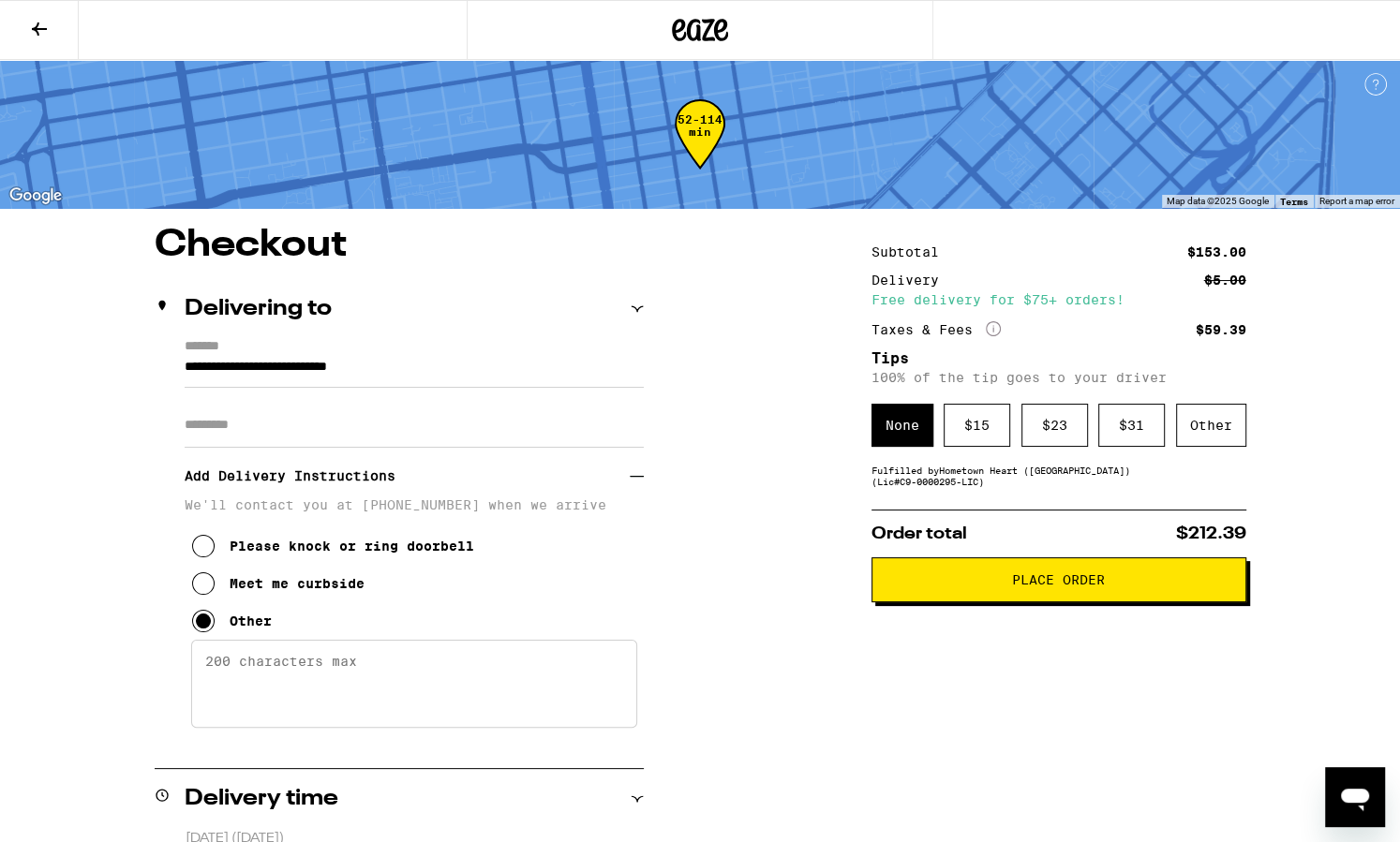
click at [375, 679] on textarea "Enter any other delivery instructions you want driver to know" at bounding box center [414, 684] width 446 height 88
type textarea "Dial 015, I will buzz in. Top floor using elevator to Apt. 15"
click at [374, 439] on input "Apt/Suite" at bounding box center [413, 425] width 459 height 45
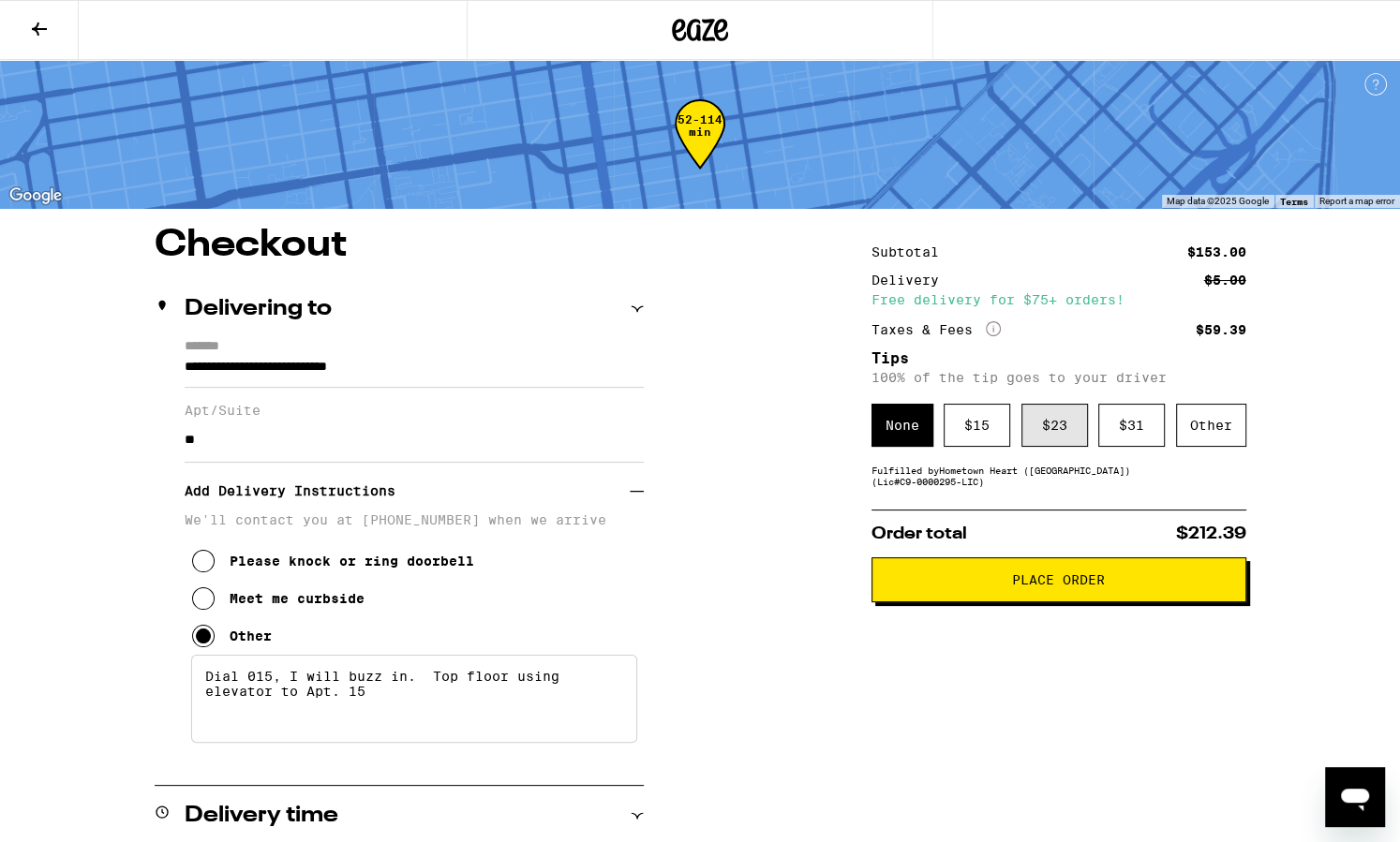
type input "**"
click at [1053, 425] on div "$ 23" at bounding box center [1054, 425] width 67 height 43
